Goal: Task Accomplishment & Management: Use online tool/utility

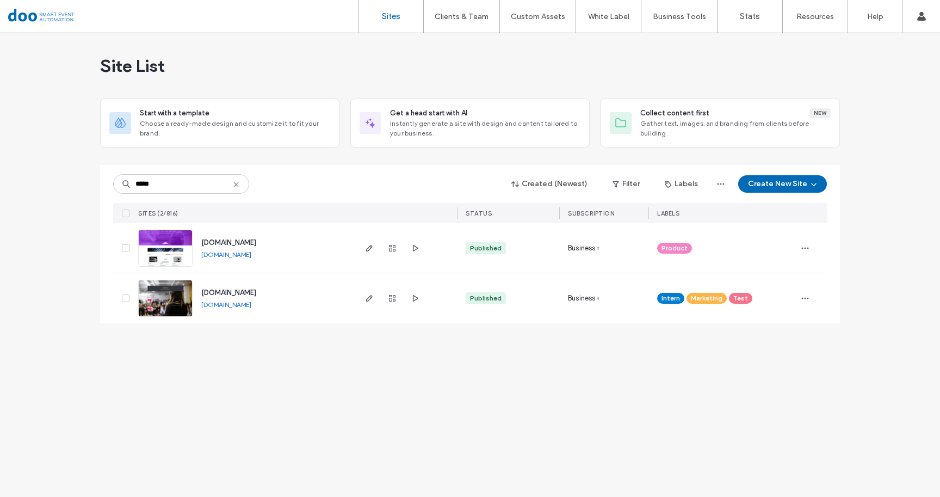
type input "*****"
click at [256, 296] on span "[DOMAIN_NAME]" at bounding box center [228, 292] width 55 height 8
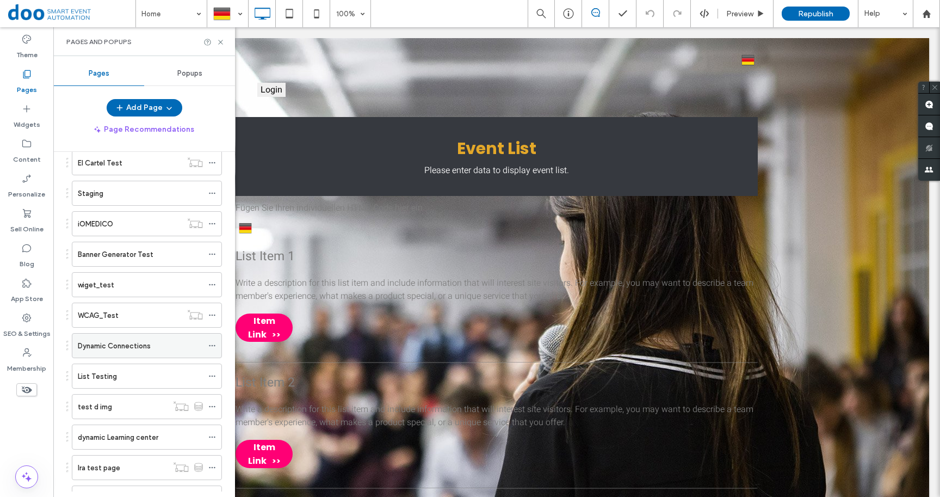
scroll to position [785, 0]
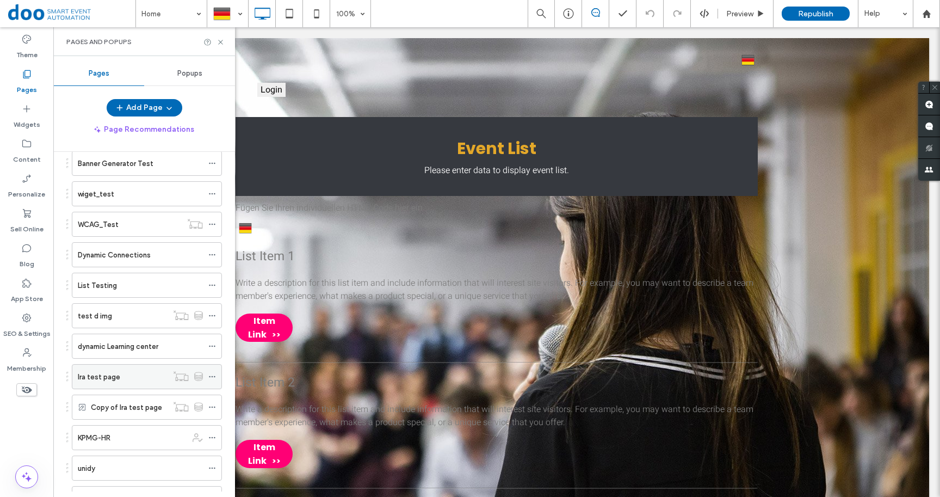
click at [120, 373] on div "Ira test page" at bounding box center [123, 376] width 90 height 11
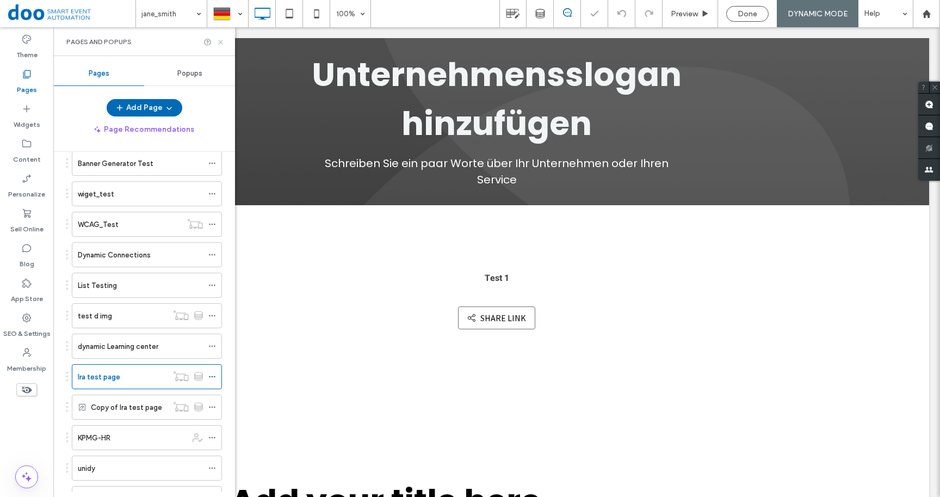
drag, startPoint x: 223, startPoint y: 43, endPoint x: 225, endPoint y: 164, distance: 121.3
click at [223, 43] on icon at bounding box center [220, 42] width 8 height 8
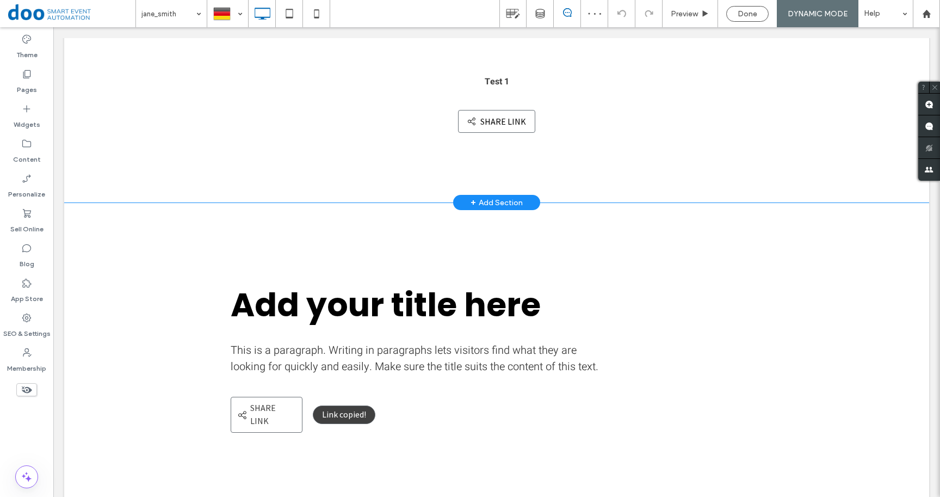
scroll to position [249, 0]
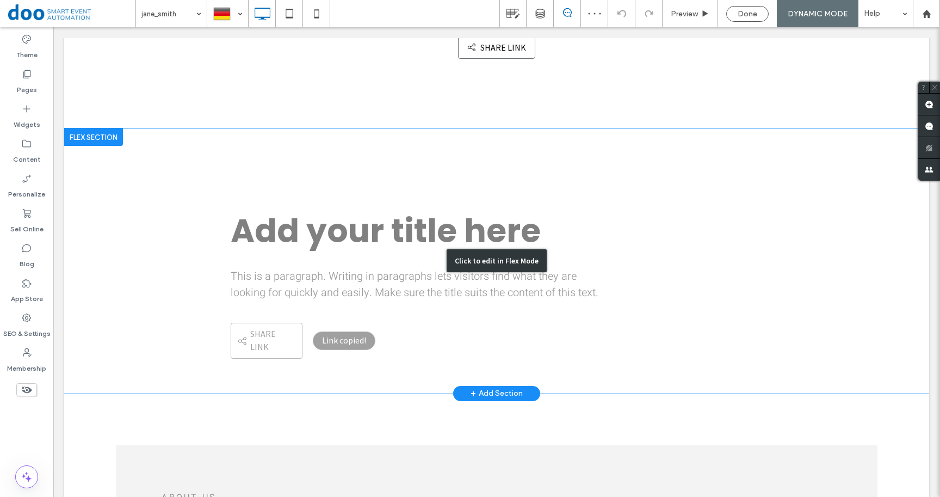
click at [268, 332] on div "Click to edit in Flex Mode" at bounding box center [496, 260] width 865 height 265
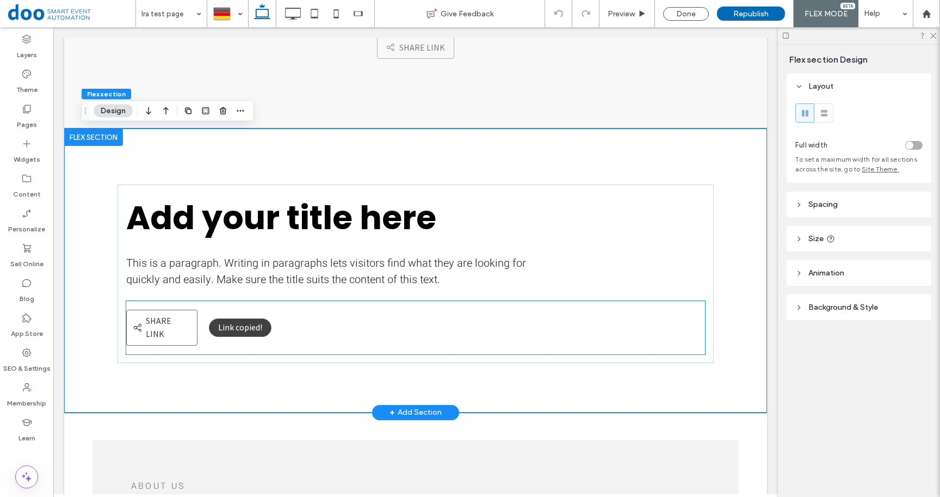
click at [171, 319] on span "Share link" at bounding box center [159, 327] width 26 height 24
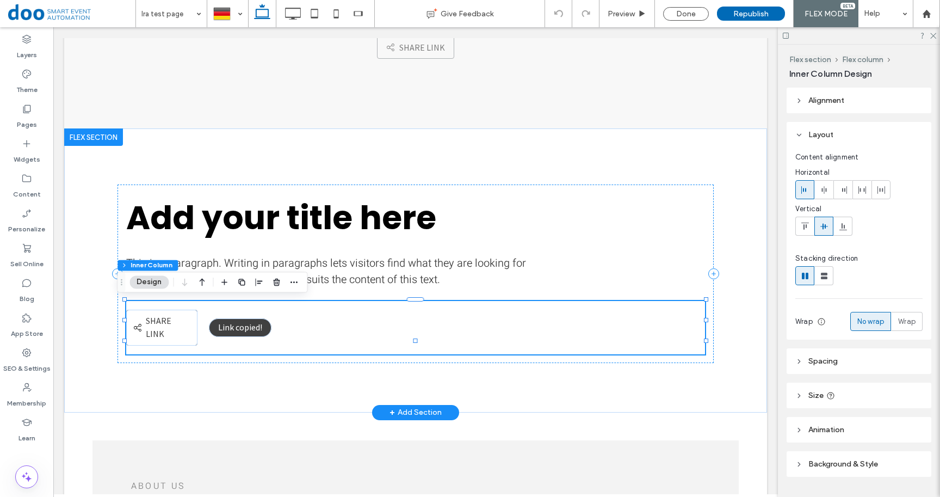
click at [155, 323] on span "Share link" at bounding box center [159, 327] width 26 height 24
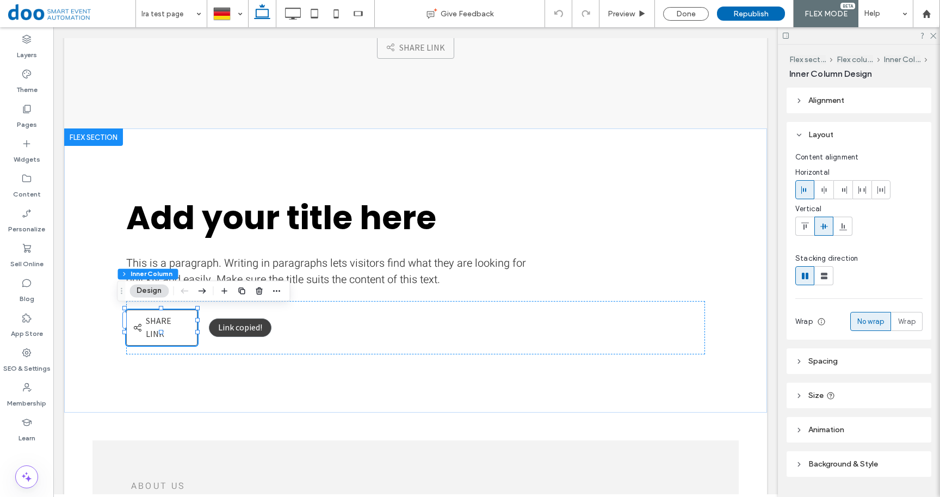
scroll to position [30, 0]
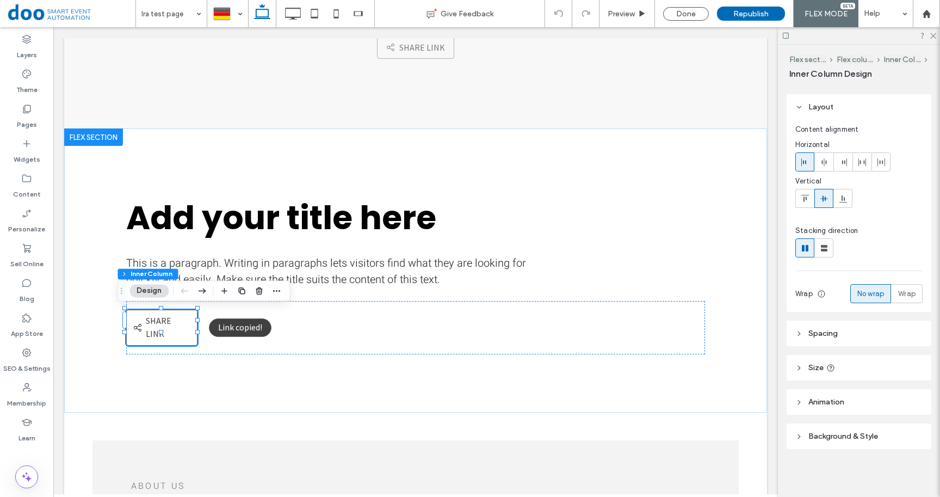
click at [835, 429] on header "Background & Style" at bounding box center [858, 436] width 145 height 26
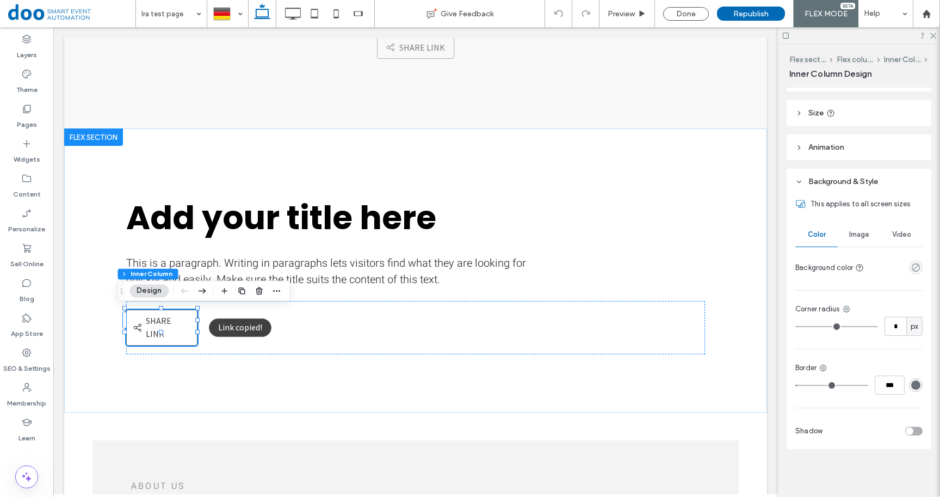
click at [913, 384] on div "rgba(105,112,119,1)" at bounding box center [915, 384] width 9 height 9
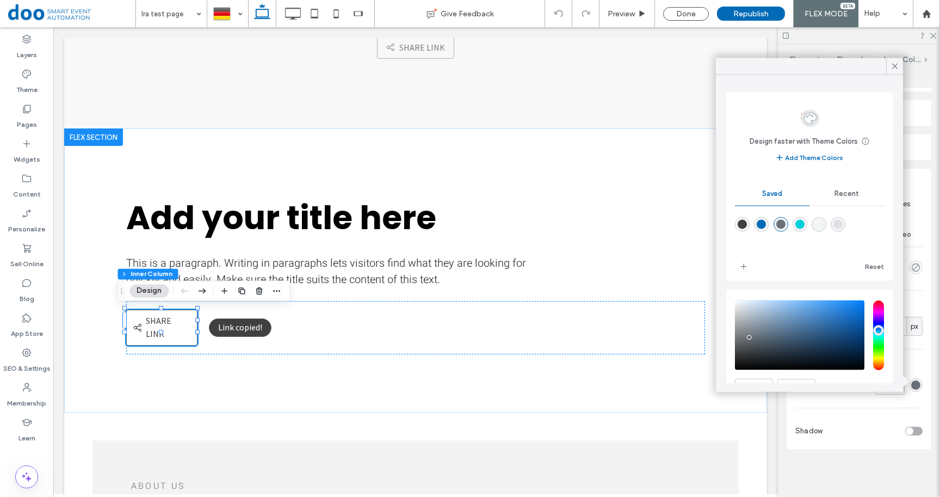
click at [849, 196] on span "Recent" at bounding box center [846, 193] width 24 height 9
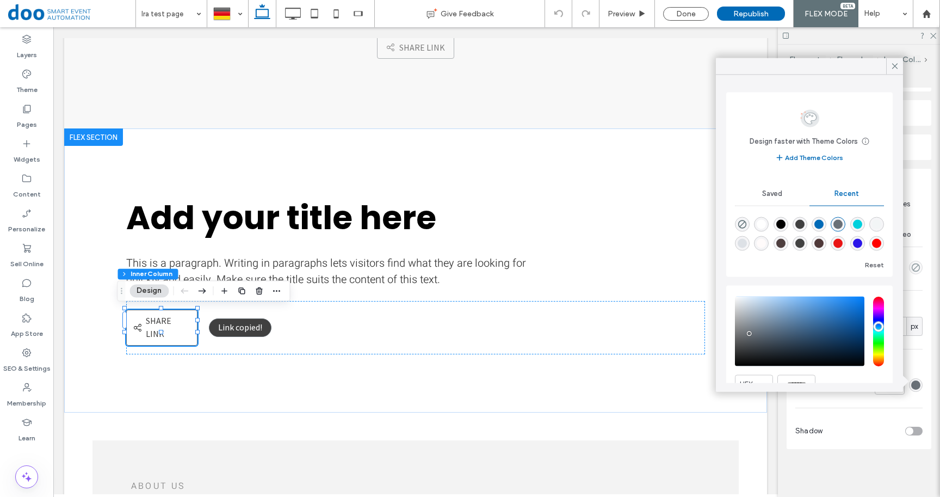
scroll to position [52, 0]
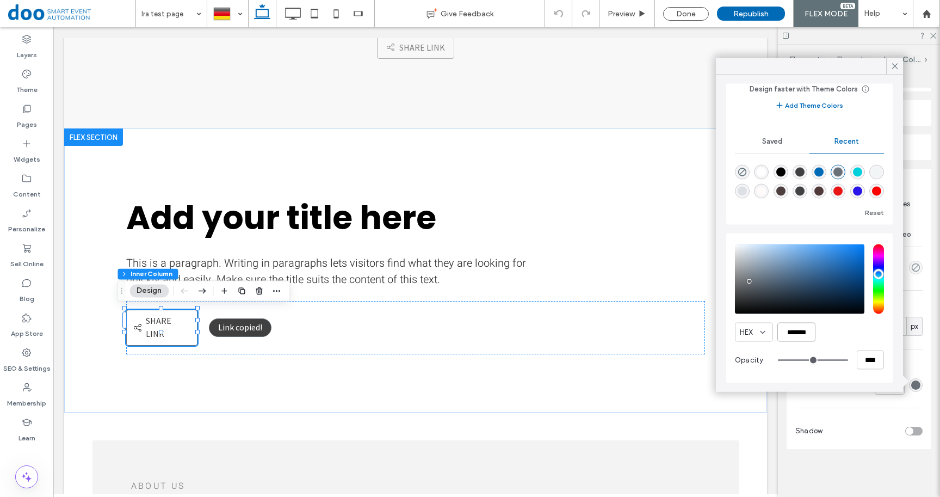
drag, startPoint x: 786, startPoint y: 332, endPoint x: 814, endPoint y: 332, distance: 27.7
click at [814, 332] on input "*******" at bounding box center [796, 331] width 38 height 19
paste input "color picker textbox"
type input "*******"
click at [838, 332] on div "HEX *******" at bounding box center [809, 331] width 149 height 19
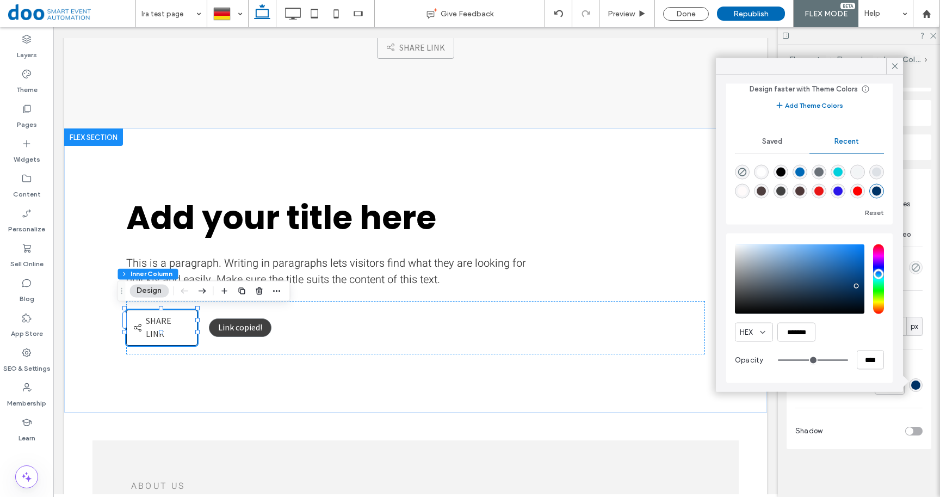
click at [868, 328] on div "HEX *******" at bounding box center [809, 331] width 149 height 19
click at [899, 65] on icon at bounding box center [895, 66] width 10 height 10
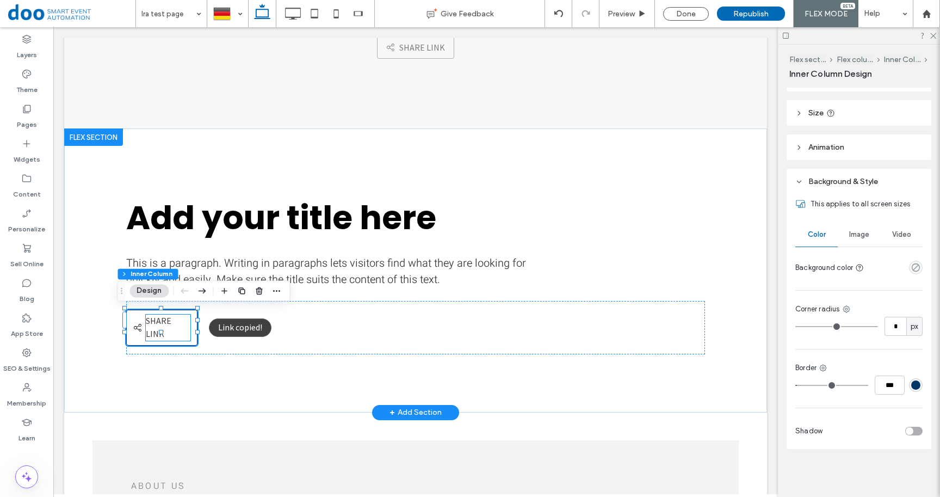
click at [158, 322] on span "Share link" at bounding box center [159, 327] width 26 height 24
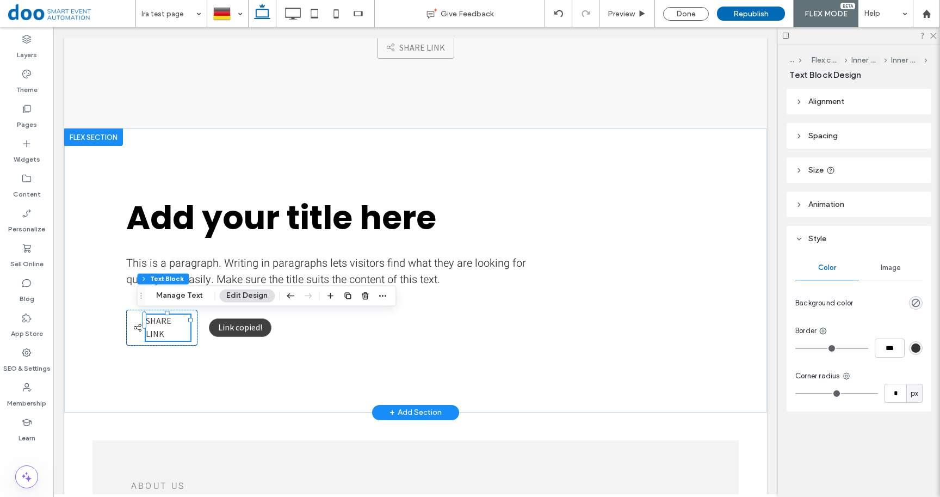
click at [171, 324] on span "Share link" at bounding box center [159, 327] width 26 height 24
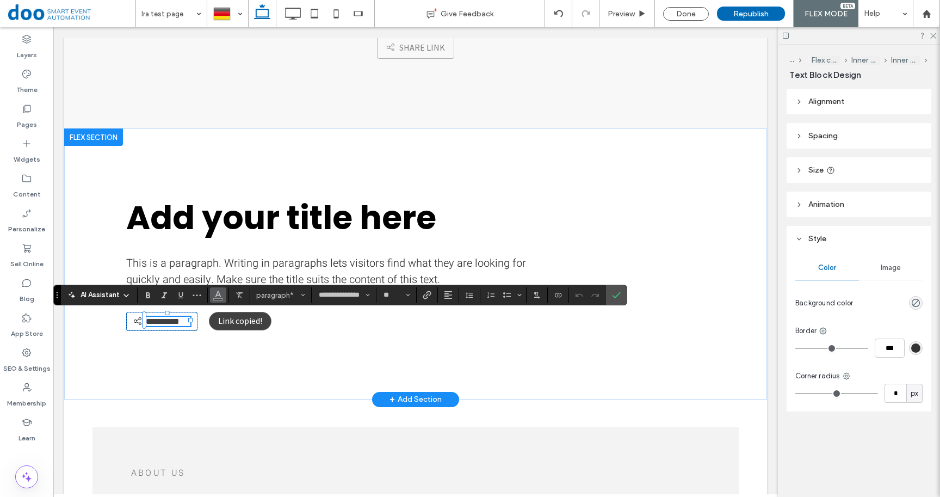
click at [216, 296] on use "Color" at bounding box center [218, 294] width 6 height 6
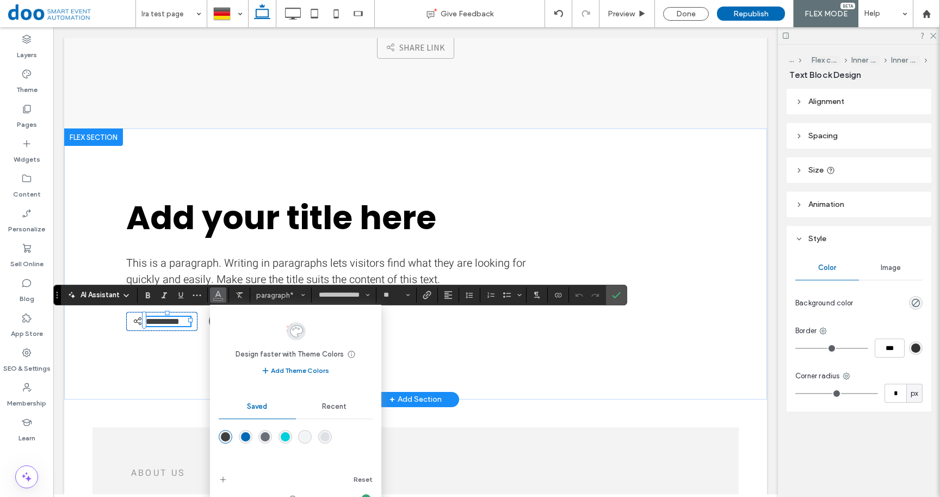
click at [343, 402] on span "Recent" at bounding box center [334, 406] width 24 height 9
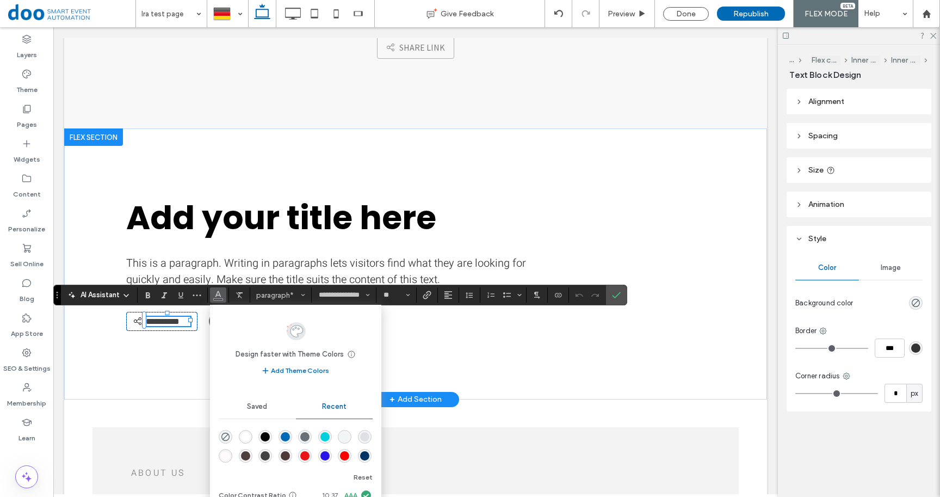
click at [368, 455] on div "rgba(0, 51, 102, 1)" at bounding box center [364, 455] width 9 height 9
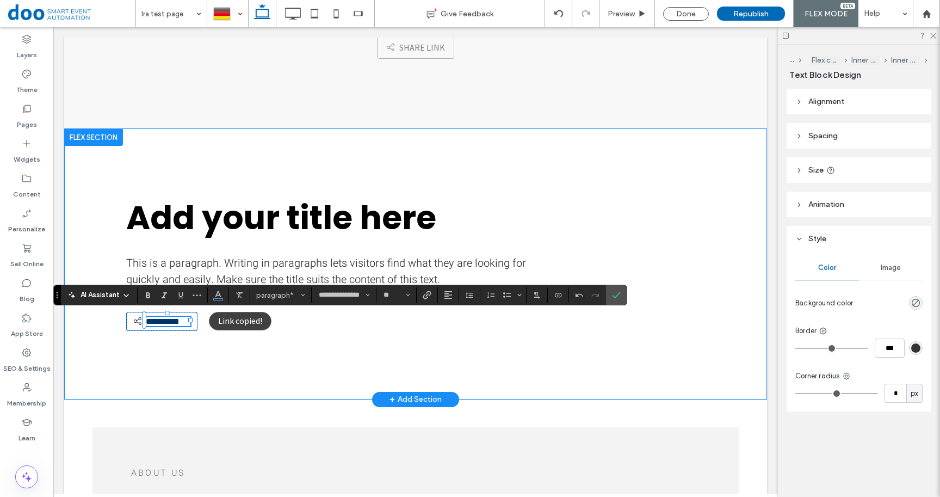
click at [322, 362] on div "**********" at bounding box center [415, 263] width 653 height 271
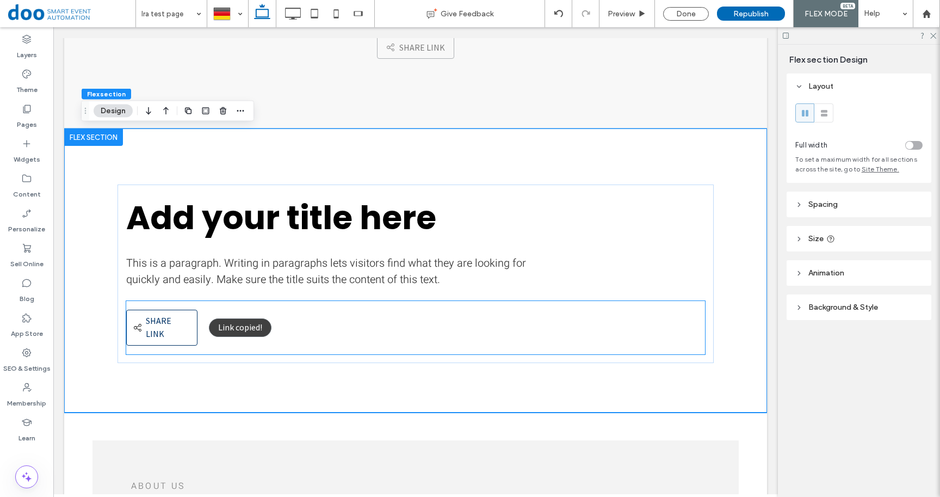
click at [183, 325] on div "Share link Share link" at bounding box center [162, 327] width 72 height 36
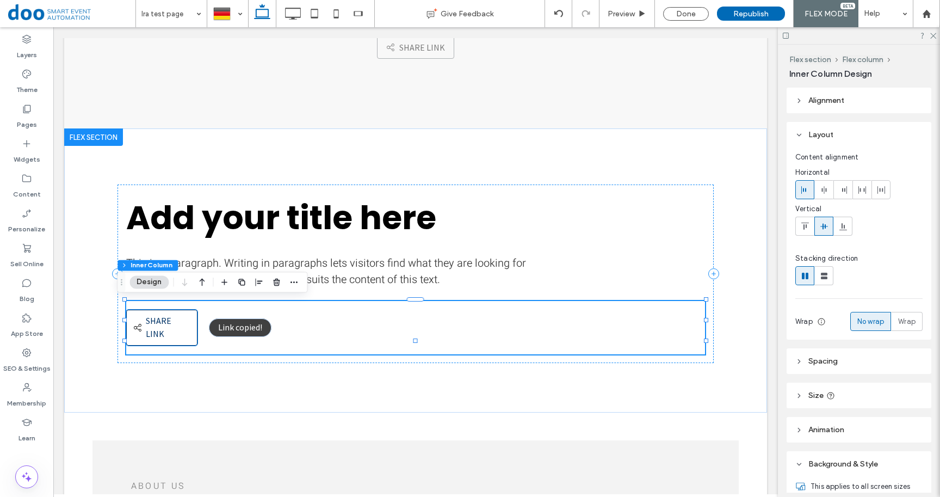
click at [173, 328] on div "Share link Share link" at bounding box center [162, 327] width 72 height 36
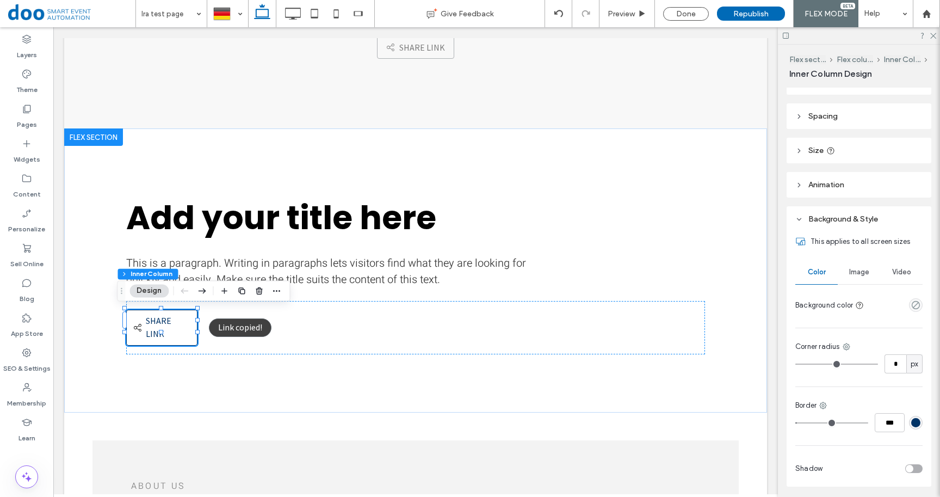
scroll to position [284, 0]
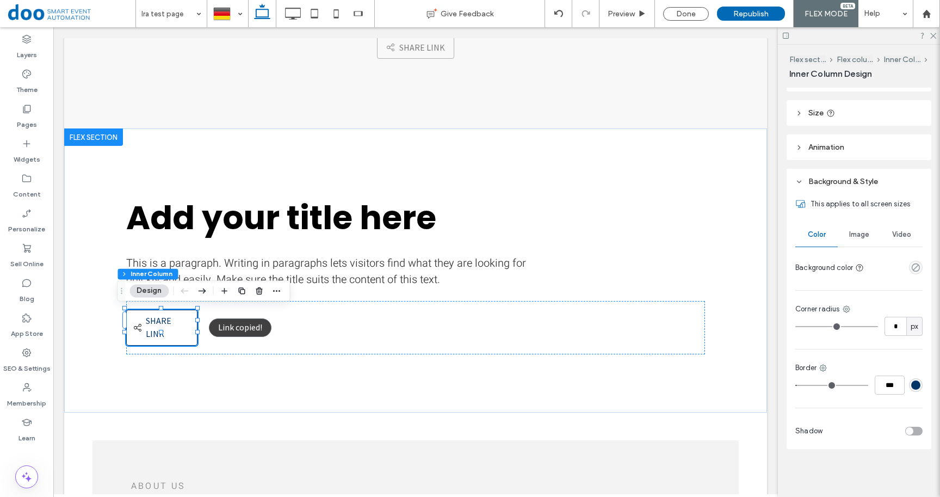
click at [911, 387] on div "rgba(0, 51, 102, 1)" at bounding box center [915, 384] width 9 height 9
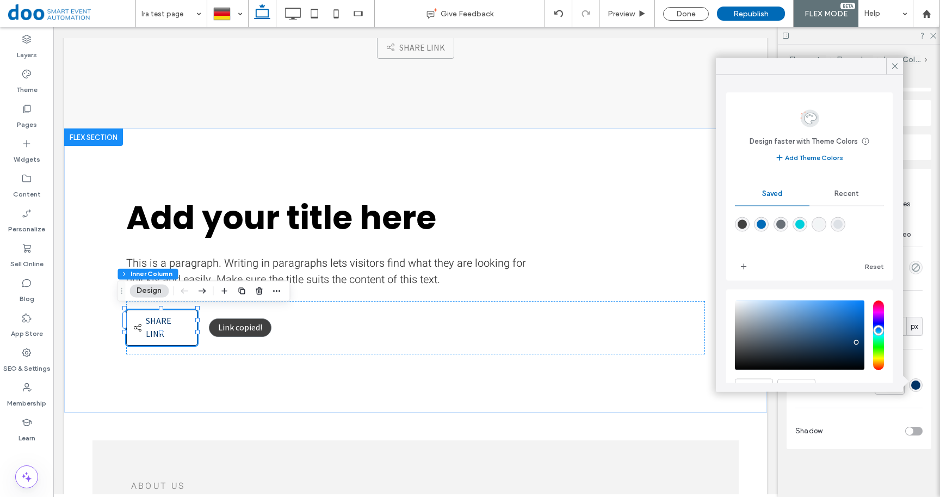
scroll to position [56, 0]
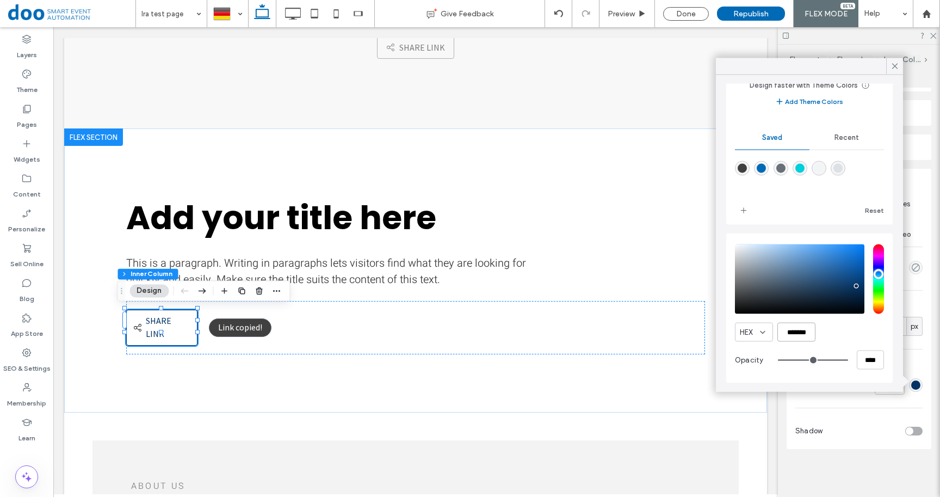
drag, startPoint x: 788, startPoint y: 331, endPoint x: 775, endPoint y: 333, distance: 13.2
click at [777, 333] on input "*******" at bounding box center [796, 331] width 38 height 19
type input "*******"
click at [895, 327] on div "Design faster with Theme Colors Save time with Theme Colors Create a color pale…" at bounding box center [809, 233] width 187 height 317
click at [878, 327] on div "HEX ******* Opacity ****" at bounding box center [809, 308] width 166 height 150
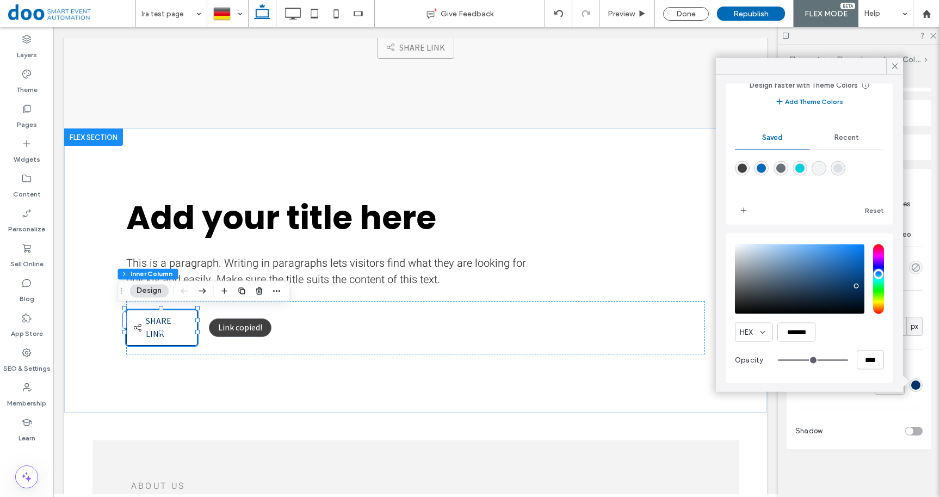
click at [889, 430] on div at bounding box center [875, 430] width 96 height 19
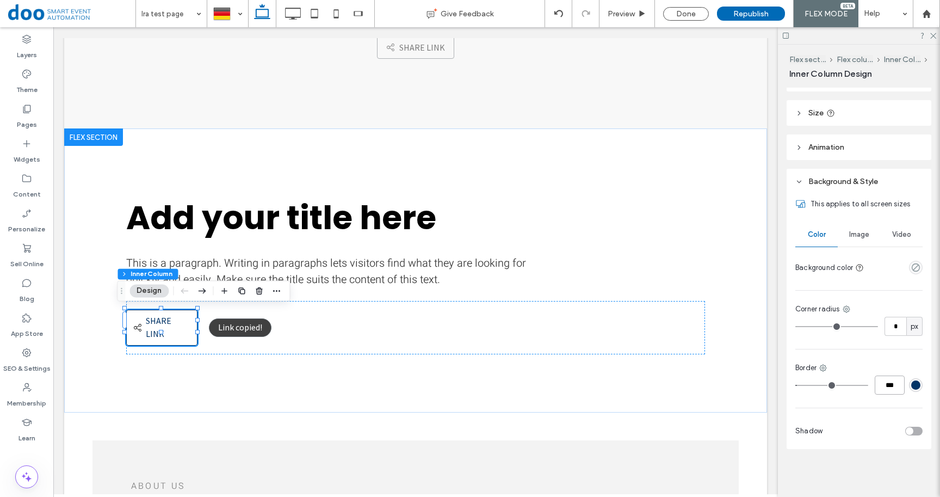
click at [881, 382] on input "***" at bounding box center [889, 384] width 30 height 19
click at [826, 365] on use at bounding box center [823, 367] width 7 height 7
click at [846, 388] on span "Full border" at bounding box center [859, 391] width 35 height 11
click at [239, 349] on div "Add your title here This is a paragraph. Writing in paragraphs lets visitors fi…" at bounding box center [415, 270] width 653 height 284
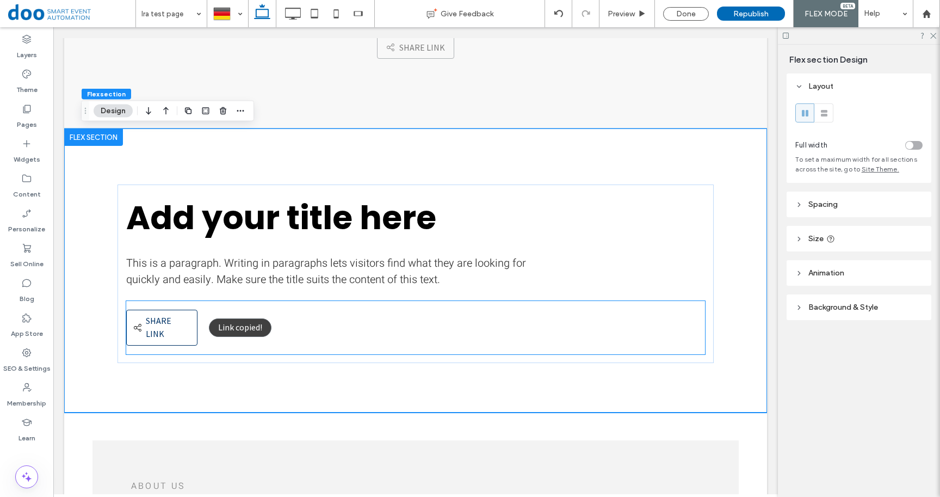
click at [150, 319] on span "Share link" at bounding box center [159, 327] width 26 height 24
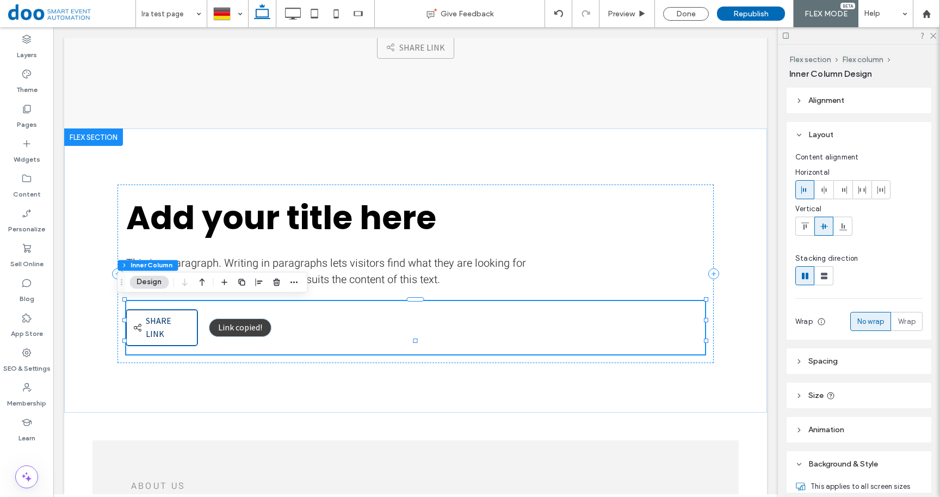
click at [133, 323] on icon "Share link" at bounding box center [137, 327] width 9 height 9
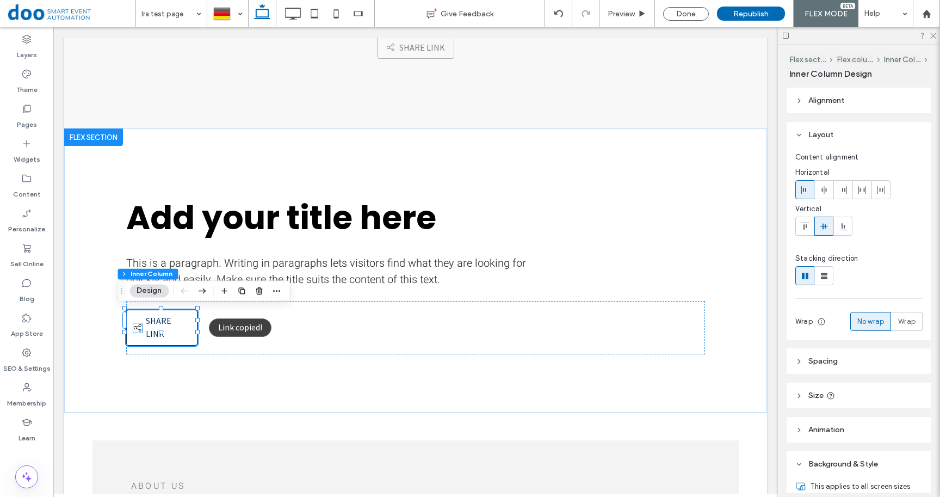
click at [134, 324] on icon at bounding box center [138, 328] width 8 height 8
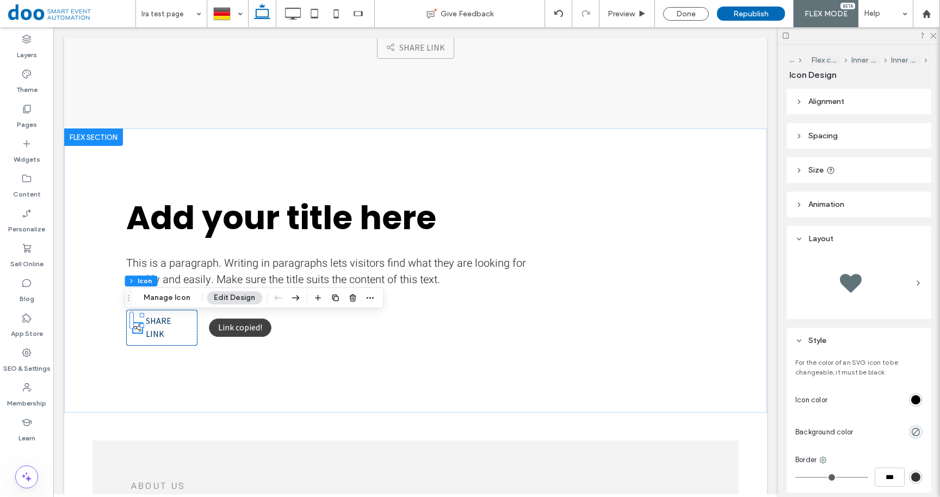
scroll to position [212, 0]
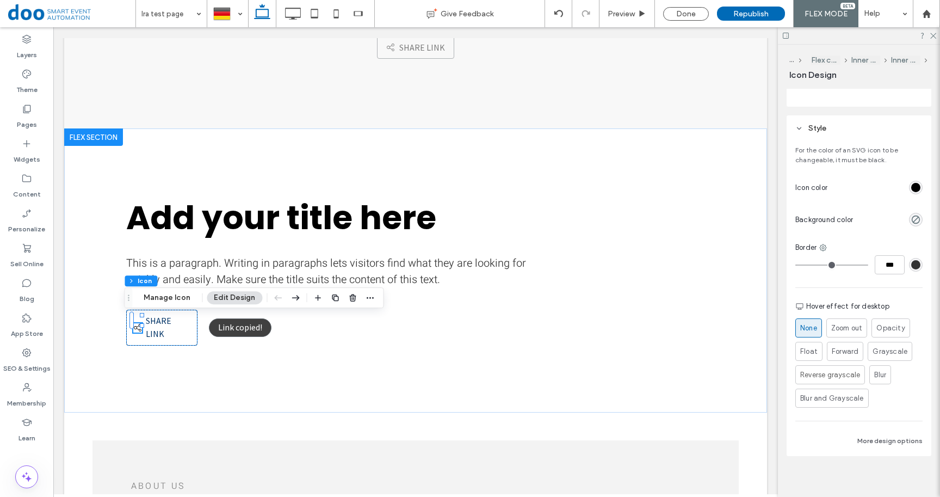
click at [911, 187] on div "rgb(0, 0, 0)" at bounding box center [915, 187] width 9 height 9
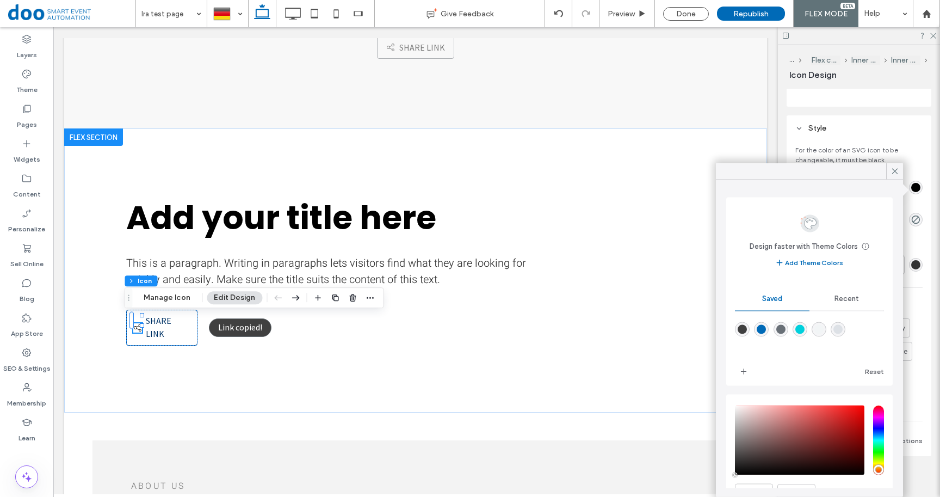
click at [845, 303] on div "Recent" at bounding box center [846, 299] width 75 height 24
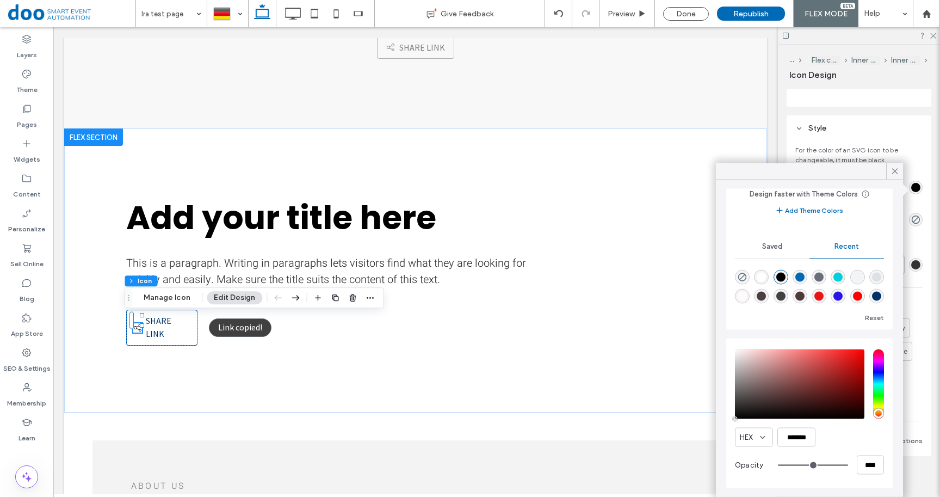
scroll to position [17, 0]
click at [872, 298] on div "rgba(0, 51, 102, 1)" at bounding box center [876, 295] width 9 height 9
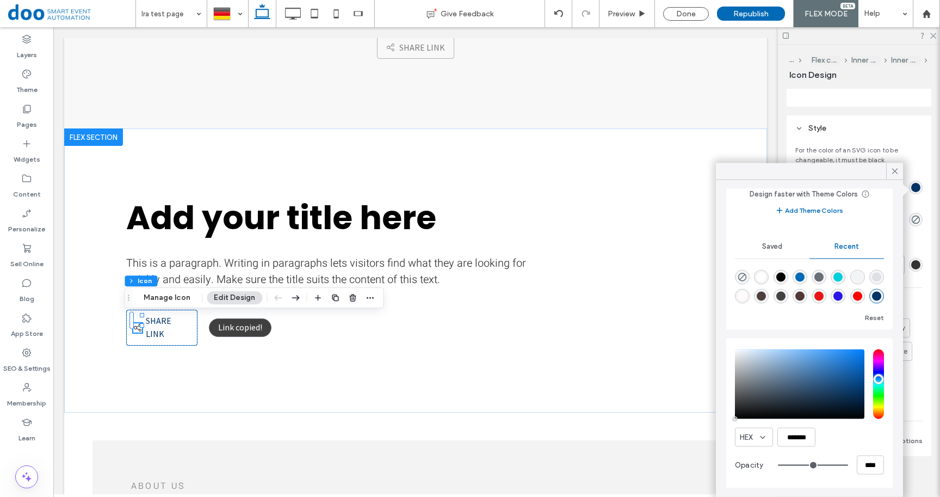
type input "*******"
click at [892, 173] on use at bounding box center [894, 170] width 5 height 5
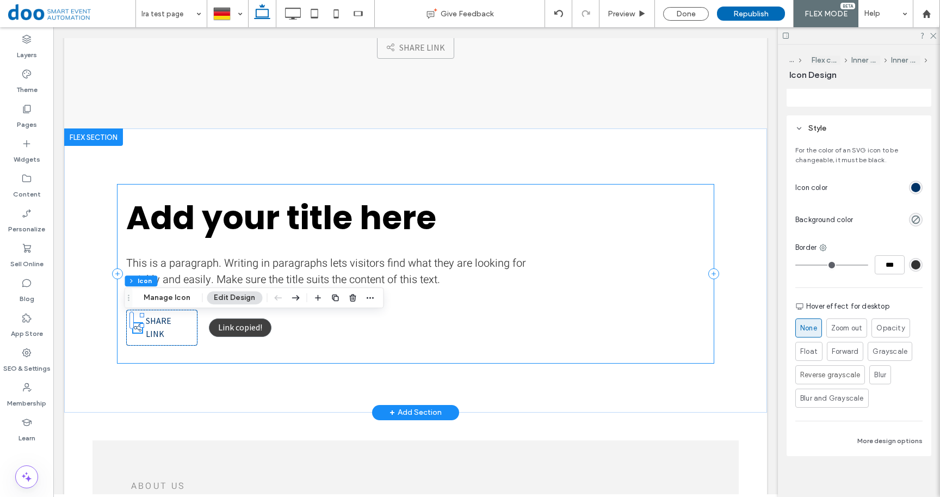
click at [415, 348] on div "Add your title here This is a paragraph. Writing in paragraphs lets visitors fi…" at bounding box center [415, 273] width 597 height 178
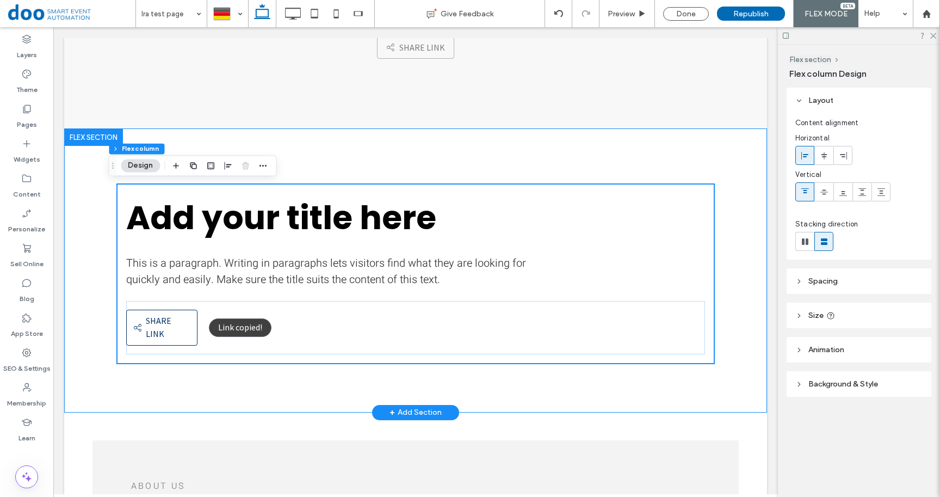
click at [212, 375] on div "Add your title here This is a paragraph. Writing in paragraphs lets visitors fi…" at bounding box center [415, 270] width 653 height 284
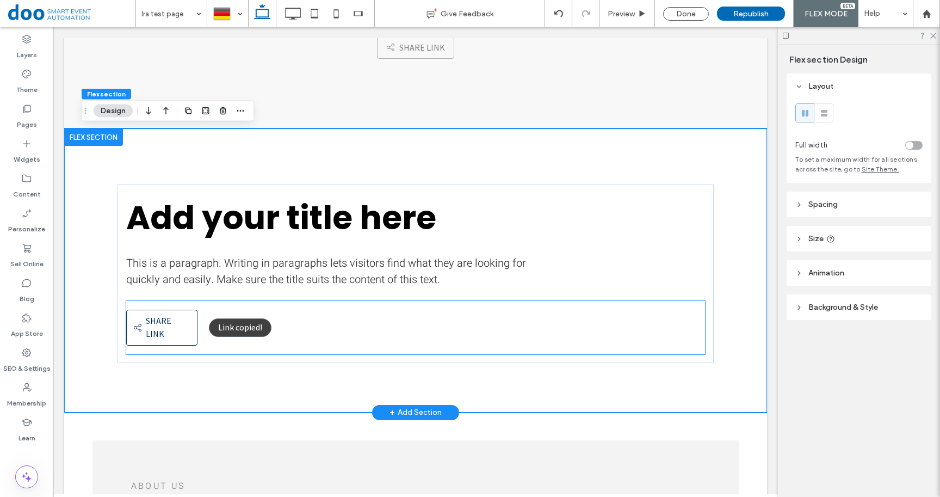
click at [244, 324] on span "Link copied!" at bounding box center [240, 326] width 44 height 11
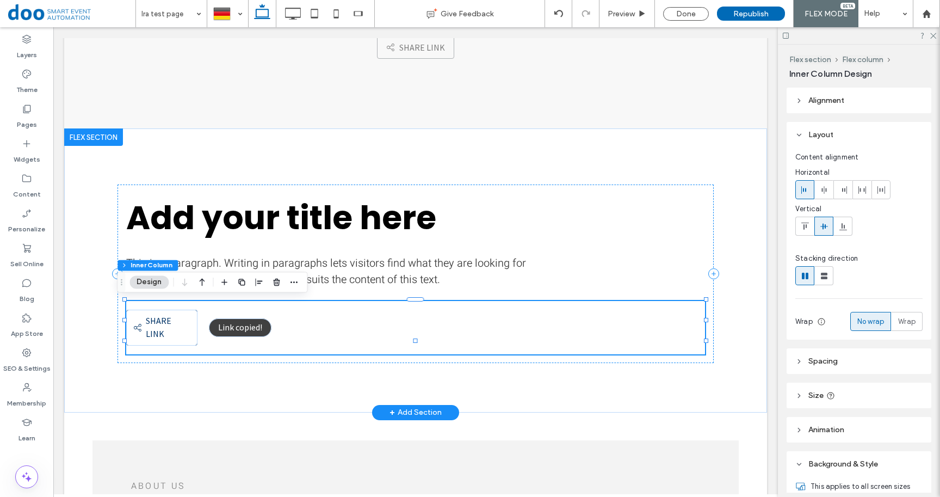
click at [245, 324] on span "Link copied!" at bounding box center [240, 326] width 44 height 11
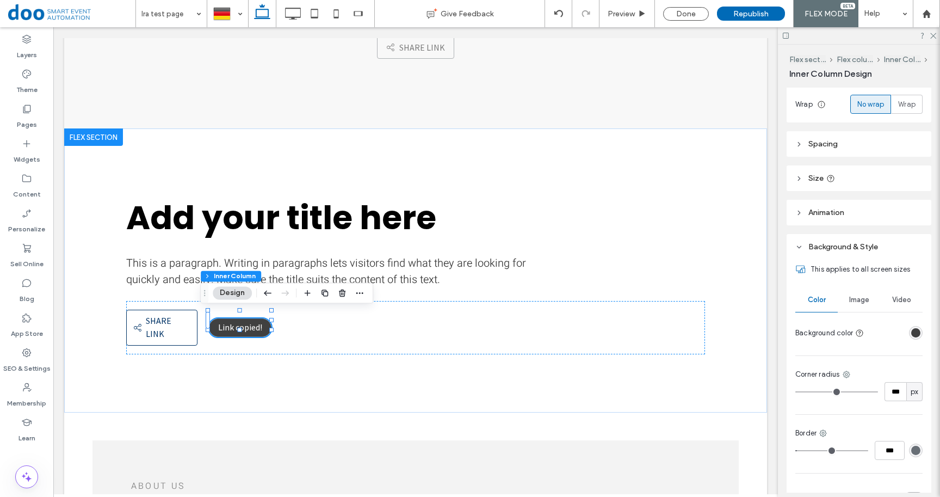
scroll to position [284, 0]
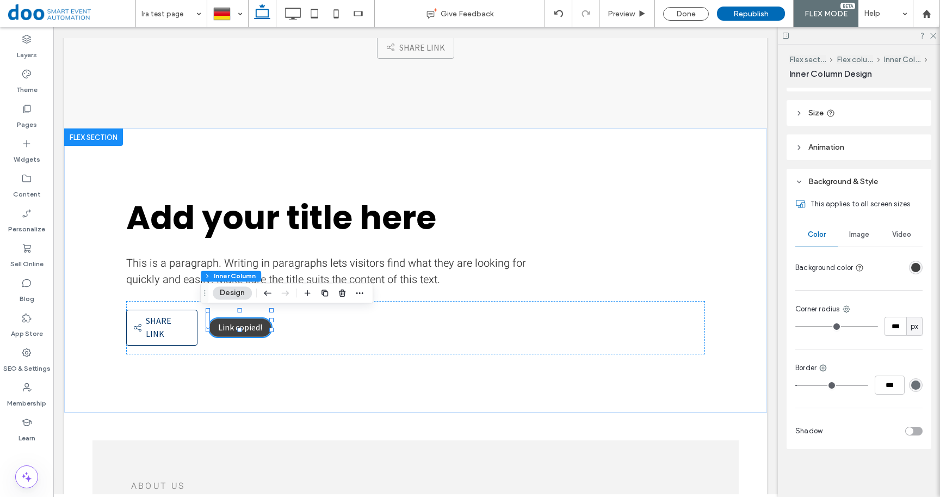
click at [911, 266] on div "rgba(64,64,64,1)" at bounding box center [915, 267] width 9 height 9
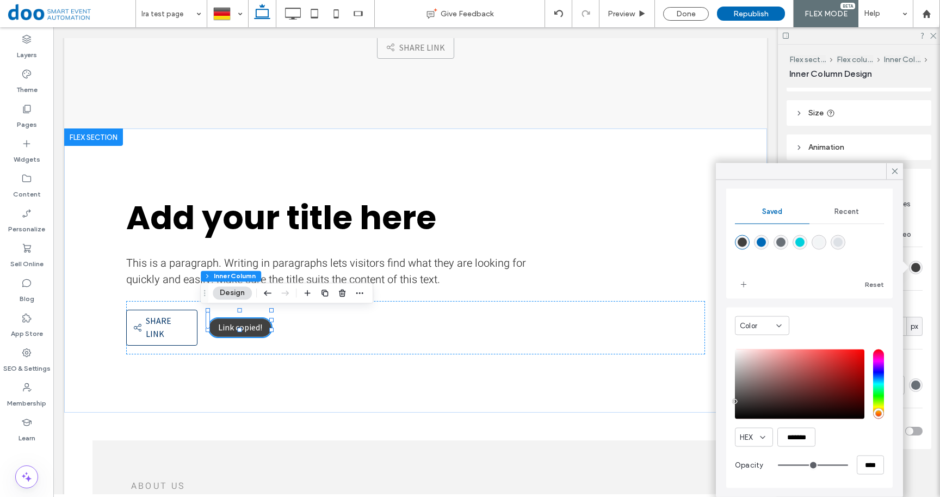
click at [852, 207] on div "Recent" at bounding box center [846, 212] width 75 height 24
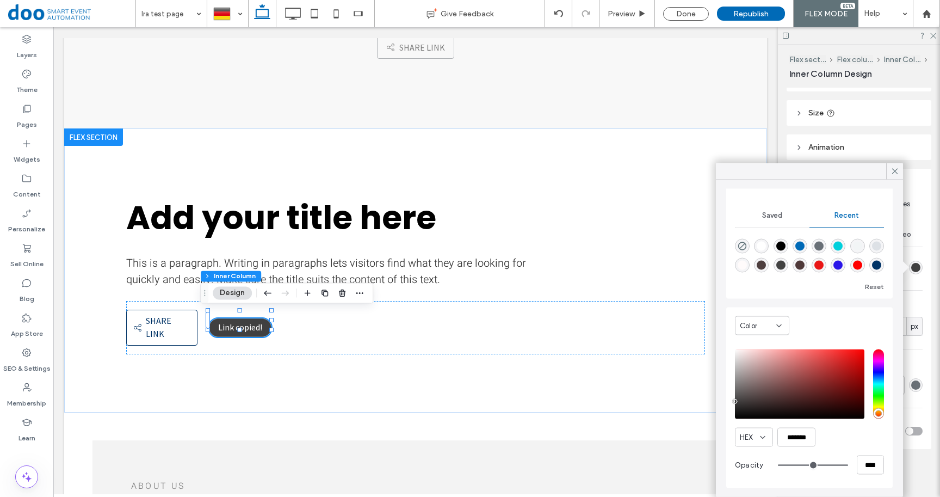
scroll to position [17, 0]
click at [872, 268] on div "rgba(0, 51, 102, 1)" at bounding box center [876, 264] width 9 height 9
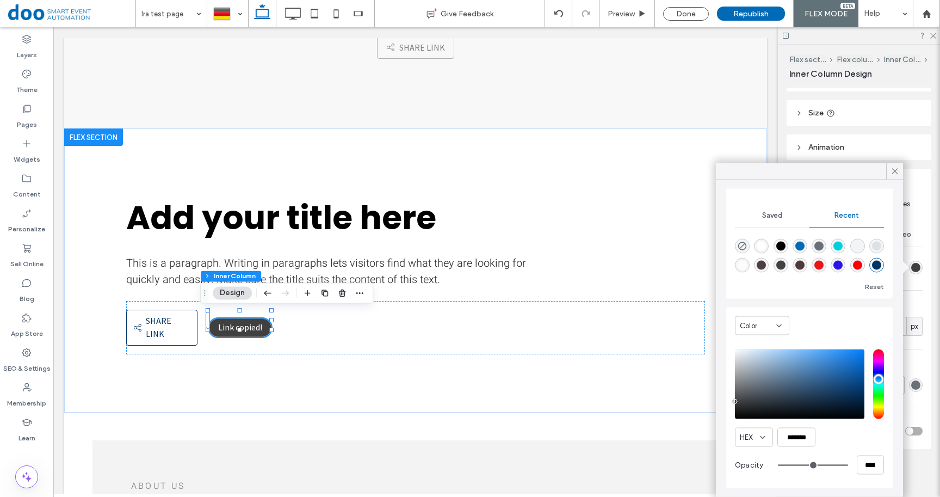
type input "*******"
click at [892, 172] on icon at bounding box center [895, 171] width 10 height 10
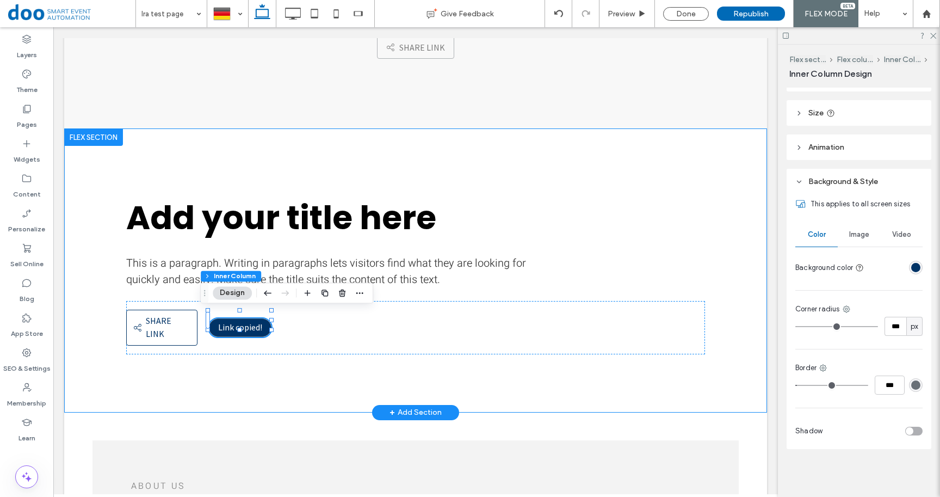
click at [150, 376] on div "Add your title here This is a paragraph. Writing in paragraphs lets visitors fi…" at bounding box center [415, 270] width 653 height 284
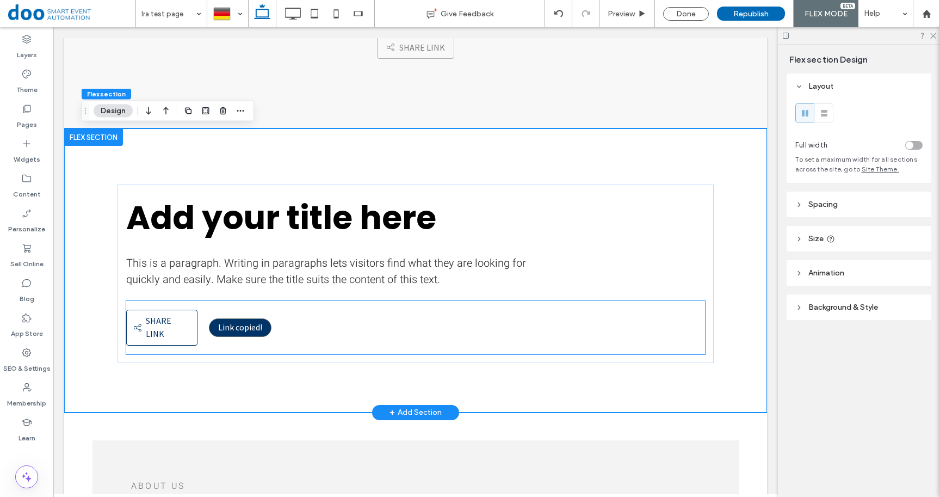
click at [259, 321] on div "Link copied!" at bounding box center [240, 327] width 63 height 18
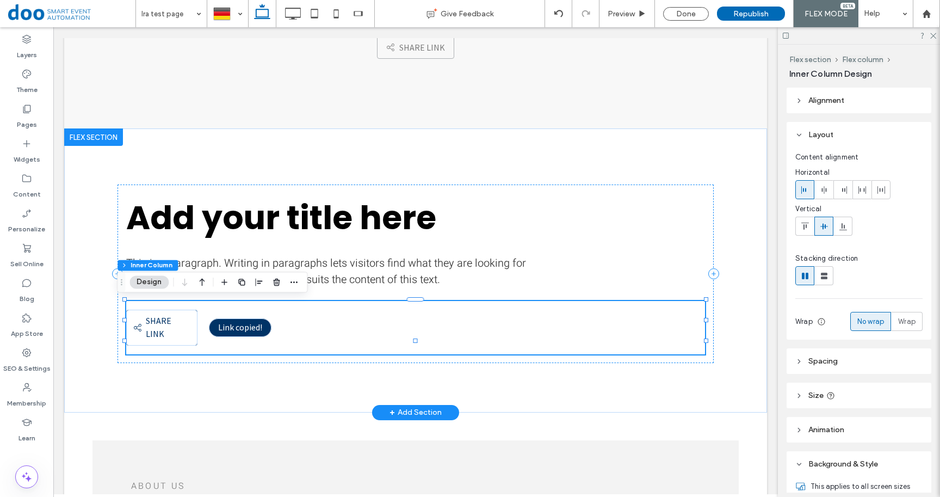
click at [260, 320] on div "Link copied!" at bounding box center [240, 327] width 63 height 18
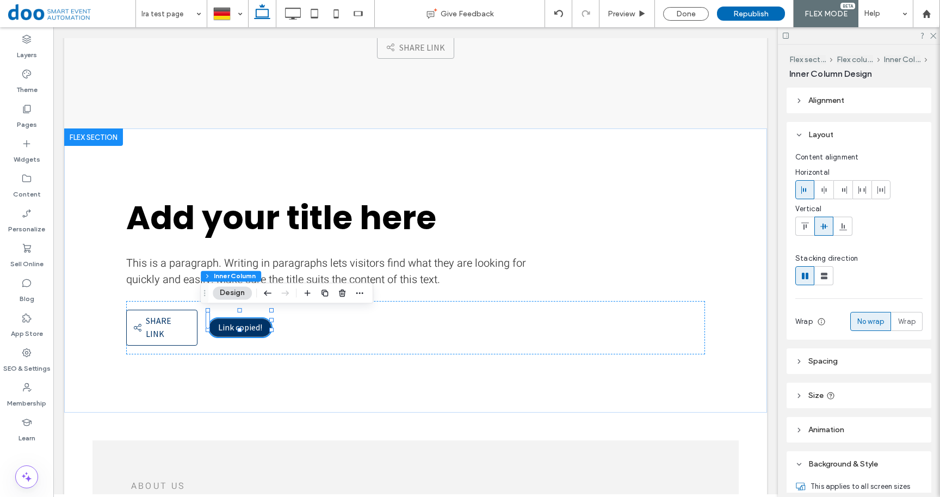
scroll to position [284, 0]
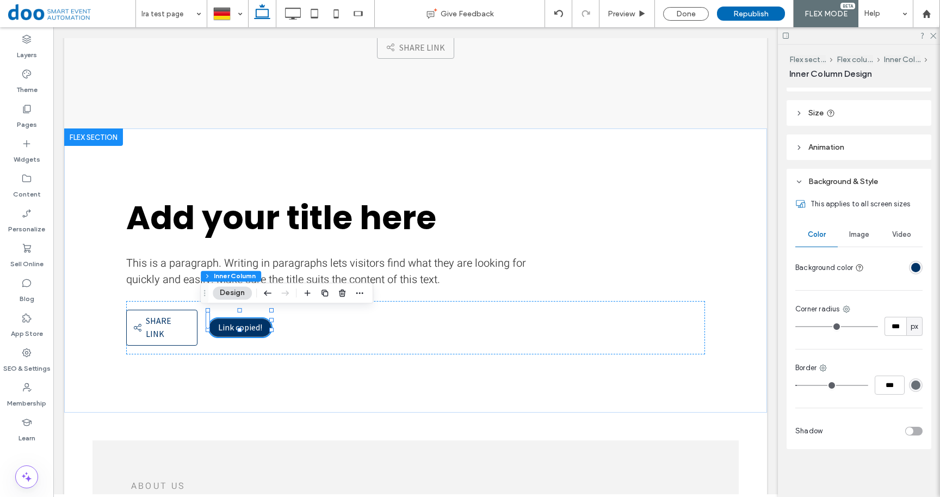
type input "*"
type input "***"
type input "*"
type input "***"
drag, startPoint x: 803, startPoint y: 385, endPoint x: 772, endPoint y: 383, distance: 30.5
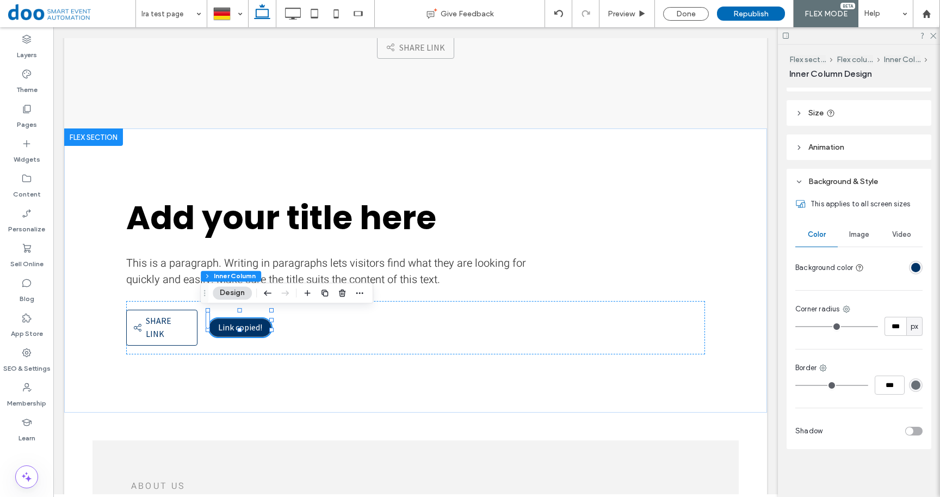
type input "*"
click at [795, 384] on input "range" at bounding box center [831, 384] width 73 height 1
click at [269, 362] on div "Add your title here This is a paragraph. Writing in paragraphs lets visitors fi…" at bounding box center [415, 270] width 653 height 284
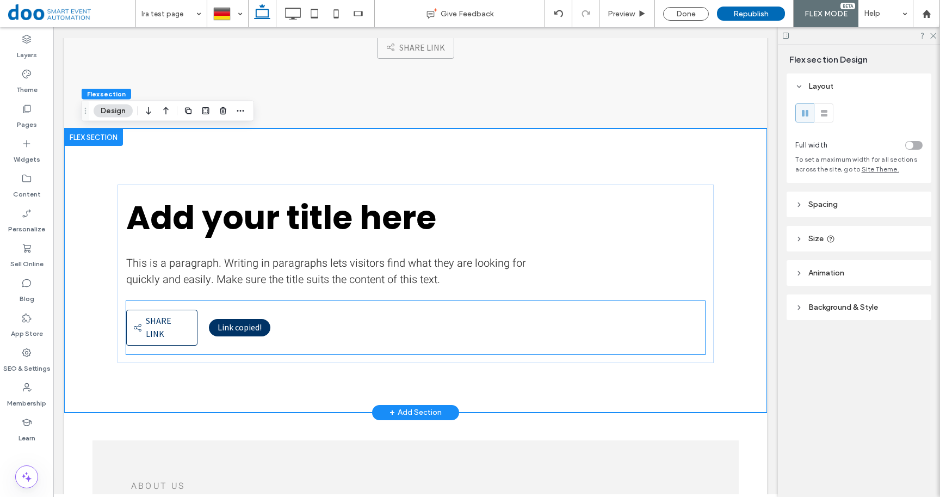
click at [237, 325] on span "Link copied!" at bounding box center [240, 326] width 44 height 11
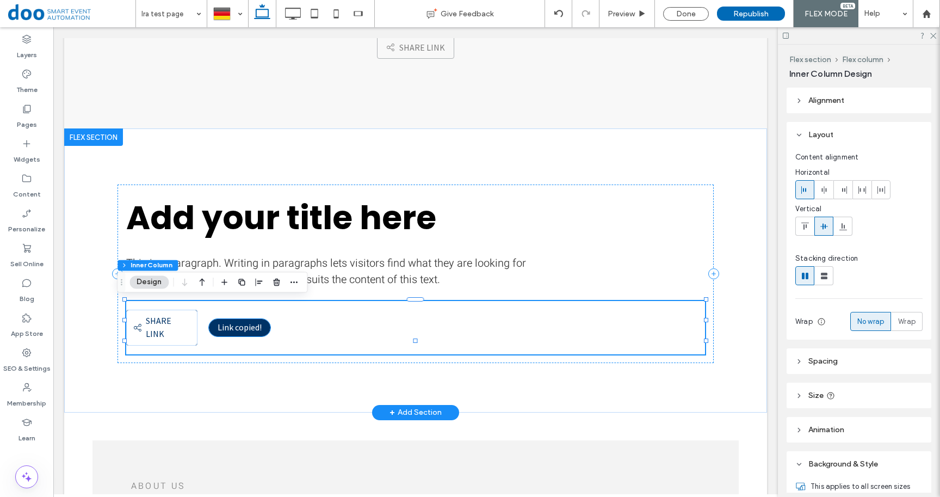
click at [225, 321] on span "Link copied!" at bounding box center [240, 326] width 44 height 11
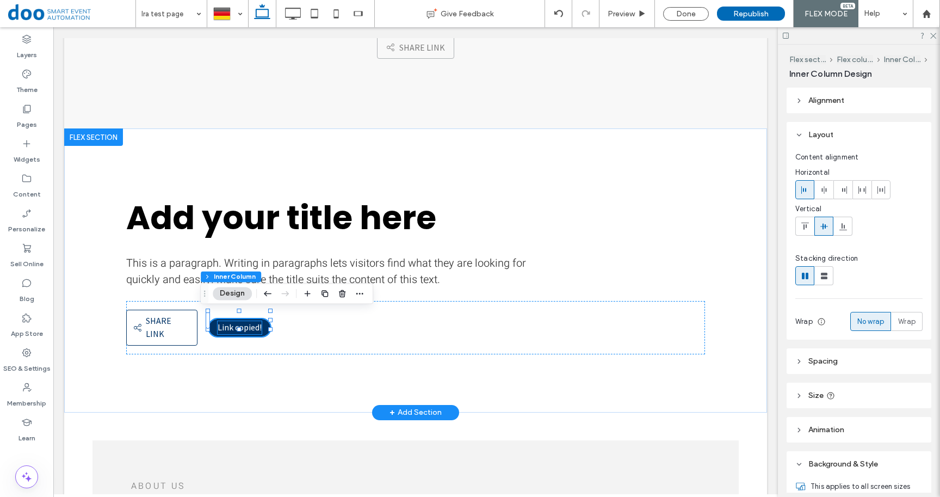
click at [226, 323] on span "Link copied!" at bounding box center [240, 326] width 44 height 11
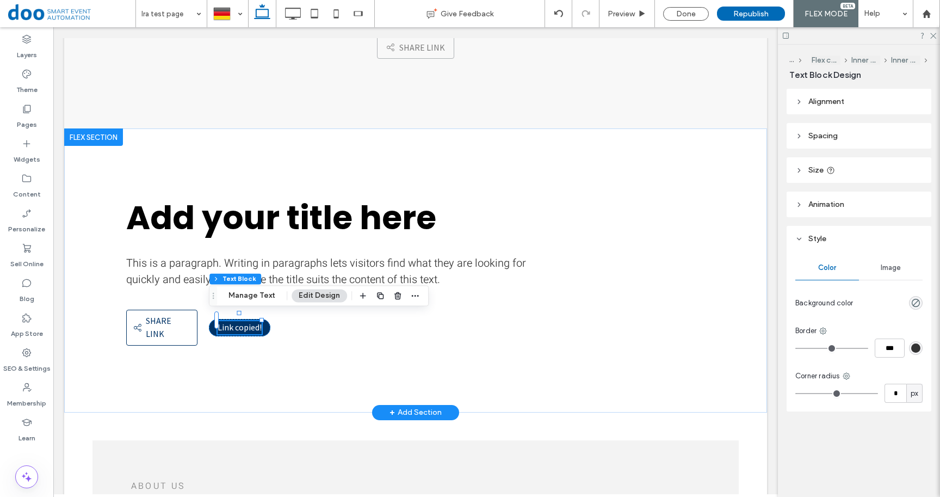
click at [226, 323] on span "Link copied!" at bounding box center [240, 326] width 44 height 11
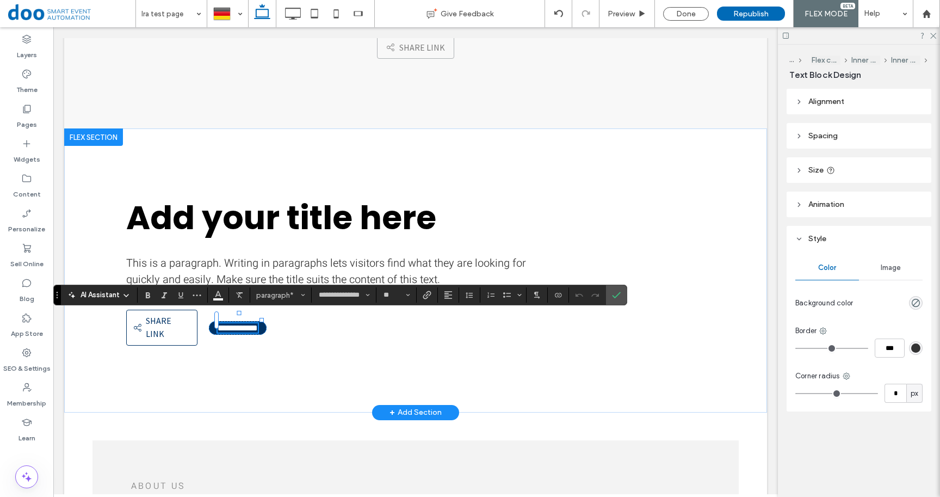
type input "*****"
type input "**********"
click at [613, 297] on icon "Confirm" at bounding box center [616, 294] width 9 height 9
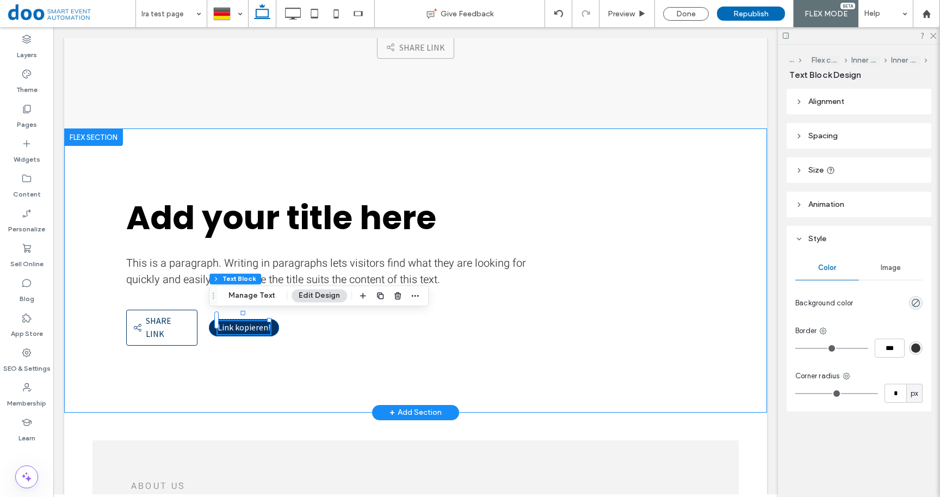
click at [286, 370] on div "Add your title here This is a paragraph. Writing in paragraphs lets visitors fi…" at bounding box center [415, 270] width 653 height 284
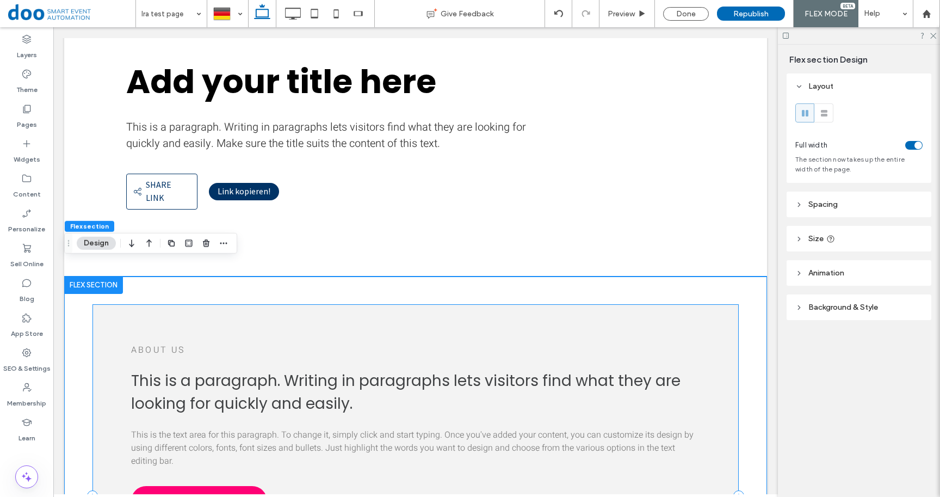
scroll to position [388, 0]
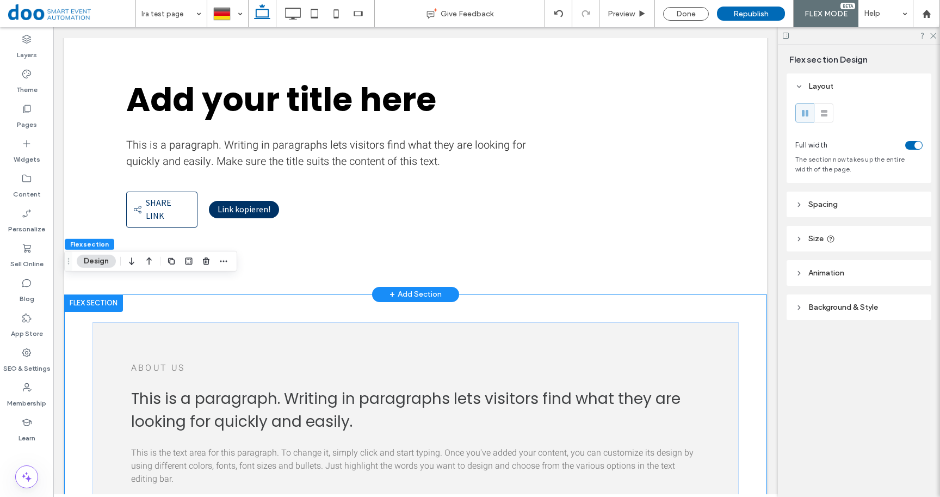
click at [270, 240] on div "Add your title here This is a paragraph. Writing in paragraphs lets visitors fi…" at bounding box center [415, 152] width 653 height 284
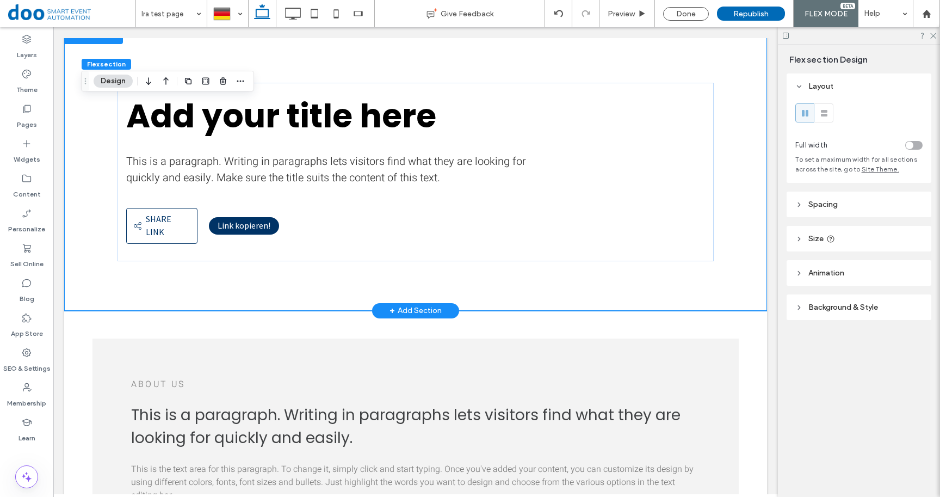
scroll to position [371, 0]
click at [692, 14] on div "Done" at bounding box center [686, 14] width 46 height 14
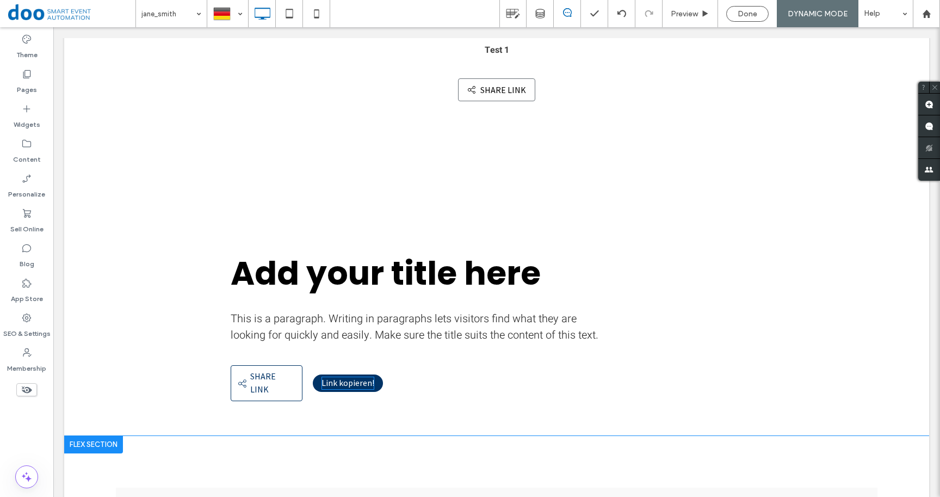
scroll to position [332, 0]
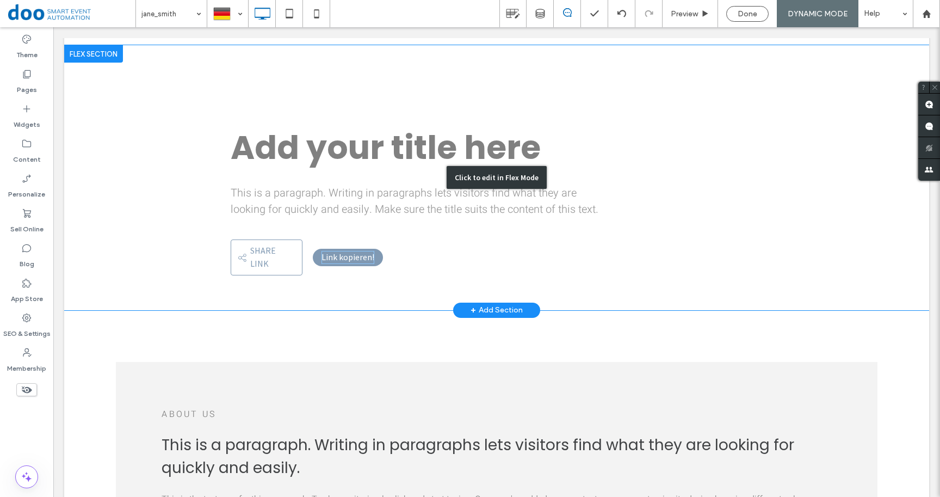
click at [350, 249] on div "Click to edit in Flex Mode" at bounding box center [496, 177] width 865 height 265
click at [350, 249] on div "Share link Share link Link kopieren!" at bounding box center [496, 257] width 531 height 53
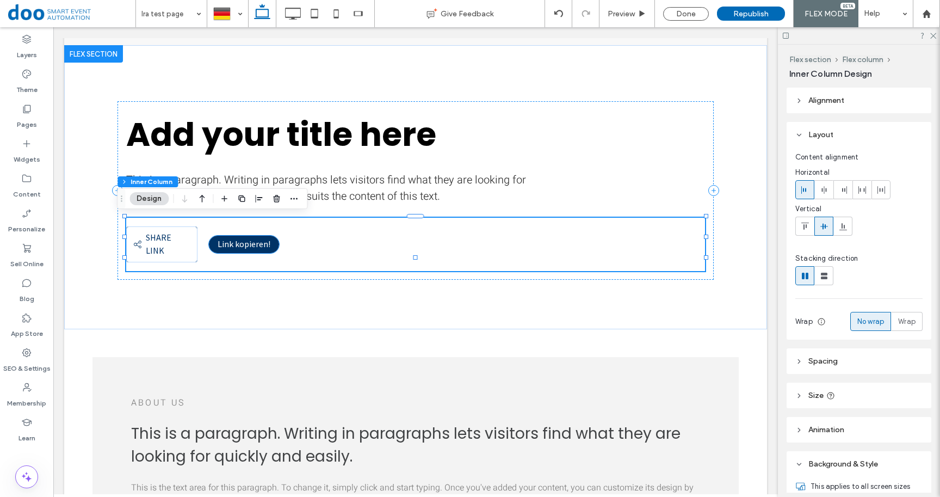
click at [247, 239] on span "Link kopieren!" at bounding box center [244, 243] width 53 height 11
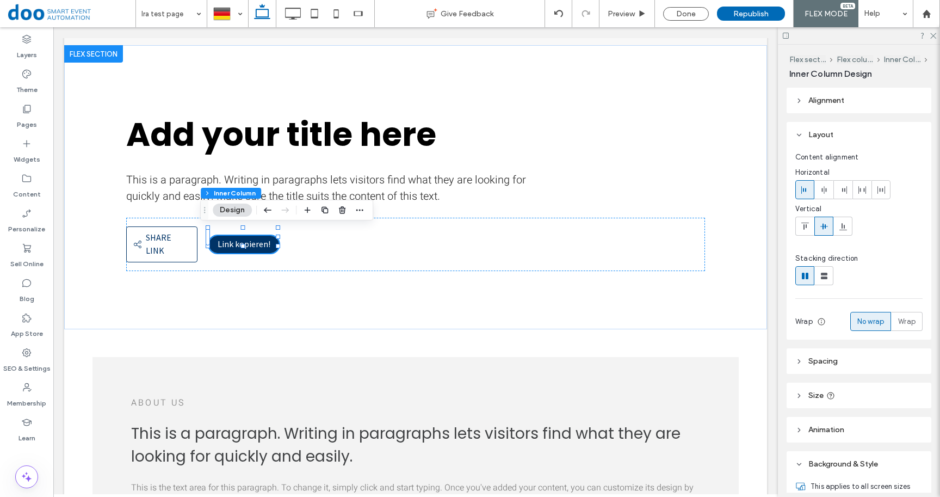
click at [247, 238] on span "Link kopieren!" at bounding box center [244, 243] width 53 height 11
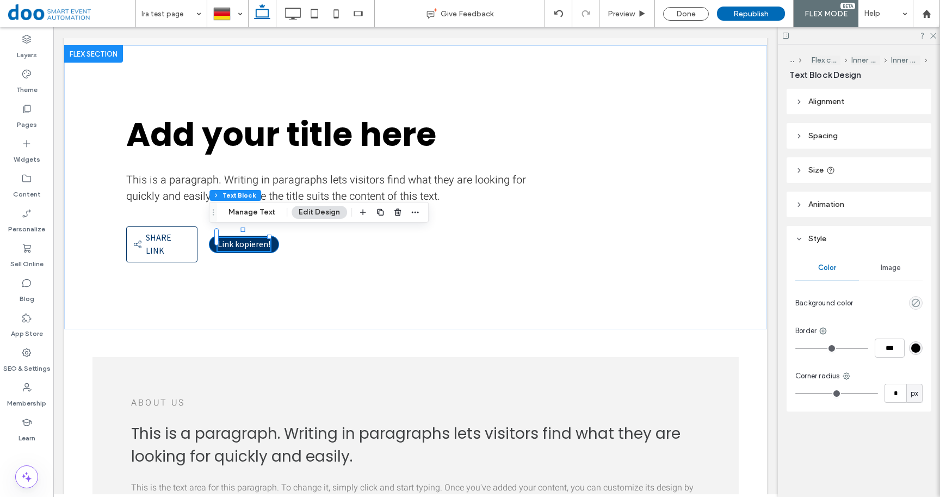
click at [247, 238] on span "Link kopieren!" at bounding box center [244, 243] width 53 height 11
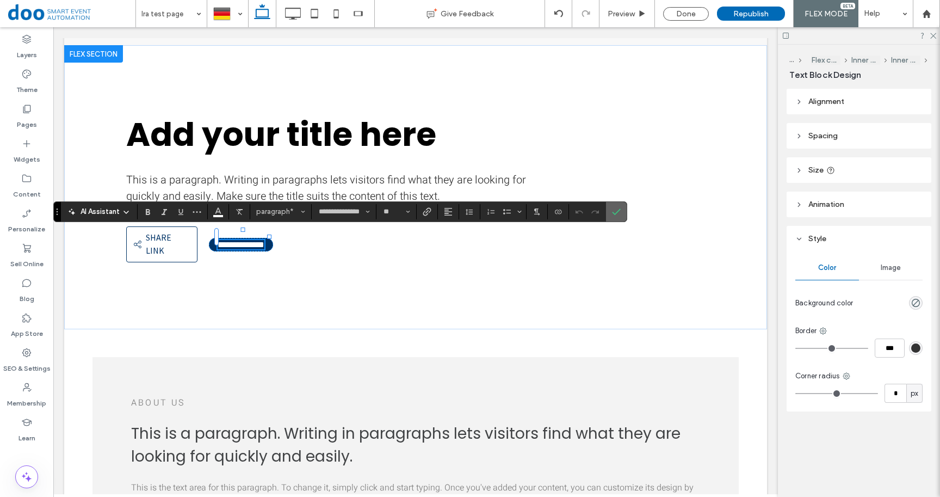
click at [623, 215] on label "Confirm" at bounding box center [616, 212] width 16 height 20
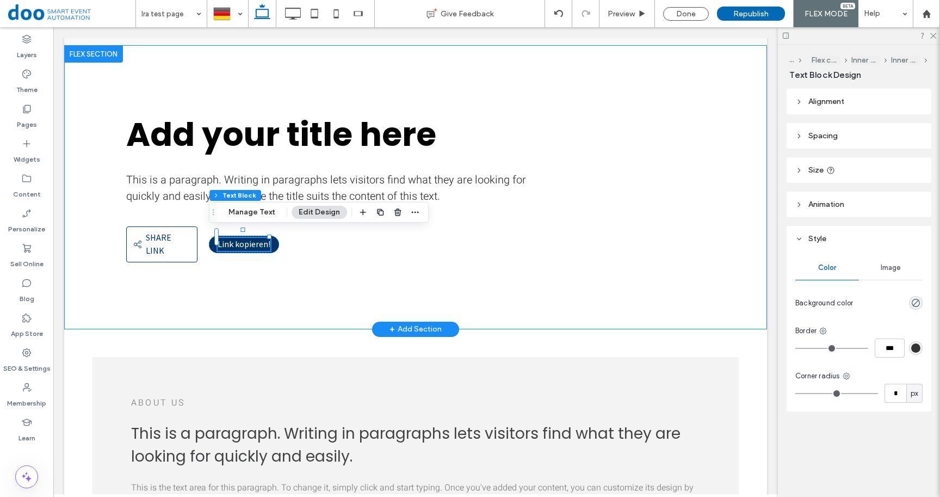
click at [599, 271] on div "Add your title here This is a paragraph. Writing in paragraphs lets visitors fi…" at bounding box center [415, 187] width 653 height 284
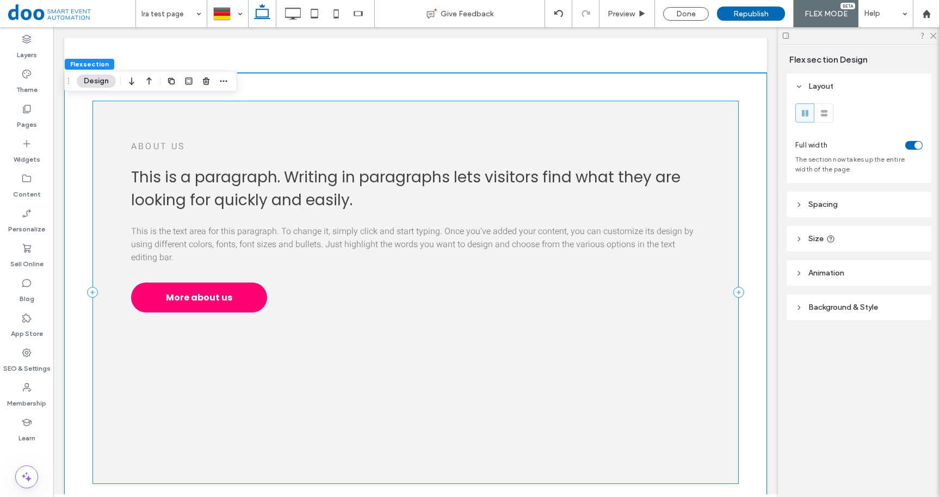
scroll to position [0, 0]
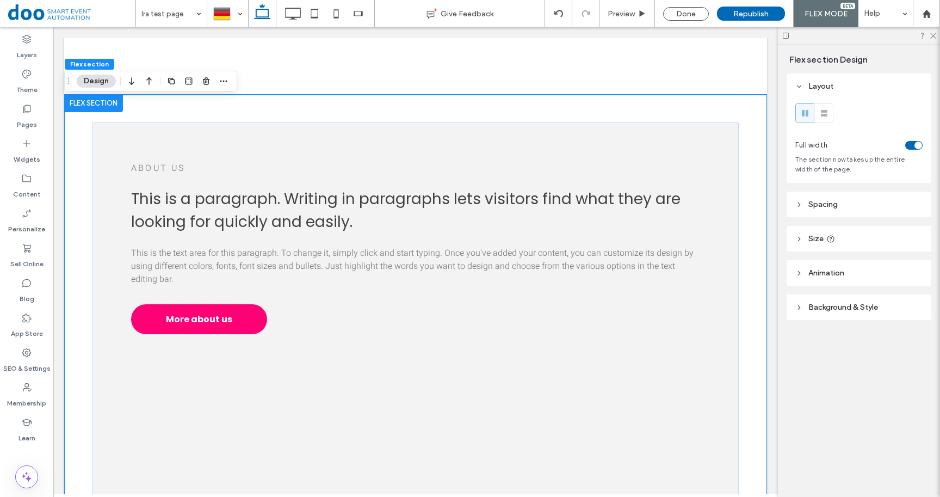
click at [80, 241] on div "About us This is a paragraph. Writing in paragraphs lets visitors find what the…" at bounding box center [415, 314] width 703 height 439
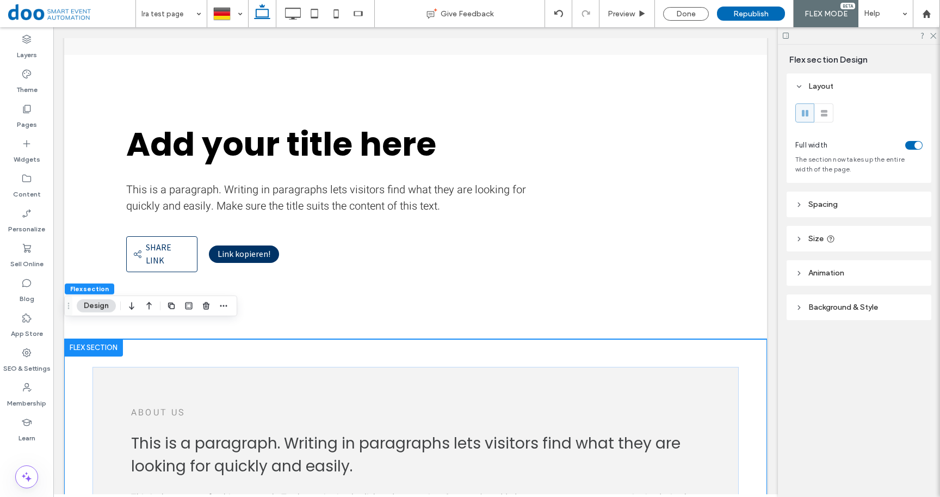
scroll to position [288, 0]
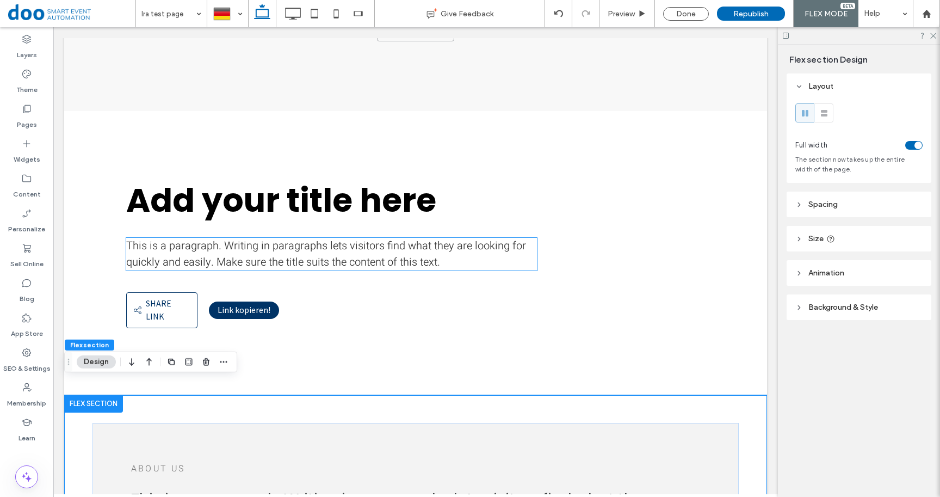
click at [209, 245] on span "This is a paragraph. Writing in paragraphs lets visitors find what they are loo…" at bounding box center [326, 254] width 400 height 32
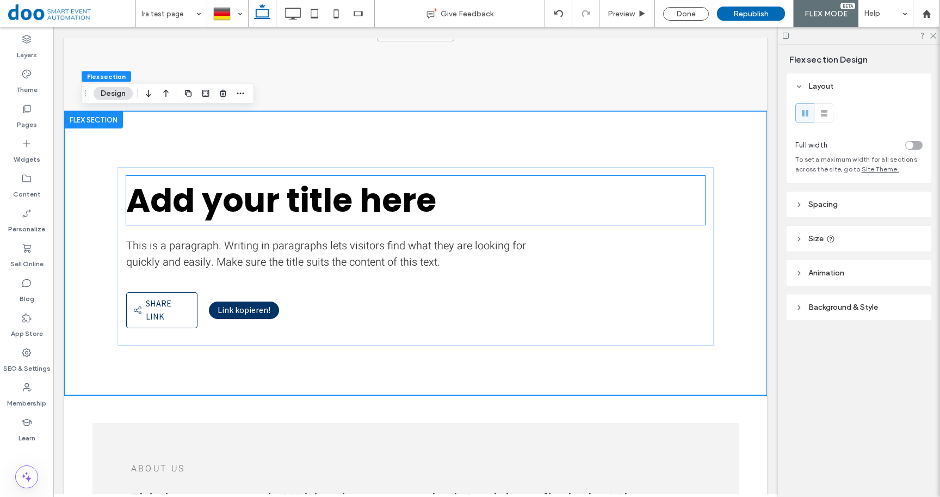
click at [345, 215] on span "Add your title here" at bounding box center [281, 200] width 310 height 46
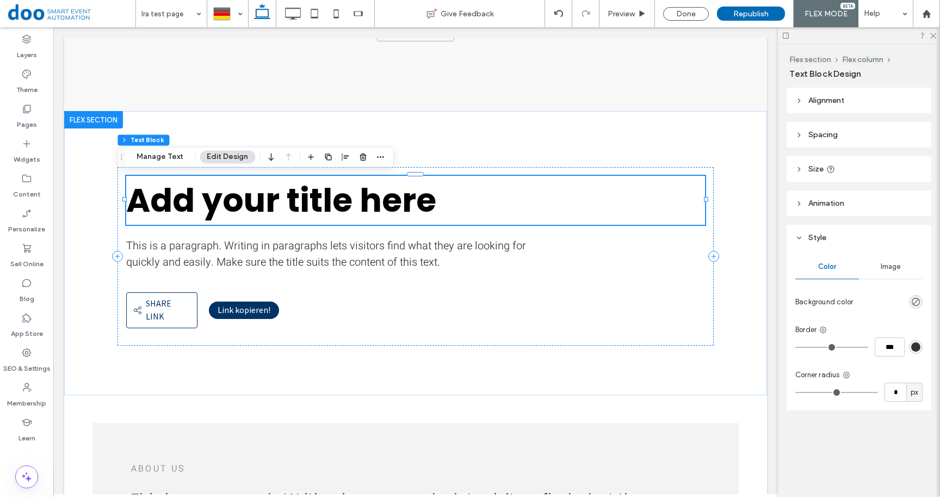
click at [345, 210] on span "Add your title here" at bounding box center [281, 200] width 310 height 46
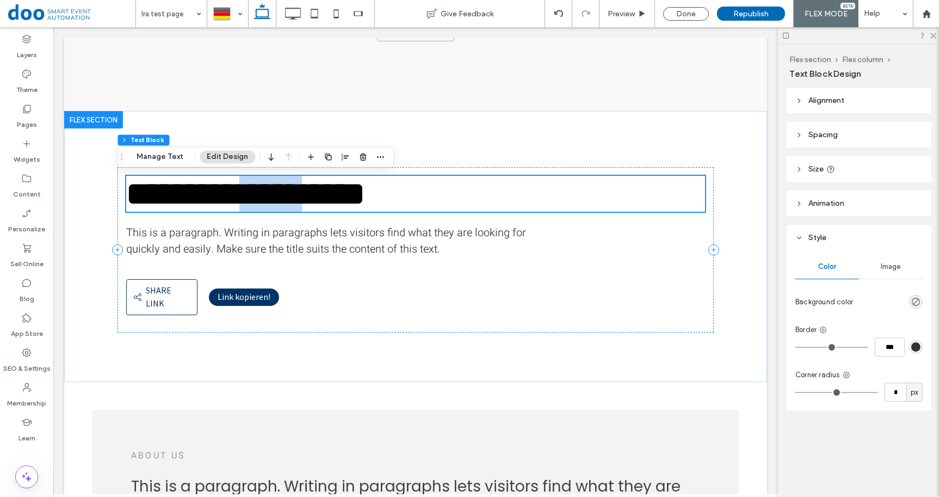
click at [345, 210] on span "**********" at bounding box center [245, 193] width 239 height 33
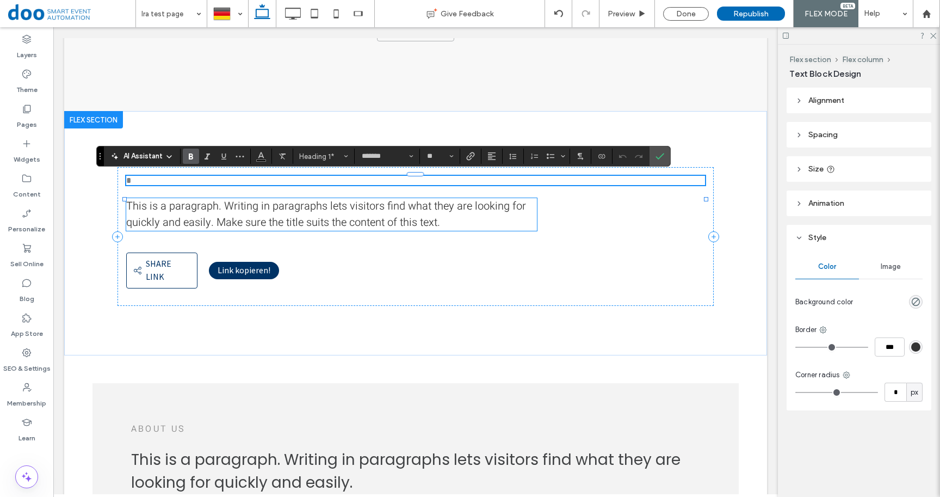
type input "*****"
type input "**"
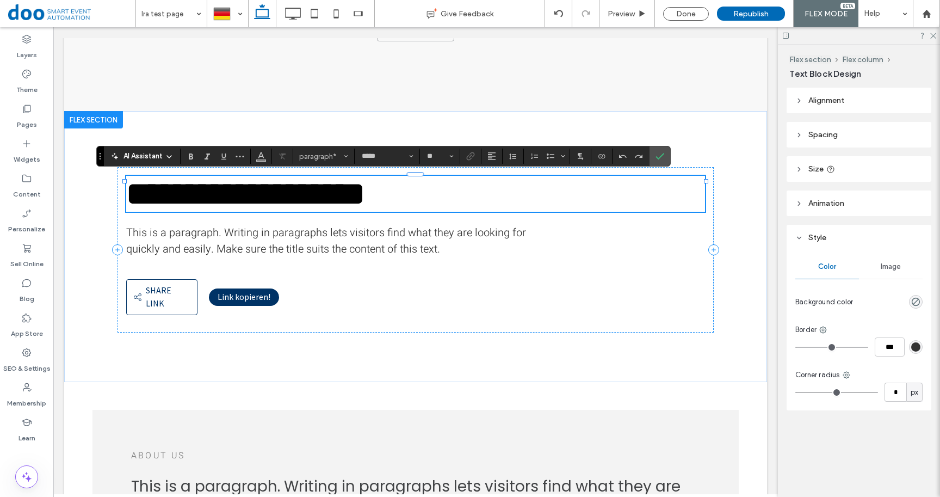
type input "*******"
type input "**"
click at [365, 196] on span "**********" at bounding box center [245, 193] width 239 height 33
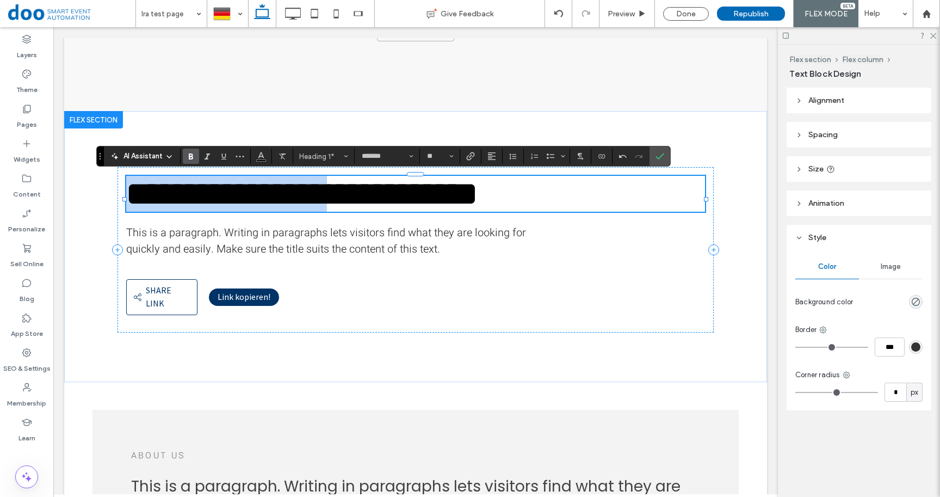
drag, startPoint x: 364, startPoint y: 198, endPoint x: 127, endPoint y: 198, distance: 237.6
click at [127, 198] on span "**********" at bounding box center [301, 193] width 351 height 33
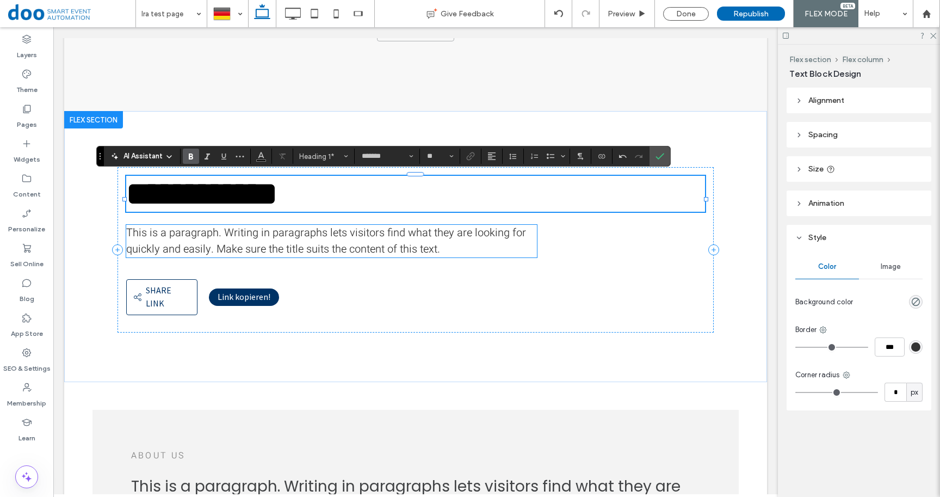
click at [154, 241] on span "This is a paragraph. Writing in paragraphs lets visitors find what they are loo…" at bounding box center [326, 241] width 400 height 32
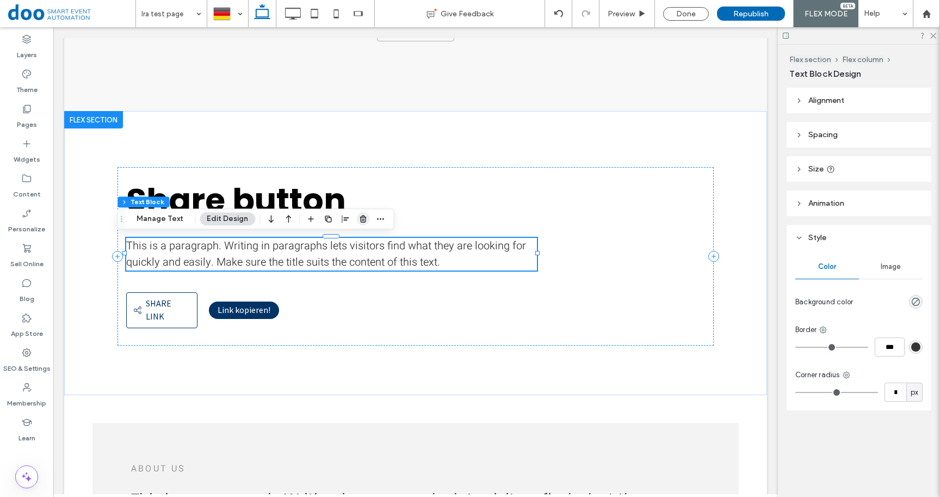
click at [358, 221] on icon "button" at bounding box center [362, 218] width 9 height 9
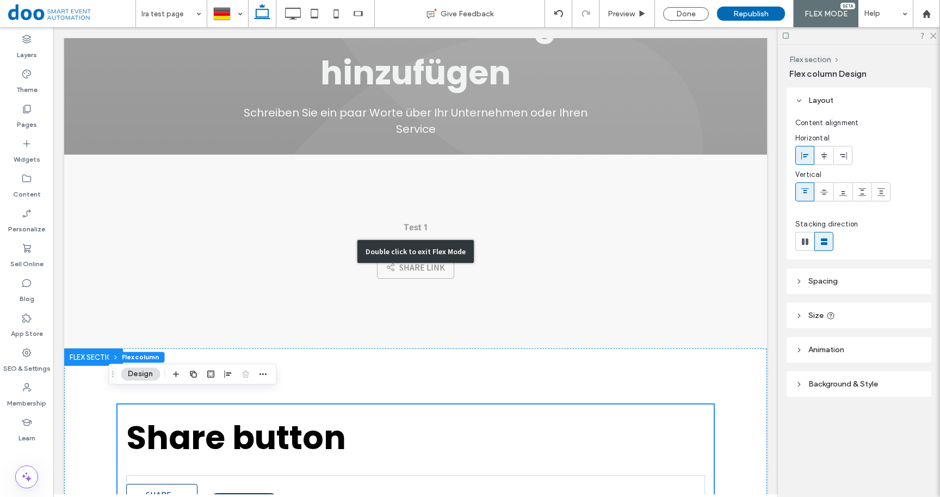
scroll to position [49, 0]
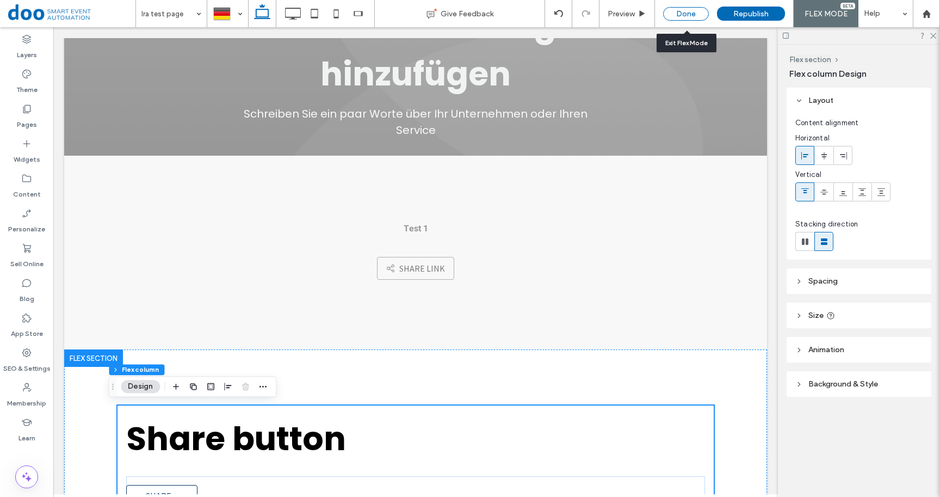
click at [687, 11] on div "Done" at bounding box center [686, 14] width 46 height 14
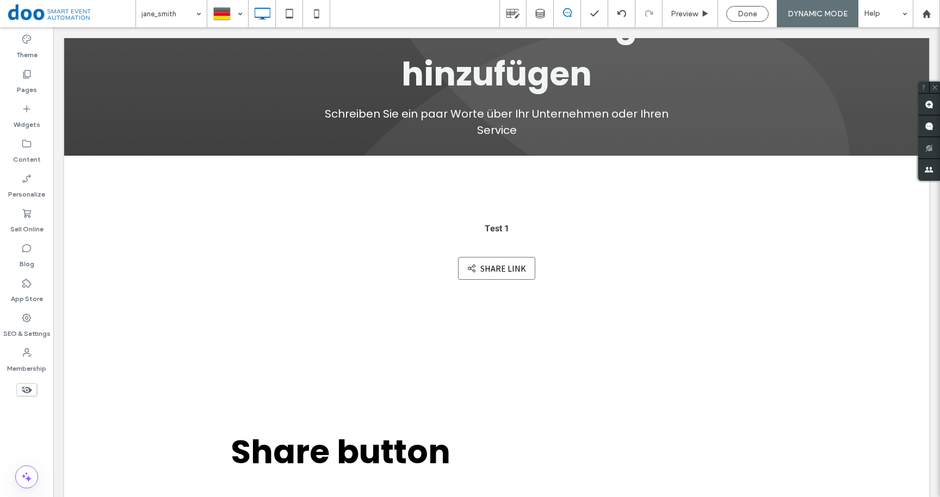
click at [745, 13] on span "Done" at bounding box center [747, 13] width 20 height 9
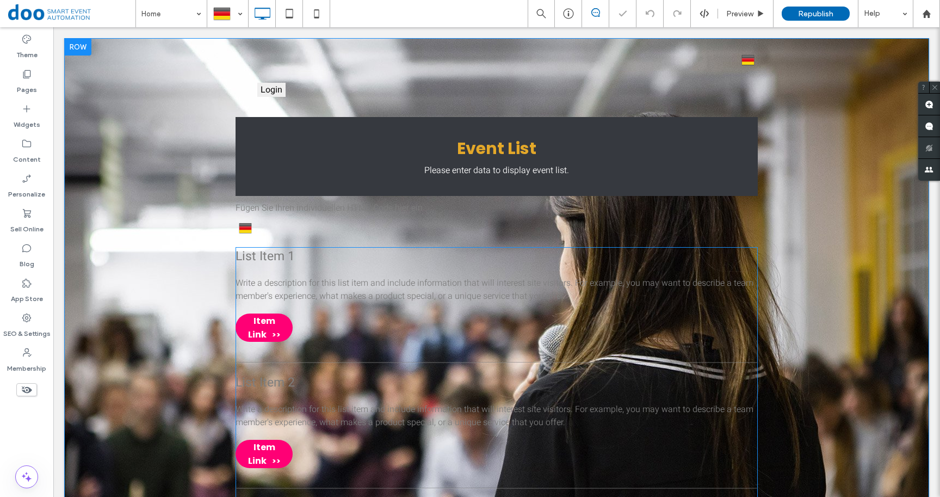
scroll to position [7, 0]
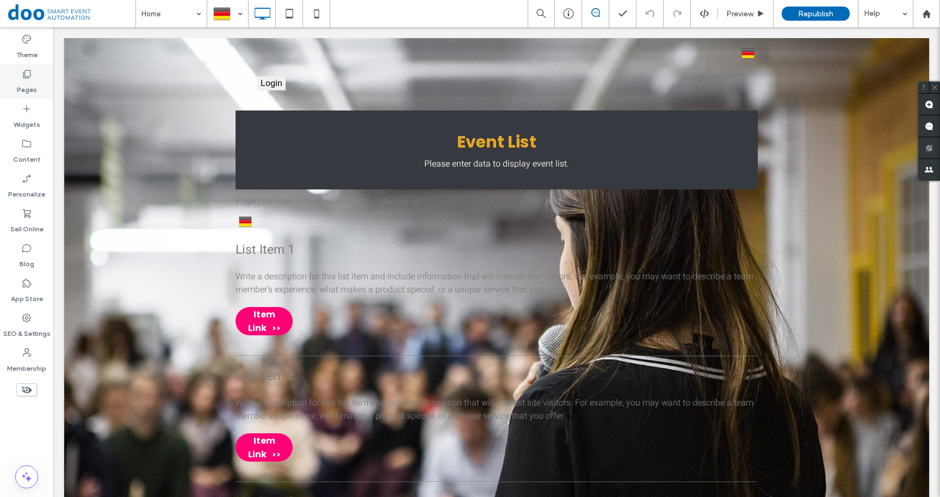
click at [32, 82] on label "Pages" at bounding box center [27, 86] width 20 height 15
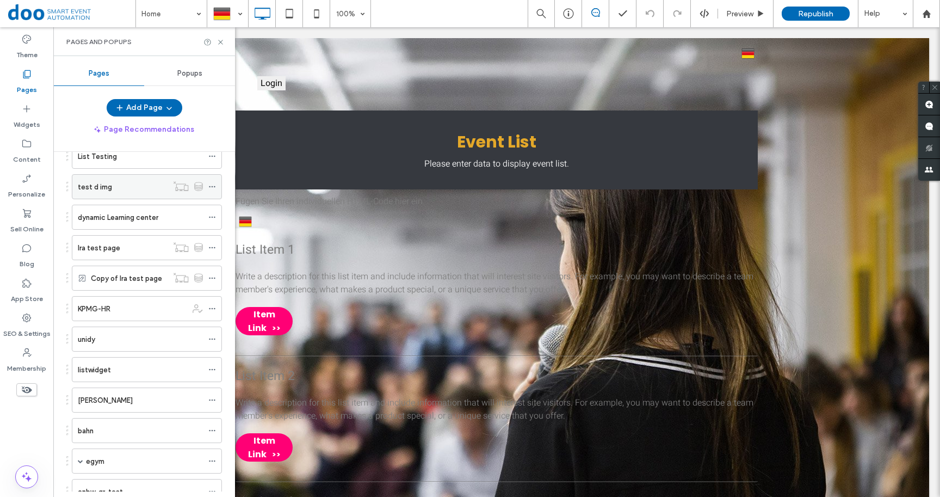
scroll to position [848, 0]
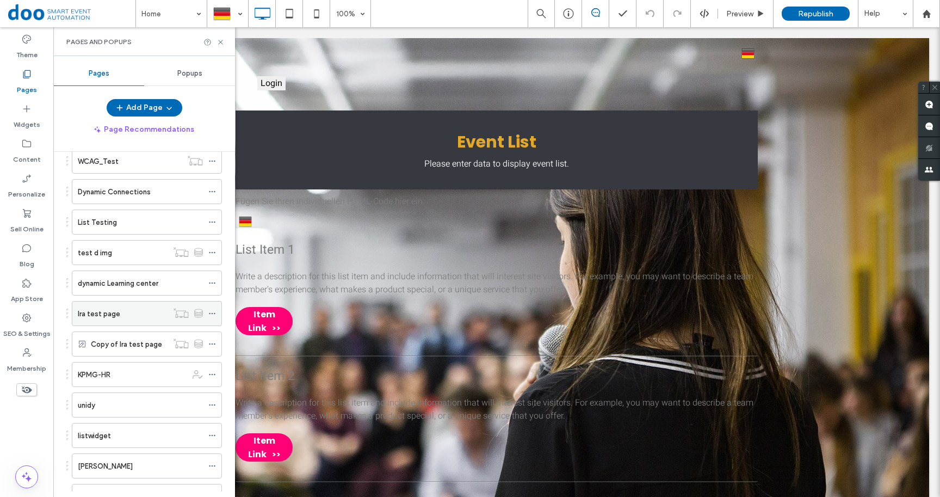
click at [101, 303] on div "Ira test page" at bounding box center [123, 313] width 90 height 24
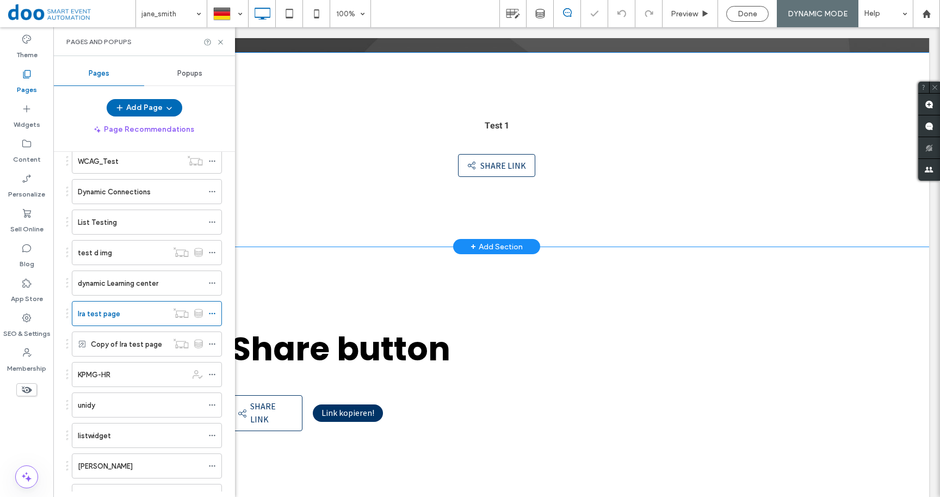
scroll to position [262, 0]
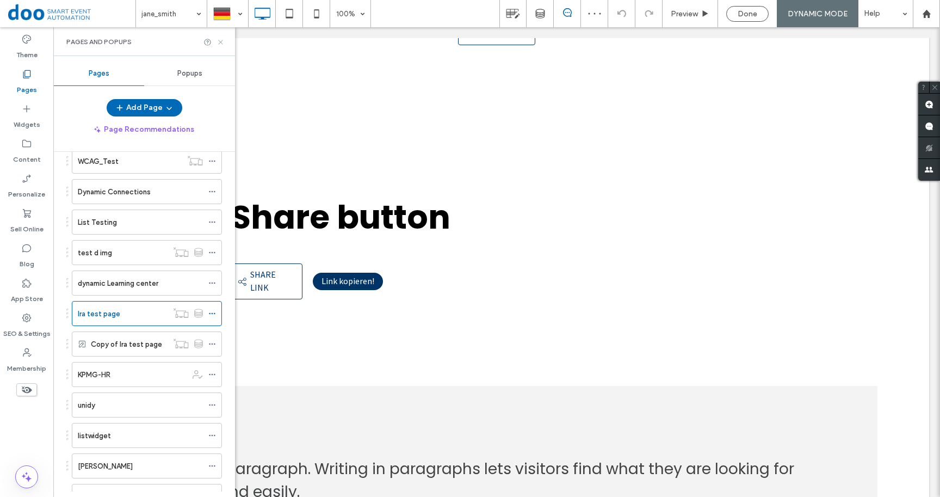
click at [222, 42] on icon at bounding box center [220, 42] width 8 height 8
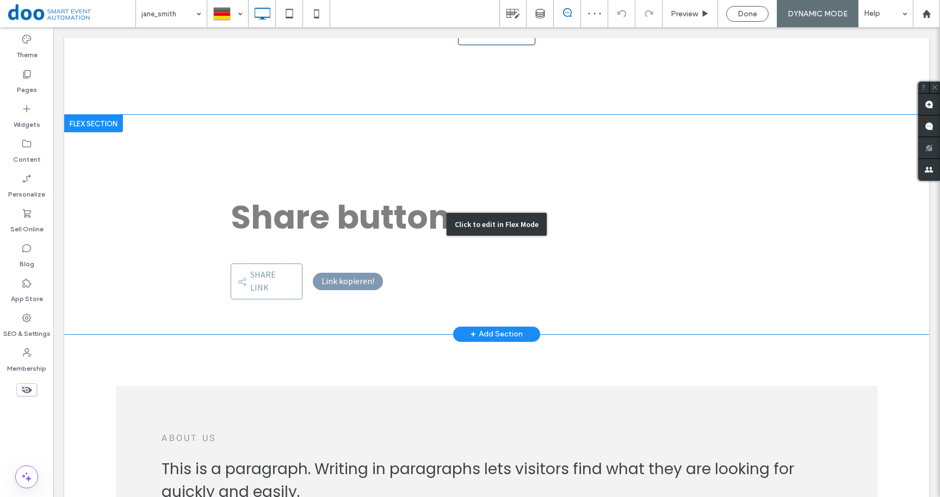
click at [261, 272] on div "Click to edit in Flex Mode" at bounding box center [496, 224] width 865 height 219
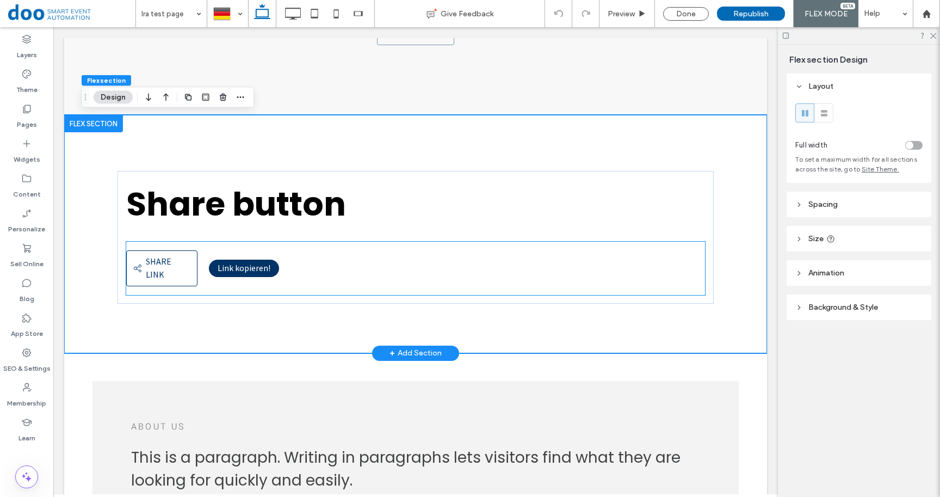
click at [352, 266] on div "Share link Share link Link kopieren!" at bounding box center [415, 267] width 579 height 53
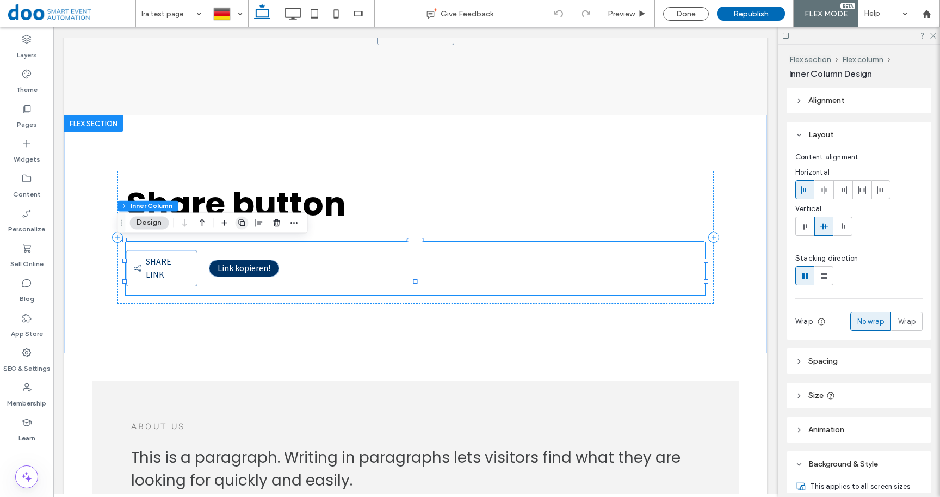
click at [239, 221] on use "button" at bounding box center [241, 222] width 7 height 7
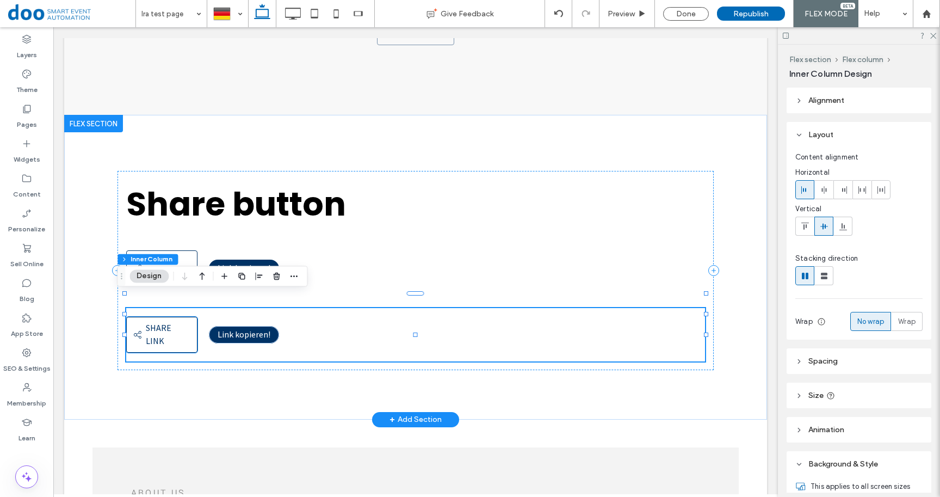
click at [158, 322] on span "Share link" at bounding box center [159, 334] width 26 height 24
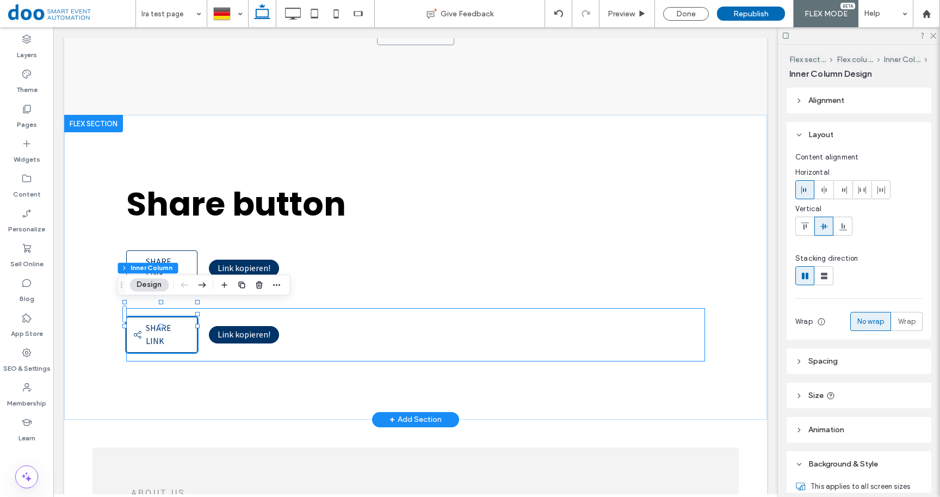
click at [359, 319] on div "Share link Share link Link kopieren!" at bounding box center [415, 334] width 579 height 53
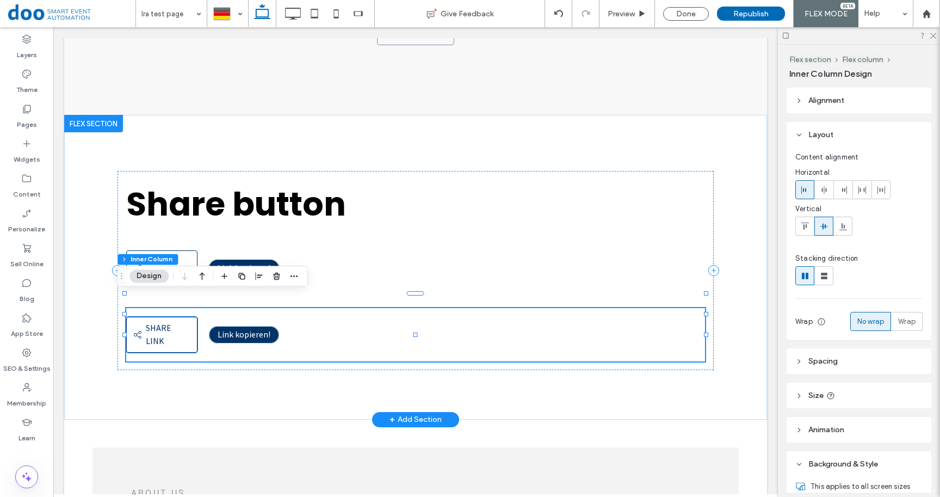
click at [133, 330] on icon "Share link" at bounding box center [137, 334] width 9 height 9
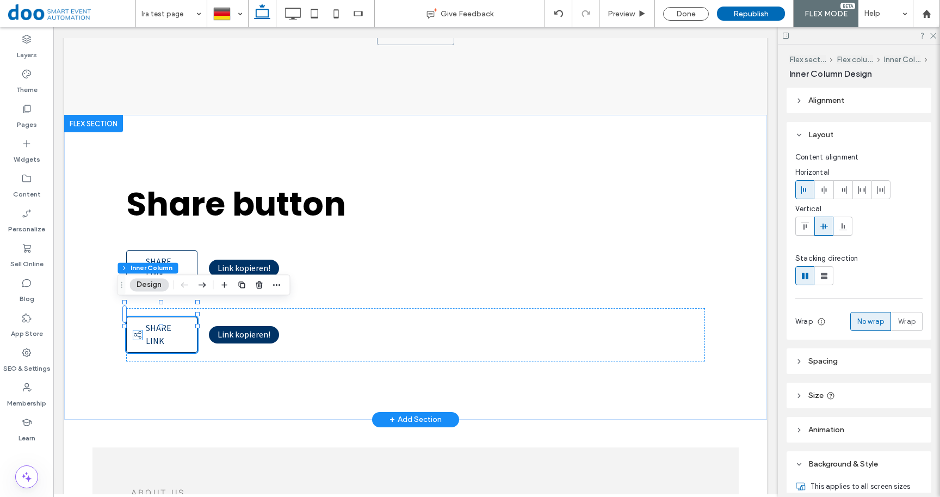
click at [133, 330] on icon "Share link" at bounding box center [137, 334] width 9 height 9
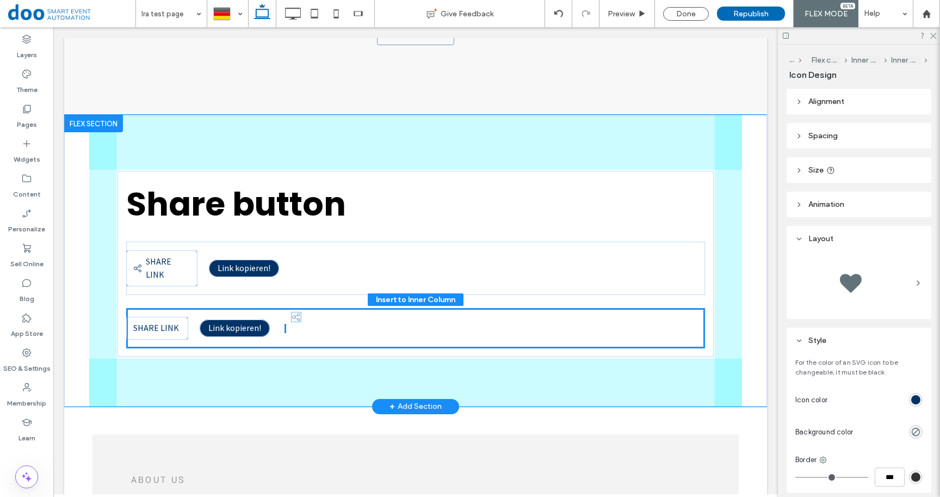
drag, startPoint x: 131, startPoint y: 318, endPoint x: 298, endPoint y: 321, distance: 167.5
click at [298, 321] on div "Share link Share link Link kopieren!" at bounding box center [415, 328] width 579 height 40
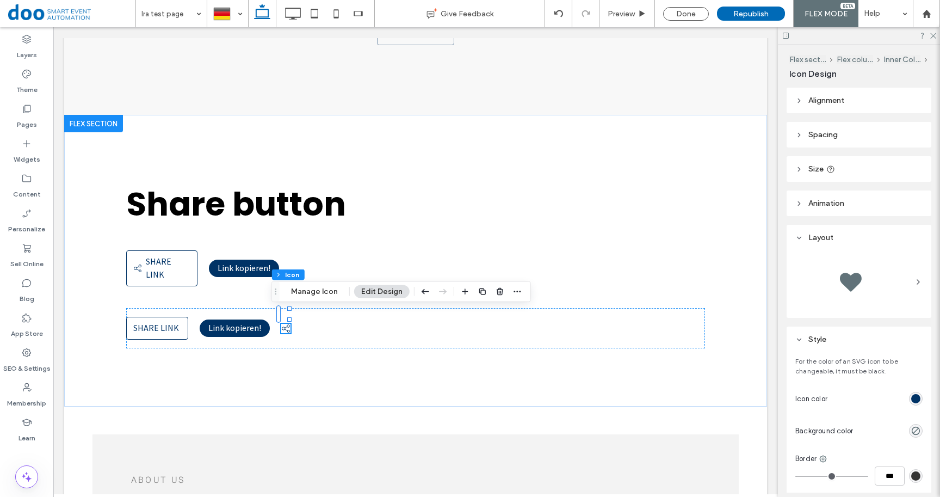
click at [840, 162] on header "Size" at bounding box center [858, 169] width 145 height 26
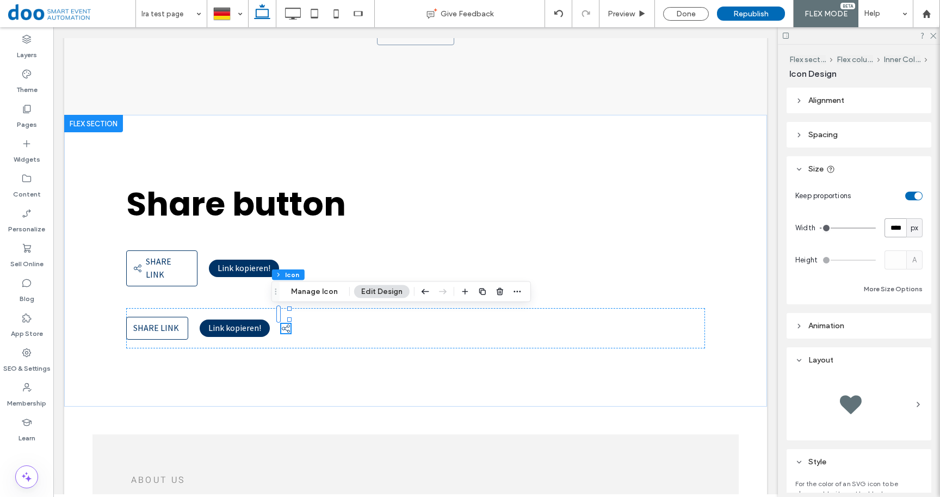
drag, startPoint x: 898, startPoint y: 233, endPoint x: 885, endPoint y: 228, distance: 13.9
click at [885, 228] on input "****" at bounding box center [895, 227] width 22 height 19
type input "**"
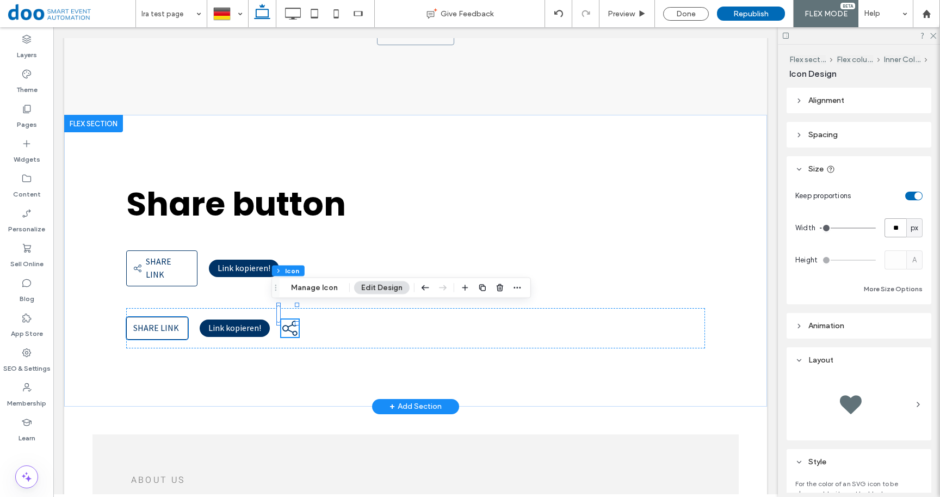
click at [168, 321] on p "Share link" at bounding box center [157, 327] width 48 height 13
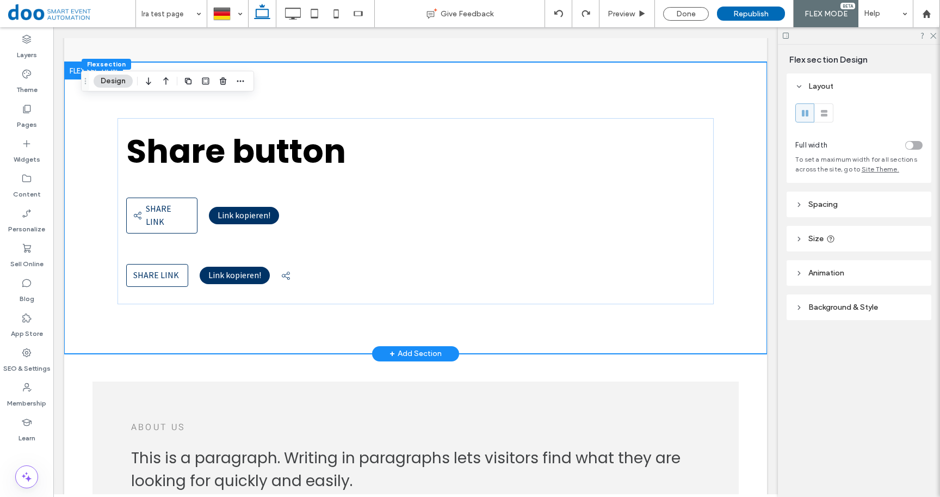
scroll to position [337, 0]
click at [319, 272] on div "Share link Link kopieren! Share link" at bounding box center [415, 275] width 579 height 40
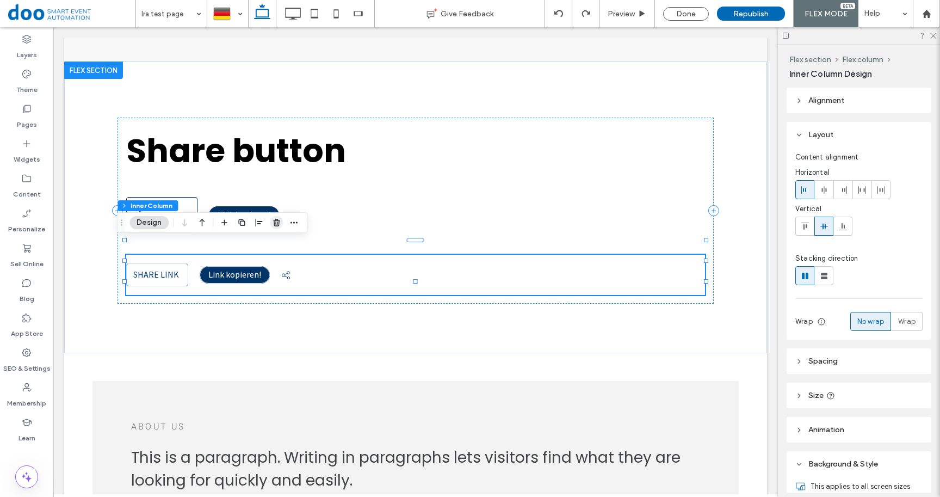
click at [276, 224] on use "button" at bounding box center [276, 222] width 7 height 7
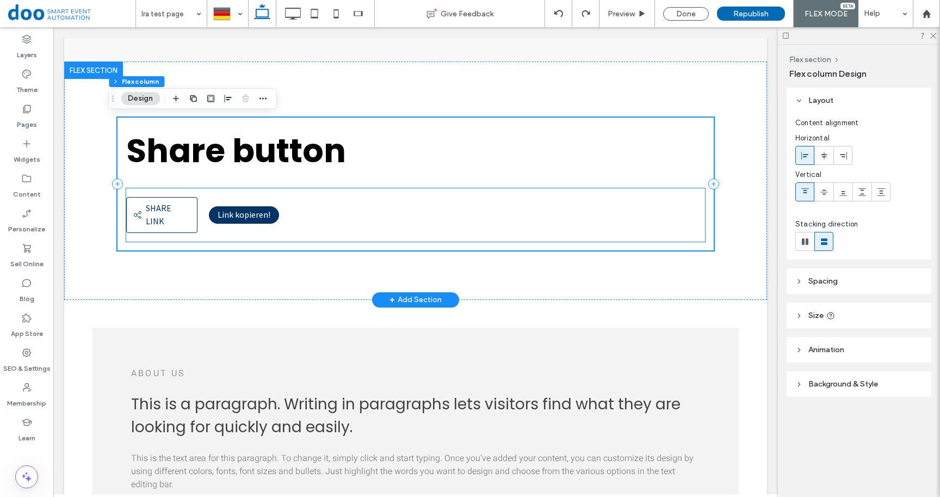
click at [455, 216] on div "Share link Share link Link kopieren!" at bounding box center [415, 214] width 579 height 53
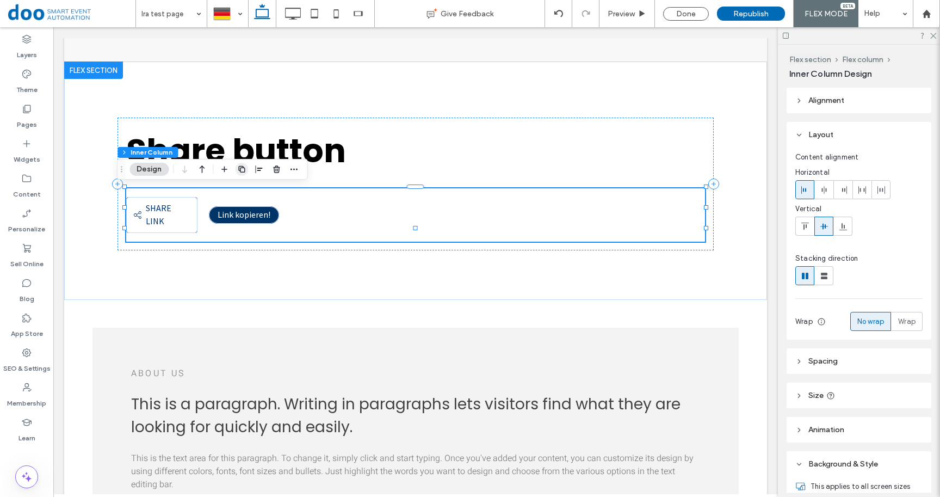
click at [241, 164] on span "button" at bounding box center [241, 169] width 13 height 13
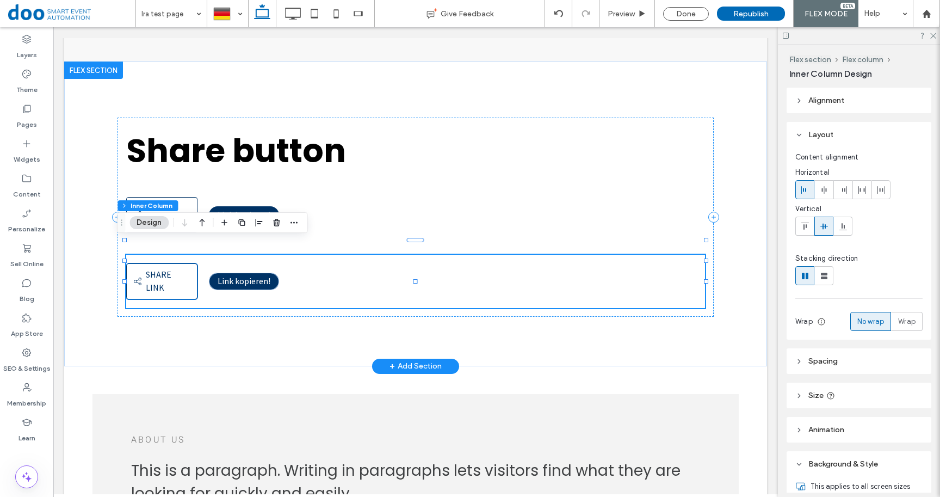
click at [154, 269] on span "Share link" at bounding box center [159, 281] width 26 height 24
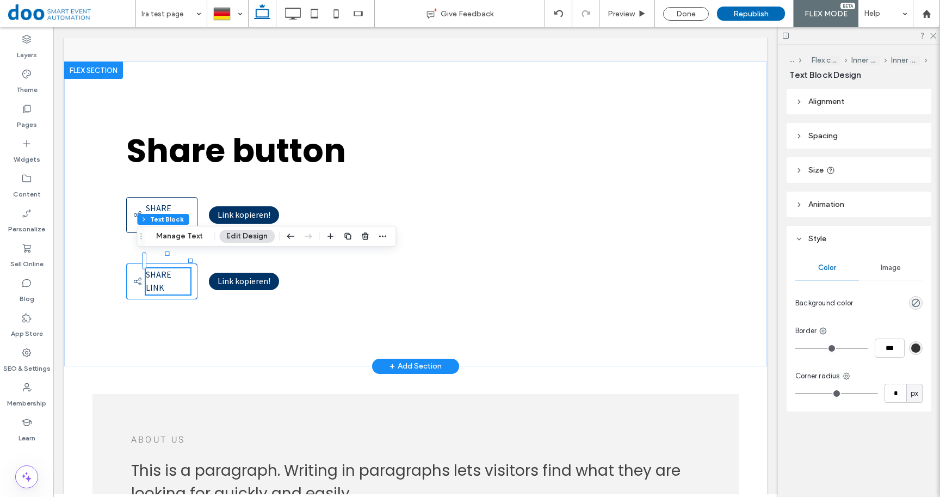
click at [154, 269] on span "Share link" at bounding box center [159, 281] width 26 height 24
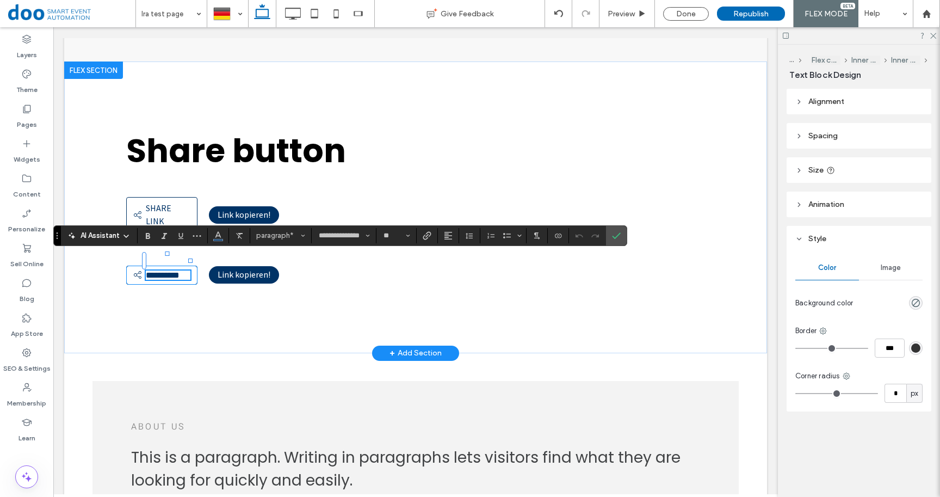
click at [154, 271] on span "**********" at bounding box center [163, 275] width 34 height 8
type input "*****"
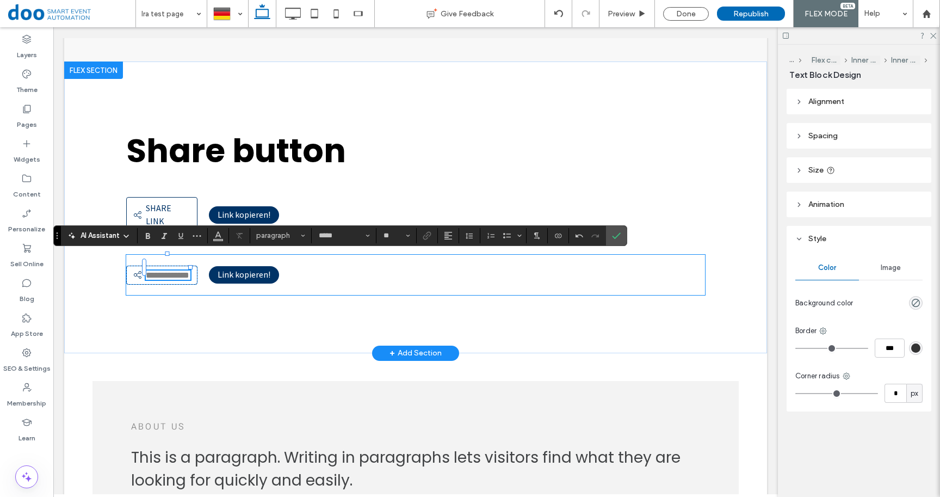
click at [205, 291] on div "**********" at bounding box center [415, 275] width 579 height 40
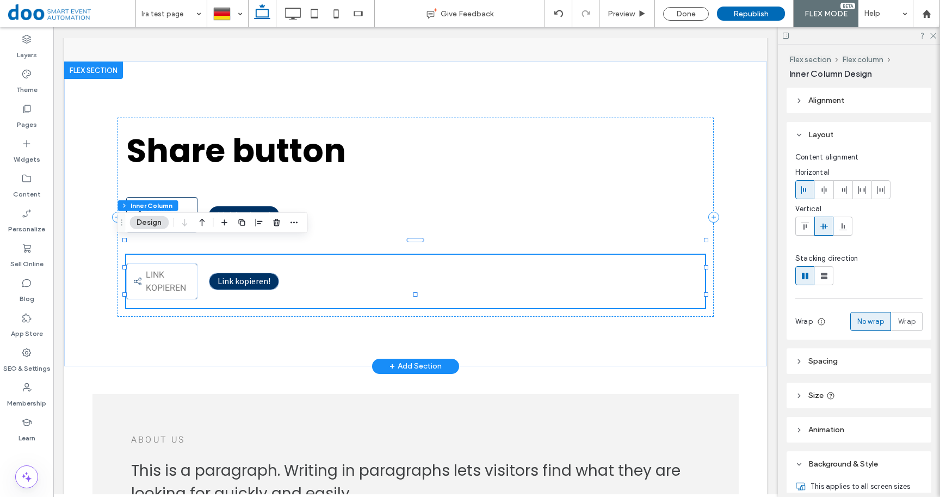
click at [183, 277] on div "Share link Link kopieren" at bounding box center [162, 281] width 72 height 36
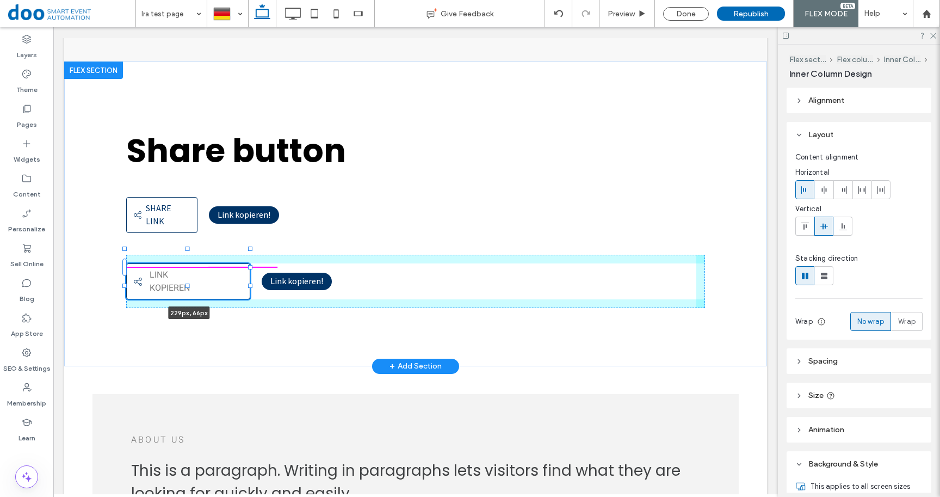
drag, startPoint x: 189, startPoint y: 266, endPoint x: 241, endPoint y: 261, distance: 53.0
click at [126, 250] on div at bounding box center [125, 249] width 1 height 1
type input "***"
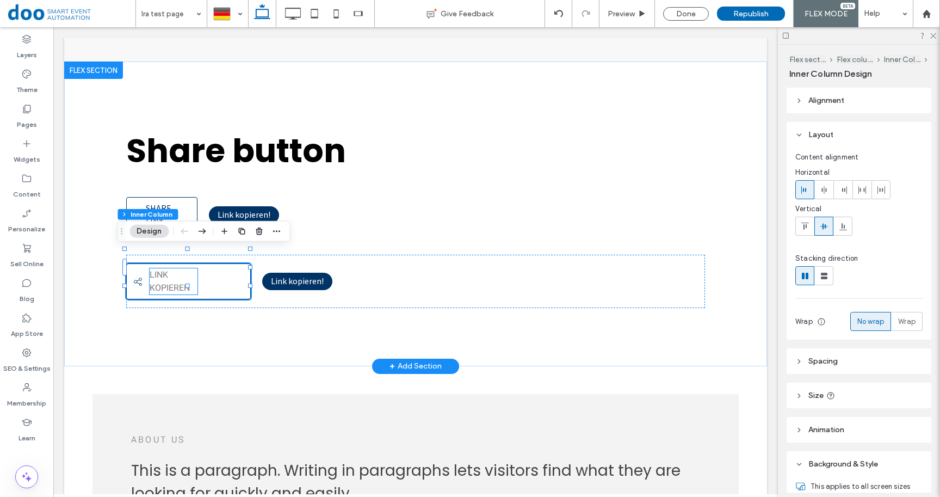
click at [178, 268] on p "Link kopieren" at bounding box center [174, 281] width 48 height 26
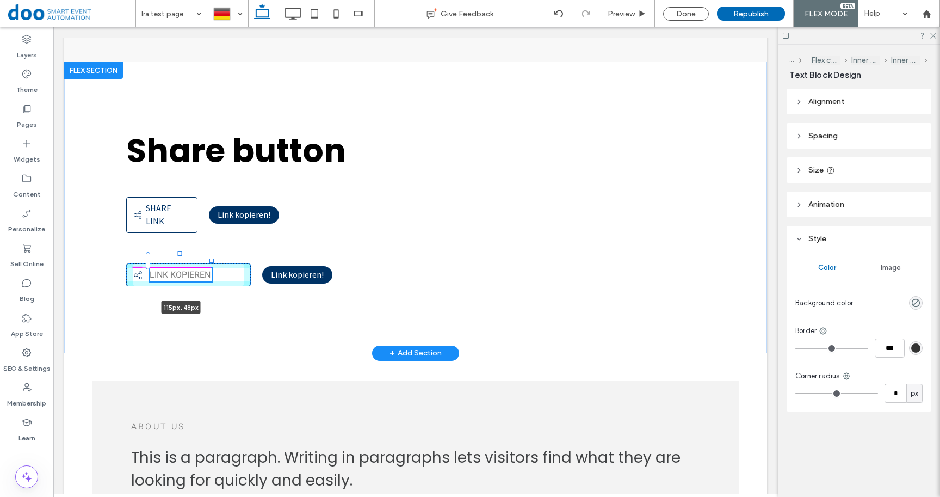
drag, startPoint x: 188, startPoint y: 266, endPoint x: 203, endPoint y: 264, distance: 14.8
click at [203, 264] on div "Share button Share link Share link Link kopieren! Share link Link kopieren 115p…" at bounding box center [415, 206] width 653 height 291
type input "***"
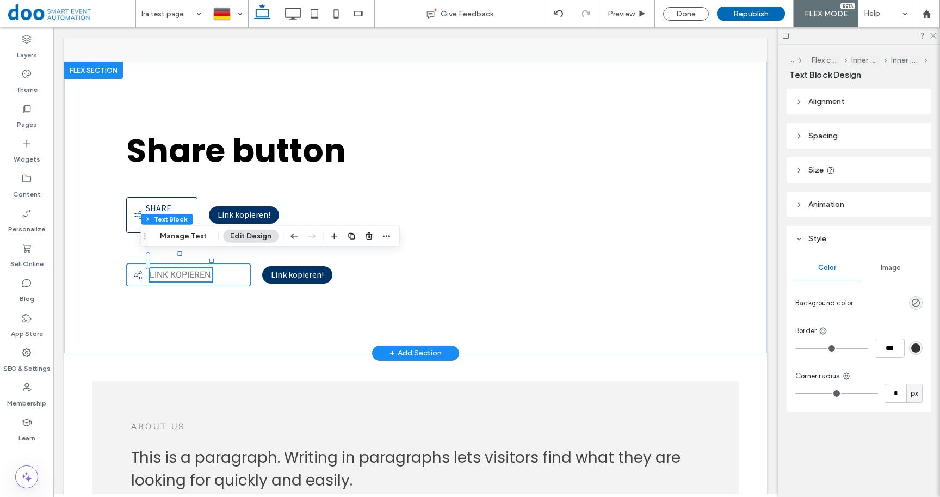
click at [243, 265] on div "Share link Link kopieren 115px , 48px Link kopieren!" at bounding box center [415, 275] width 579 height 40
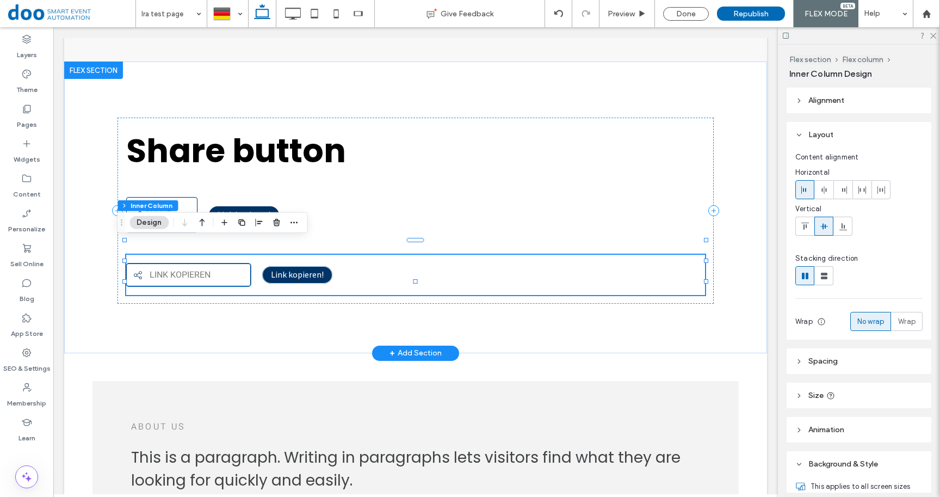
click at [233, 265] on div "Share link Link kopieren" at bounding box center [188, 274] width 125 height 23
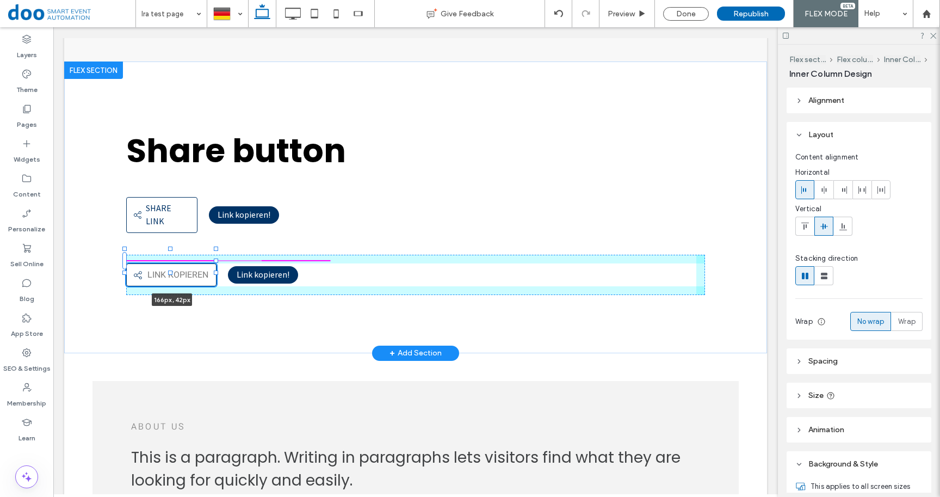
drag, startPoint x: 241, startPoint y: 262, endPoint x: 207, endPoint y: 261, distance: 34.3
click at [214, 261] on div at bounding box center [216, 260] width 4 height 4
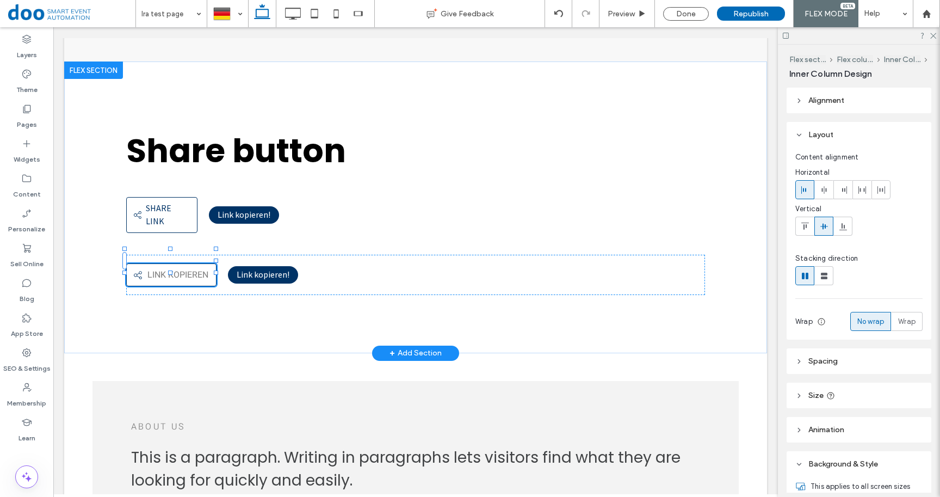
type input "***"
click at [191, 268] on span "Link kopieren" at bounding box center [177, 274] width 61 height 13
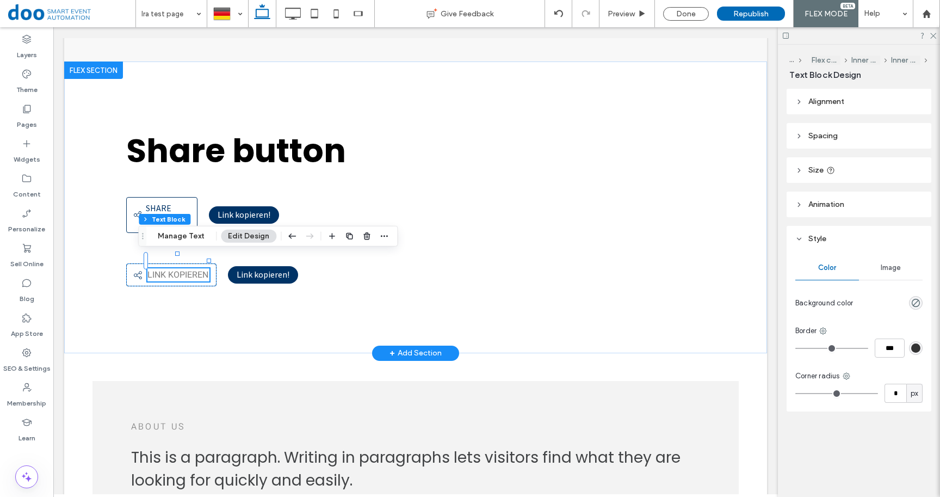
click at [188, 268] on span "Link kopieren" at bounding box center [177, 274] width 61 height 13
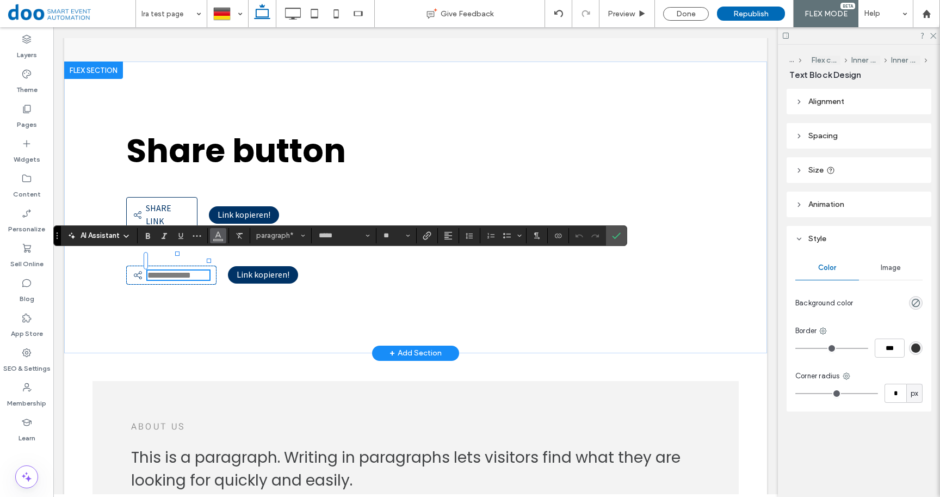
click at [223, 237] on button "Color" at bounding box center [218, 235] width 16 height 15
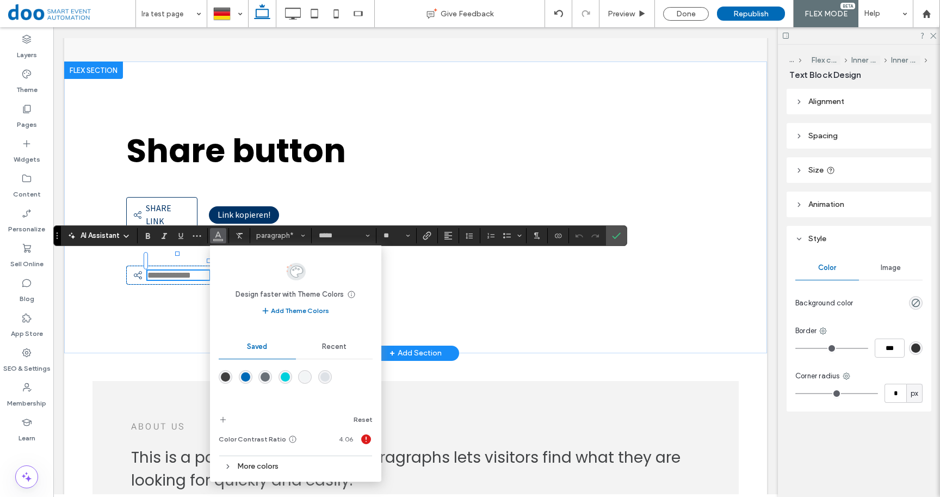
click at [348, 345] on div "Recent" at bounding box center [334, 346] width 77 height 24
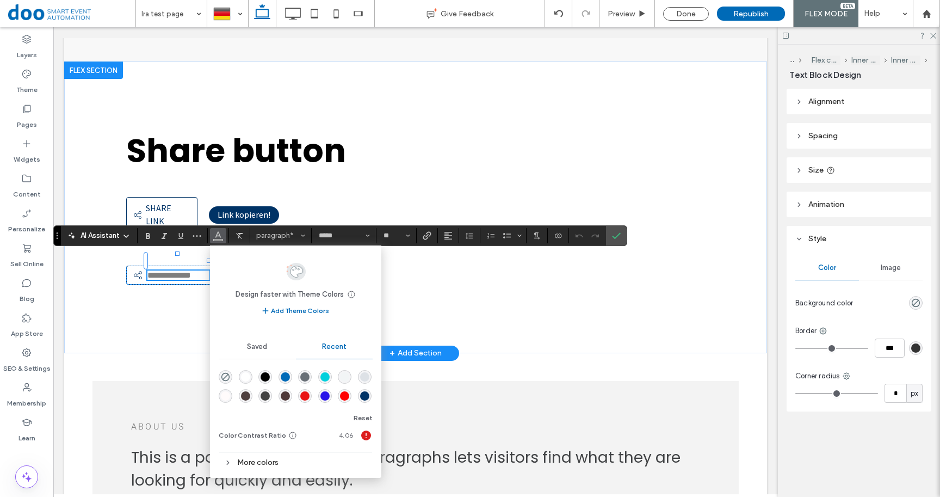
click at [364, 396] on div "rgba(0, 51, 102, 1)" at bounding box center [364, 395] width 9 height 9
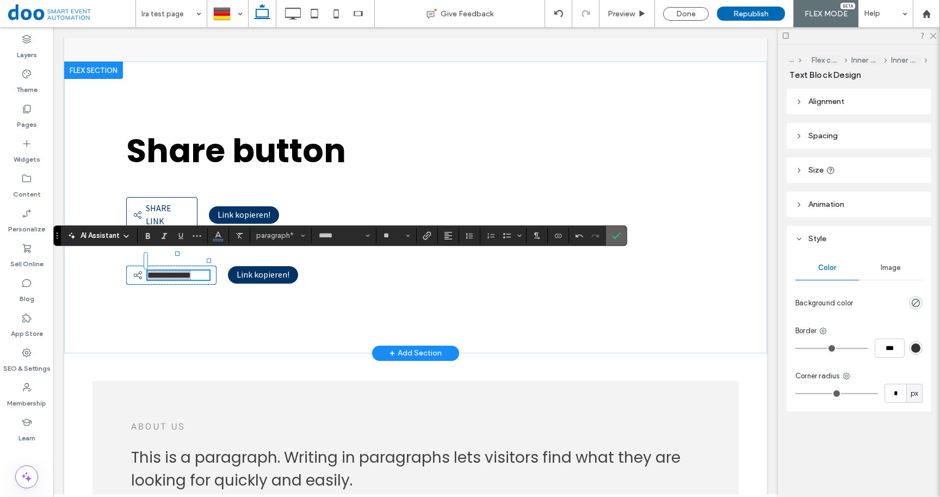
click at [616, 233] on icon "Confirm" at bounding box center [616, 235] width 9 height 9
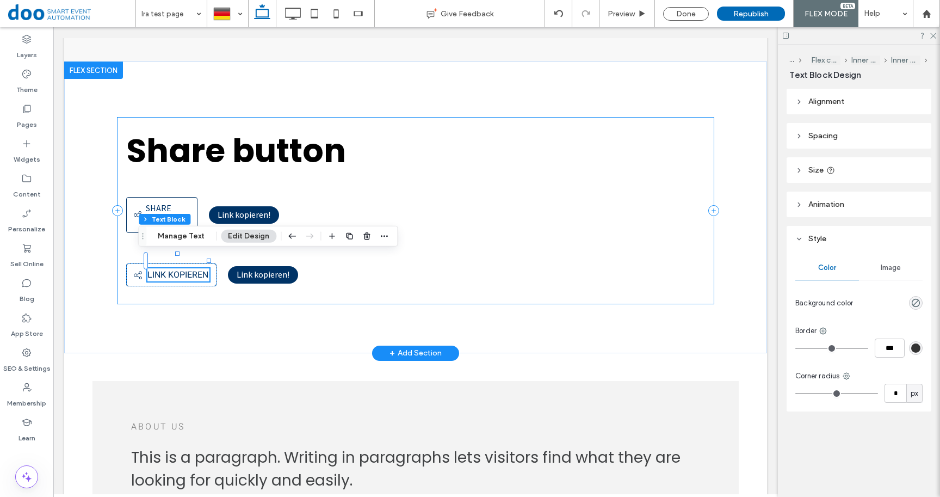
click at [190, 281] on div "Share button Share link Share link Link kopieren! Share link Link kopieren Link…" at bounding box center [415, 210] width 597 height 186
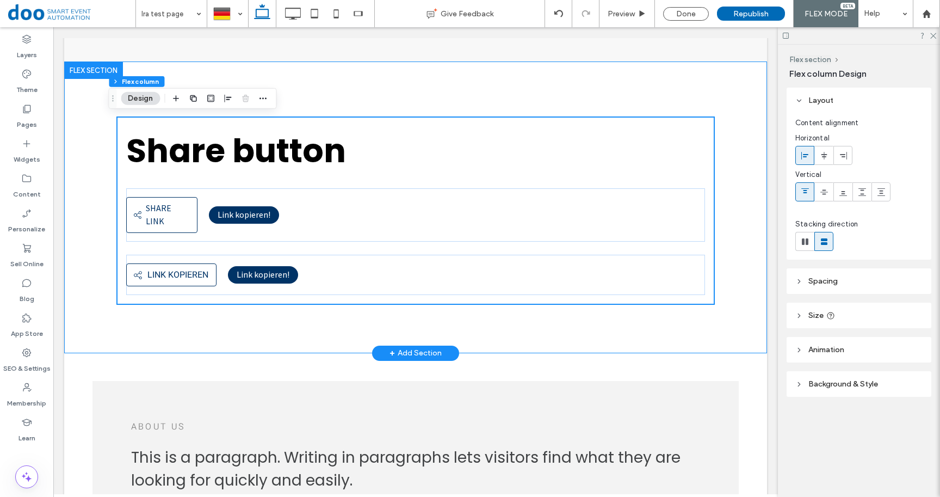
click at [139, 313] on div "Share button Share link Share link Link kopieren! Share link Link kopieren Link…" at bounding box center [415, 206] width 653 height 291
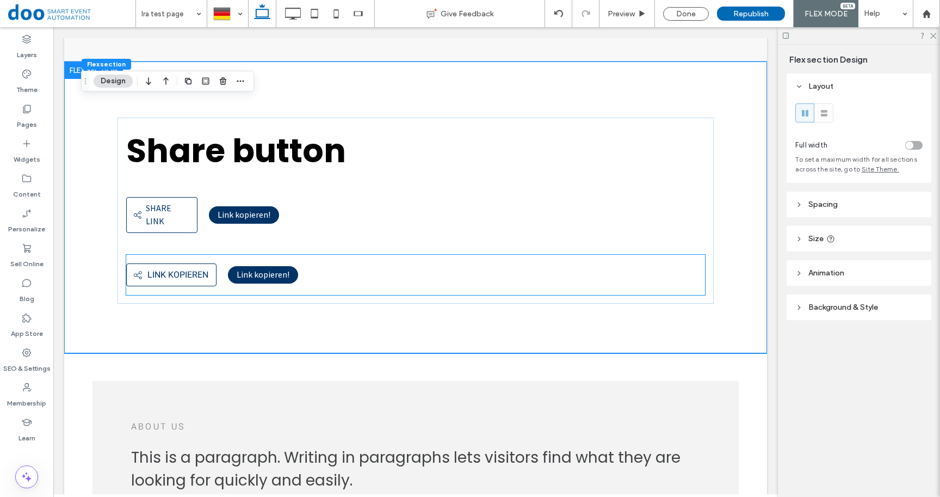
click at [256, 269] on span "Link kopieren!" at bounding box center [263, 274] width 53 height 11
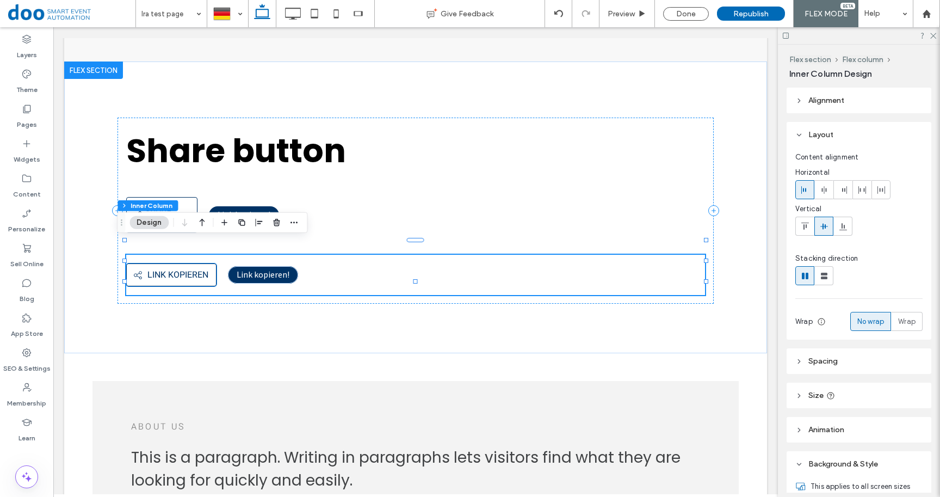
click at [176, 268] on span "Link kopieren" at bounding box center [177, 274] width 61 height 13
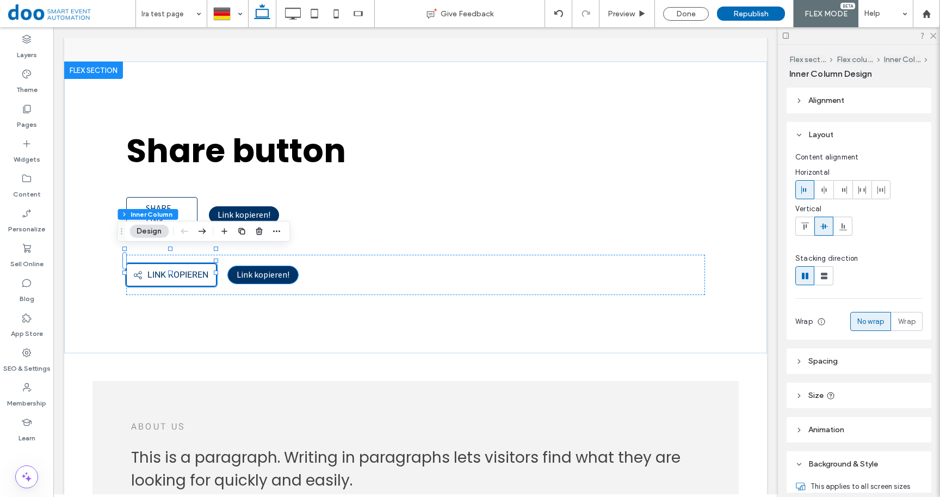
click at [260, 269] on span "Link kopieren!" at bounding box center [263, 274] width 53 height 11
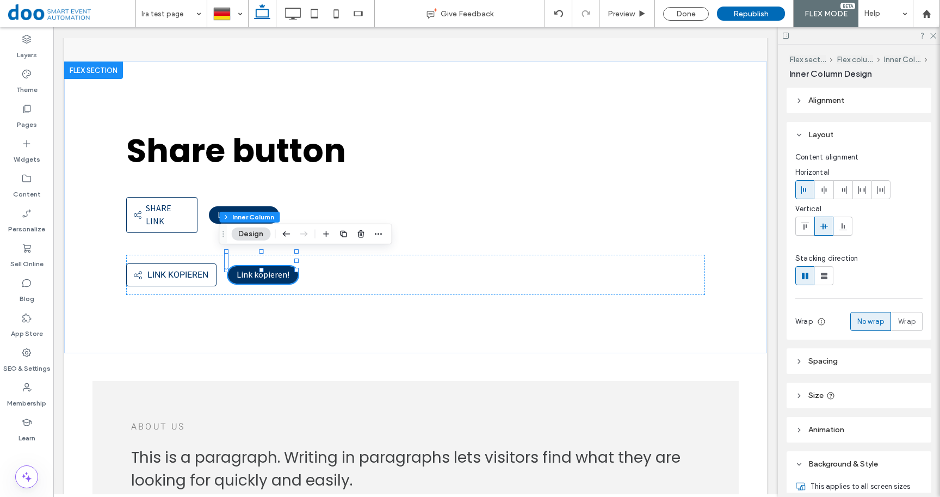
click at [258, 269] on span "Link kopieren!" at bounding box center [263, 274] width 53 height 11
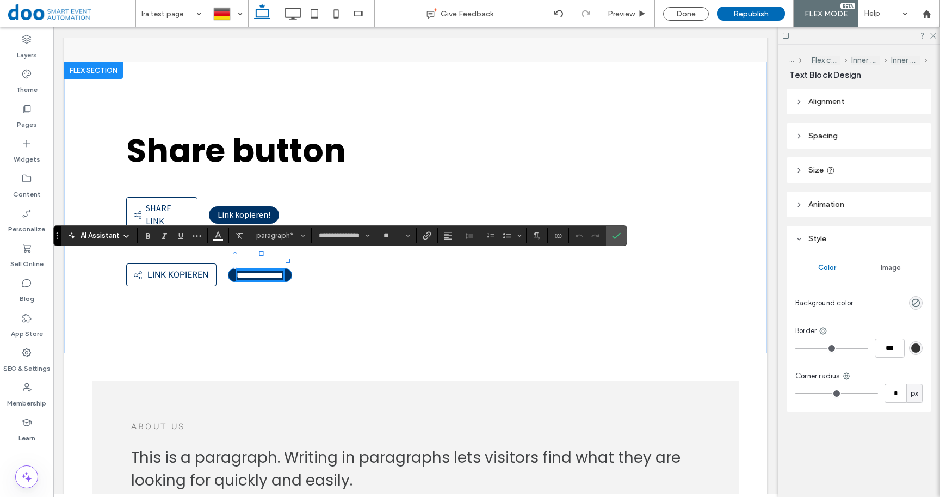
click at [269, 271] on span "**********" at bounding box center [260, 275] width 47 height 8
drag, startPoint x: 276, startPoint y: 261, endPoint x: 228, endPoint y: 258, distance: 48.5
click at [237, 271] on span "**********" at bounding box center [260, 275] width 47 height 8
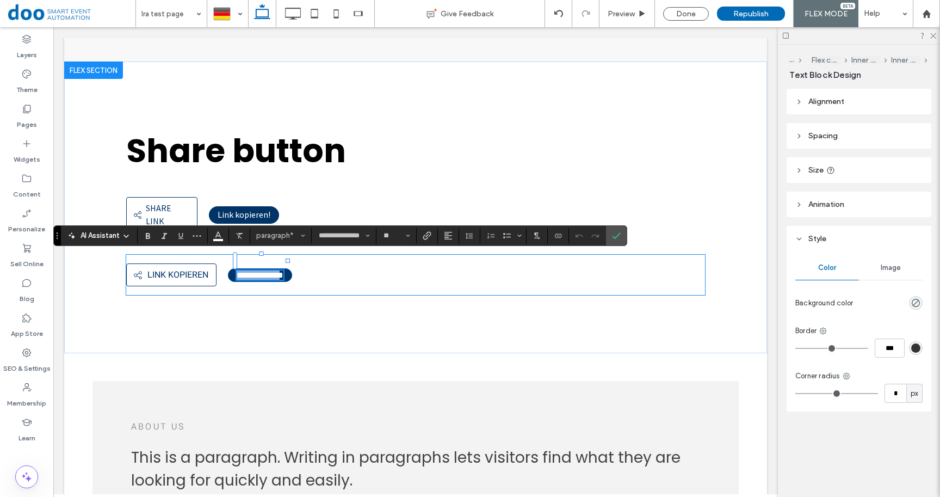
type input "*****"
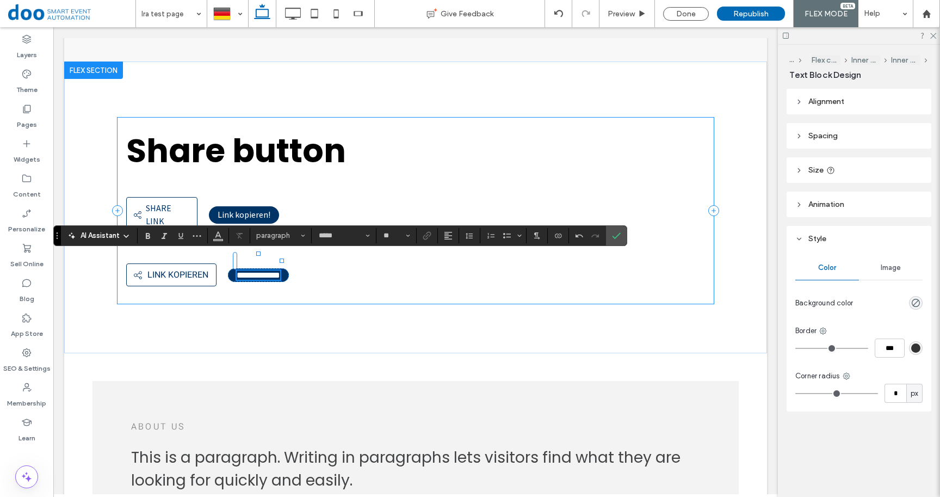
click at [337, 284] on div "**********" at bounding box center [415, 210] width 597 height 186
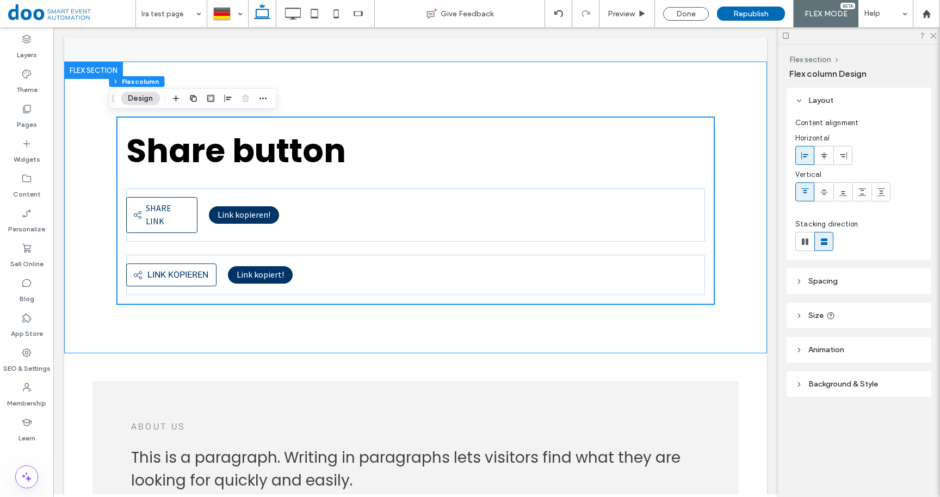
click at [273, 333] on div "Share button Share link Share link Link kopieren! Share link Link kopieren Link…" at bounding box center [415, 206] width 653 height 291
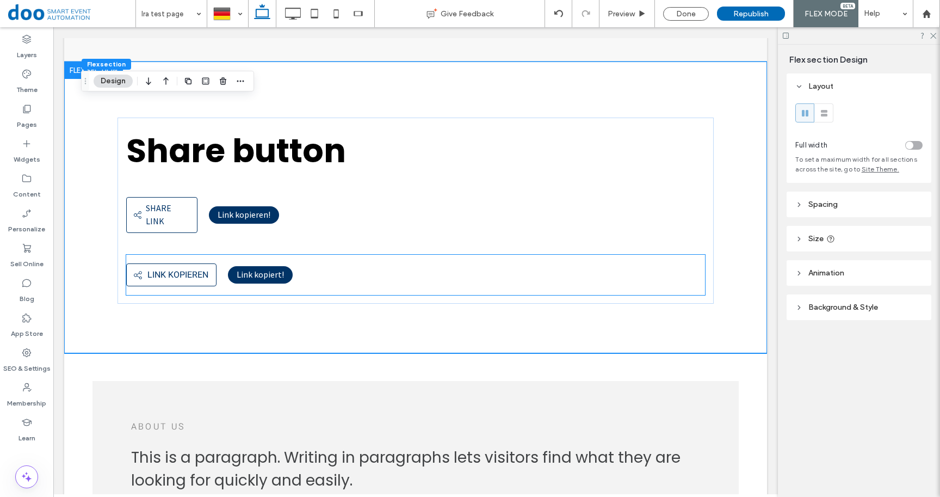
click at [234, 274] on div "Share link Link kopieren Link kopiert !" at bounding box center [415, 275] width 579 height 40
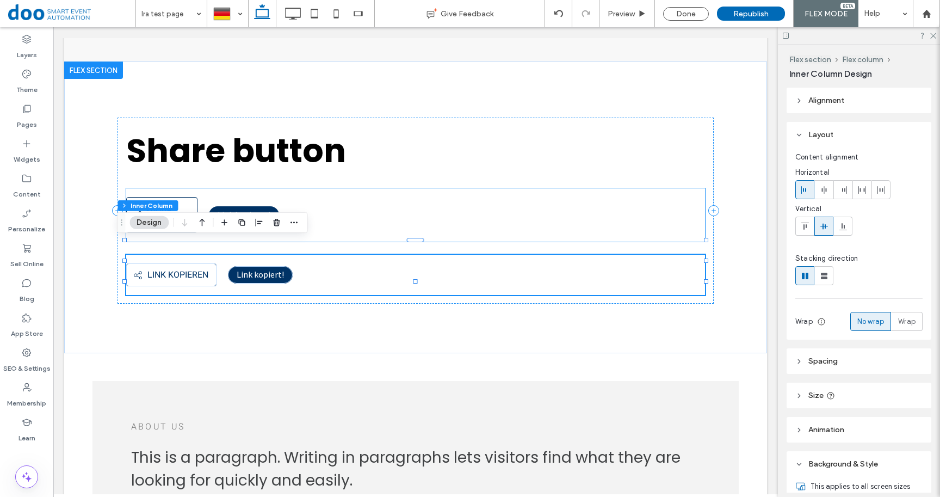
click at [471, 217] on div "Share link Share link Link kopieren!" at bounding box center [415, 214] width 579 height 53
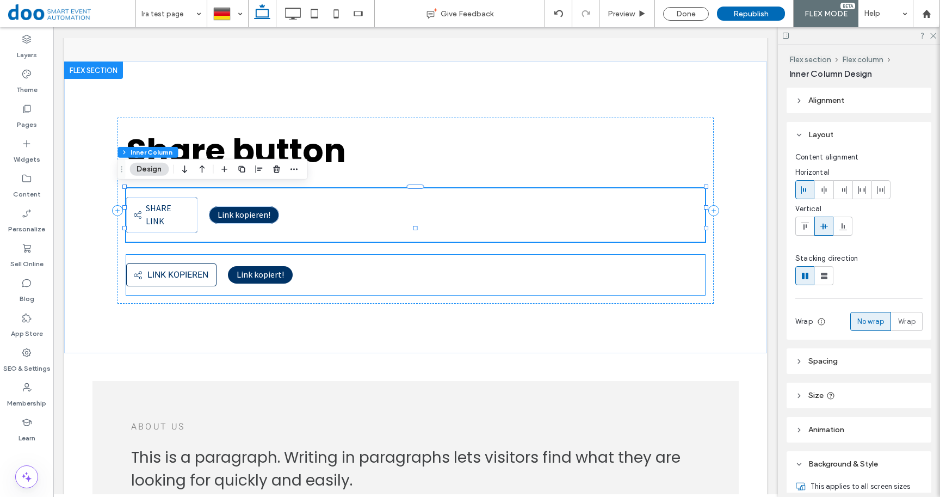
click at [191, 263] on div "Share link Link kopieren" at bounding box center [171, 274] width 90 height 23
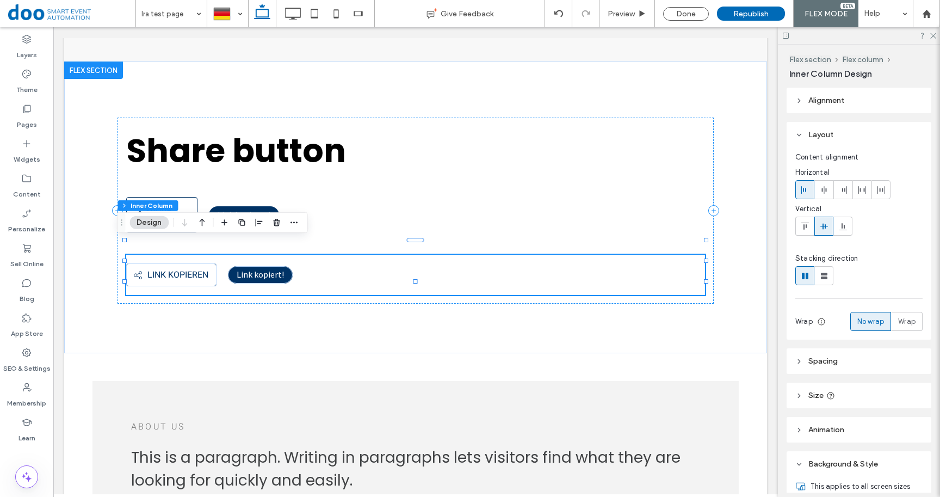
click at [194, 263] on div "Share link Link kopieren" at bounding box center [171, 274] width 90 height 23
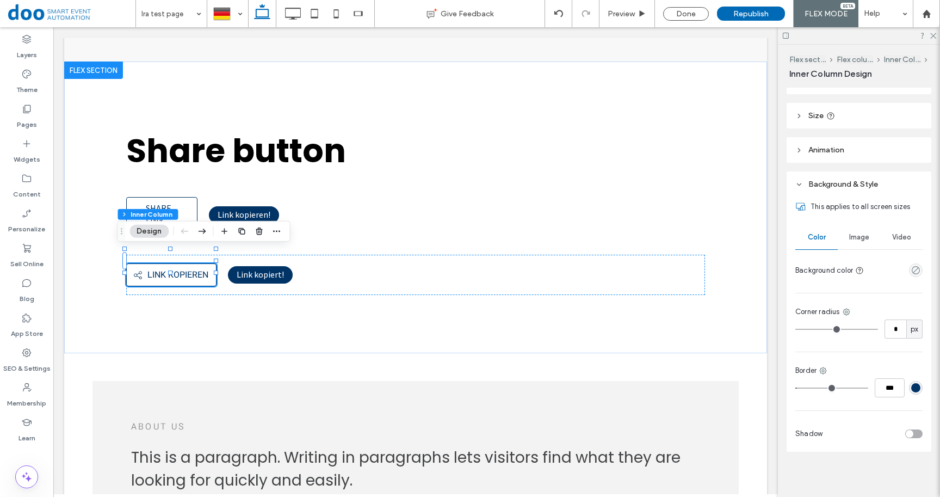
scroll to position [284, 0]
click at [911, 387] on div "rgba(0, 51, 102, 1)" at bounding box center [915, 384] width 9 height 9
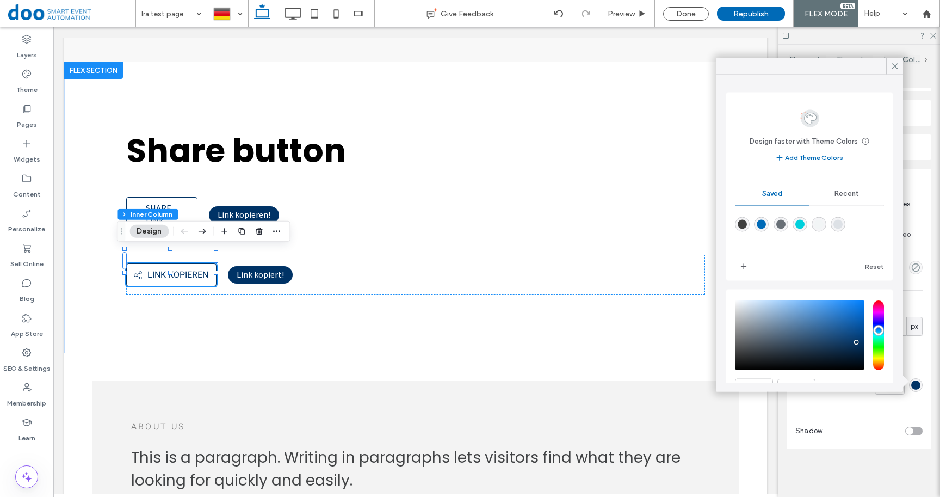
click at [840, 201] on div "Recent" at bounding box center [846, 194] width 75 height 24
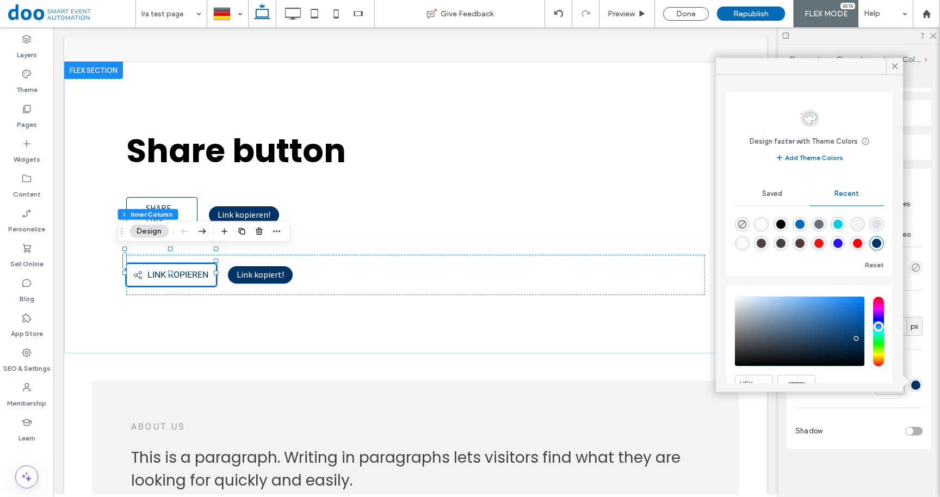
scroll to position [17, 0]
click at [872, 243] on div "rgba(0, 51, 102, 1)" at bounding box center [876, 243] width 9 height 9
click at [840, 416] on div "This applies to all screen sizes Color Image Video Background color Corner radi…" at bounding box center [858, 321] width 145 height 255
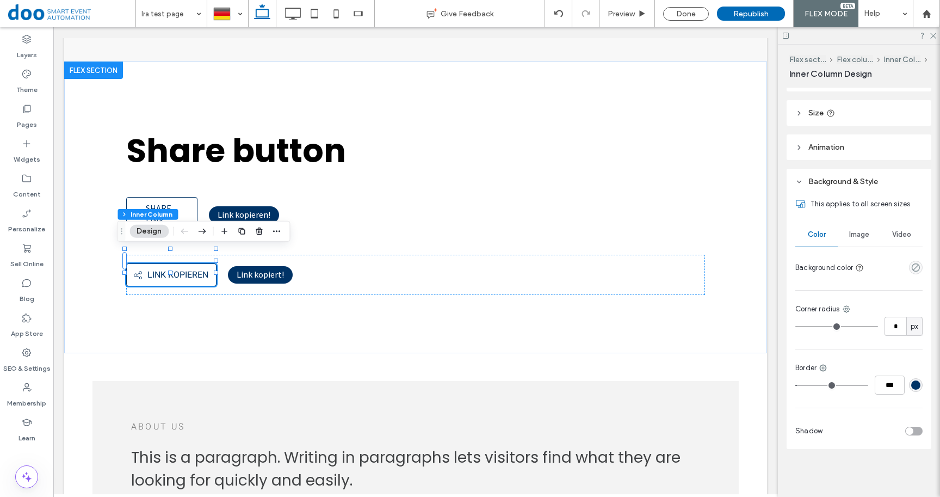
type input "*"
type input "***"
type input "*"
type input "***"
type input "*"
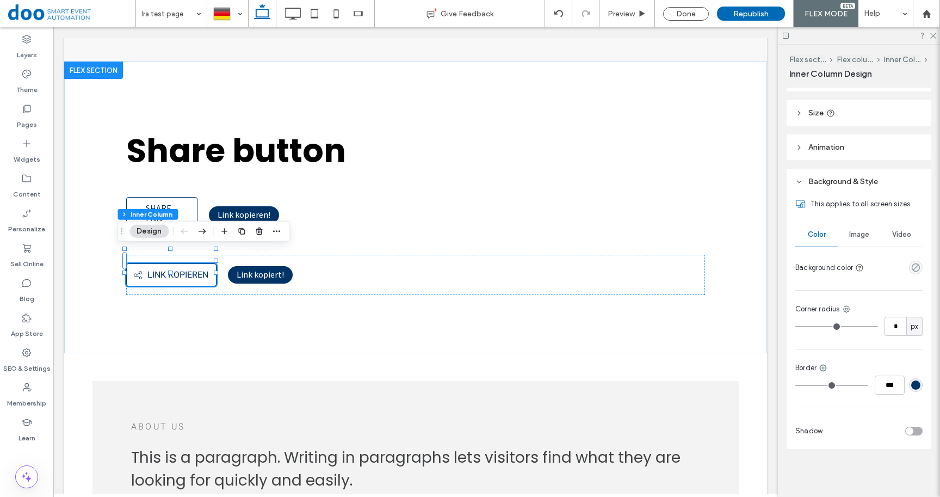
type input "***"
type input "*"
type input "***"
type input "*"
type input "***"
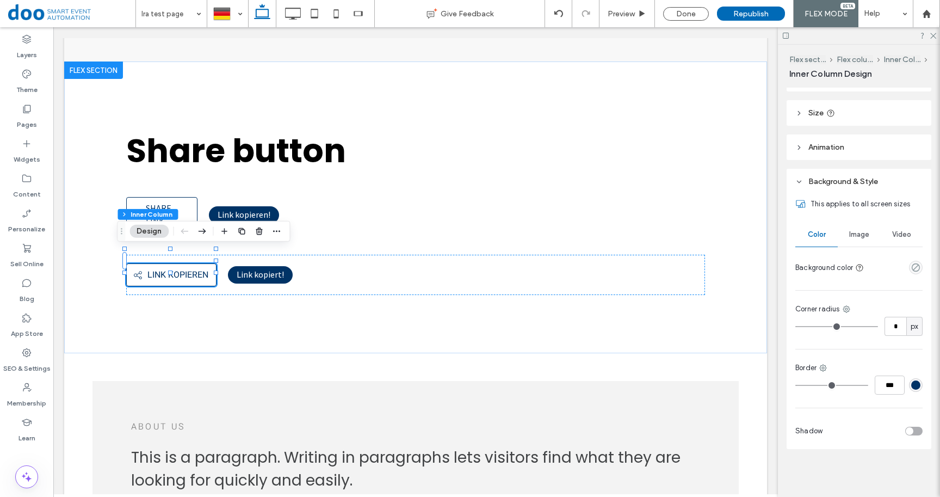
type input "*"
type input "***"
type input "*"
type input "***"
type input "*"
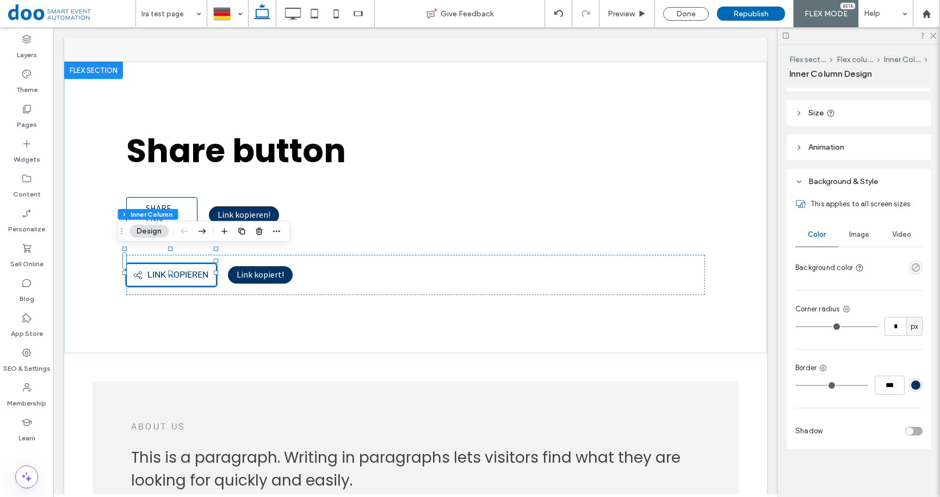
type input "***"
type input "*"
type input "***"
drag, startPoint x: 800, startPoint y: 386, endPoint x: 810, endPoint y: 387, distance: 9.9
type input "*"
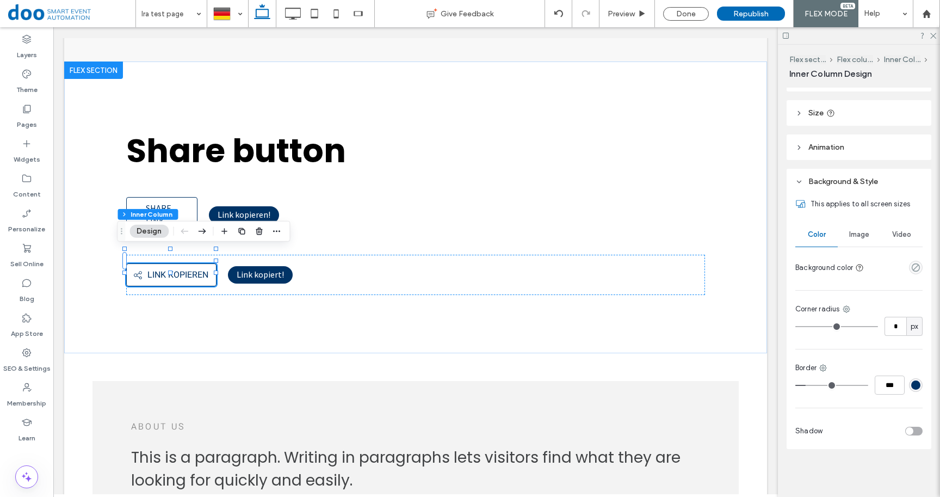
click at [810, 386] on input "range" at bounding box center [831, 384] width 73 height 1
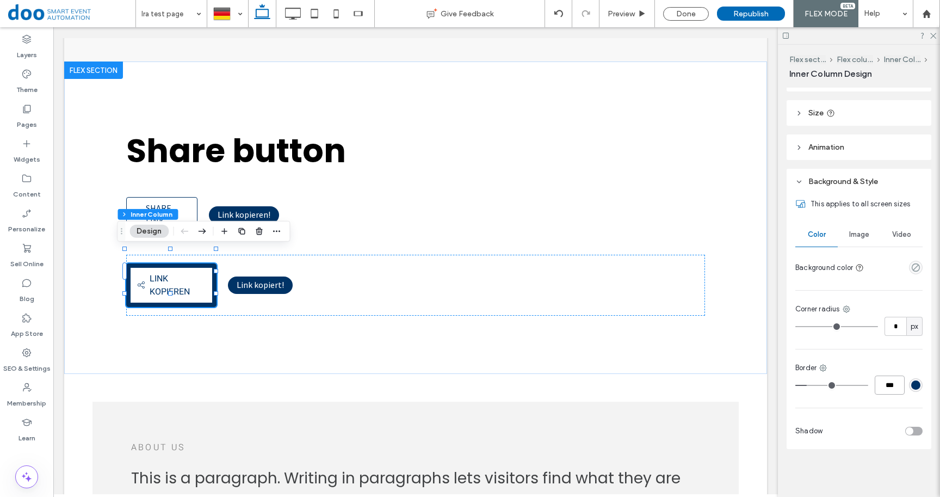
click at [886, 385] on input "***" at bounding box center [889, 384] width 30 height 19
type input "*"
type input "***"
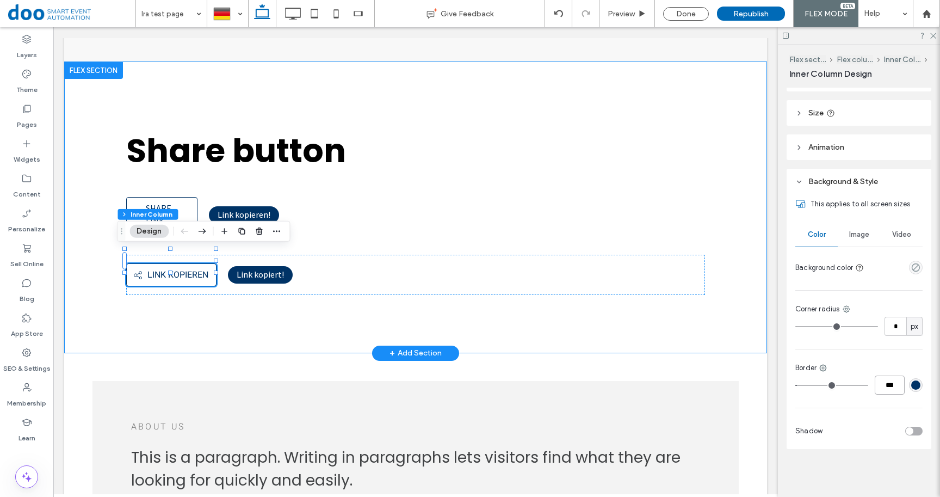
click at [410, 303] on div "Share button Share link Share link Link kopieren! Share link Link kopieren Link…" at bounding box center [415, 206] width 653 height 291
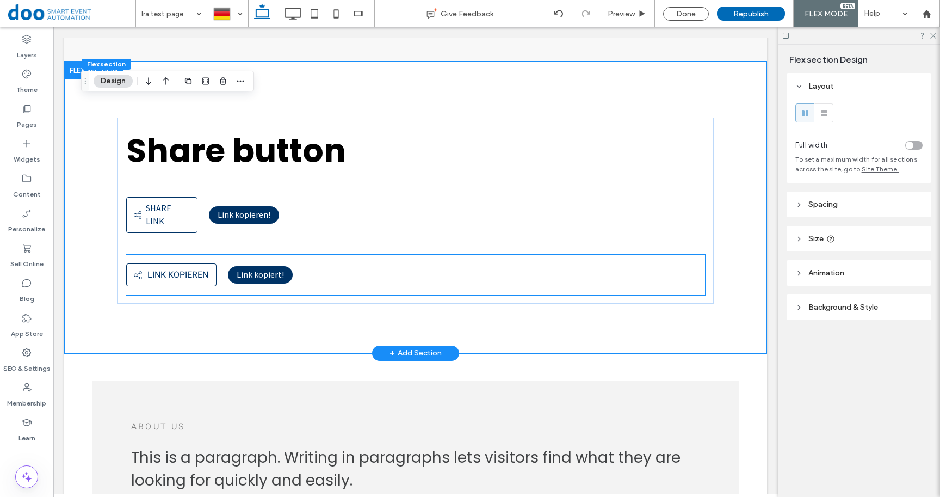
click at [235, 274] on div "Share link Link kopieren Link kopiert !" at bounding box center [415, 275] width 579 height 40
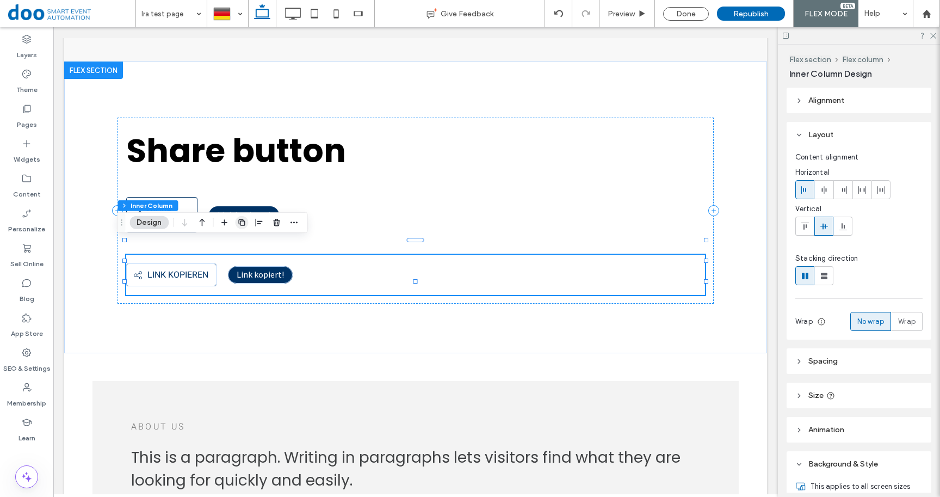
click at [245, 221] on icon "button" at bounding box center [241, 222] width 9 height 9
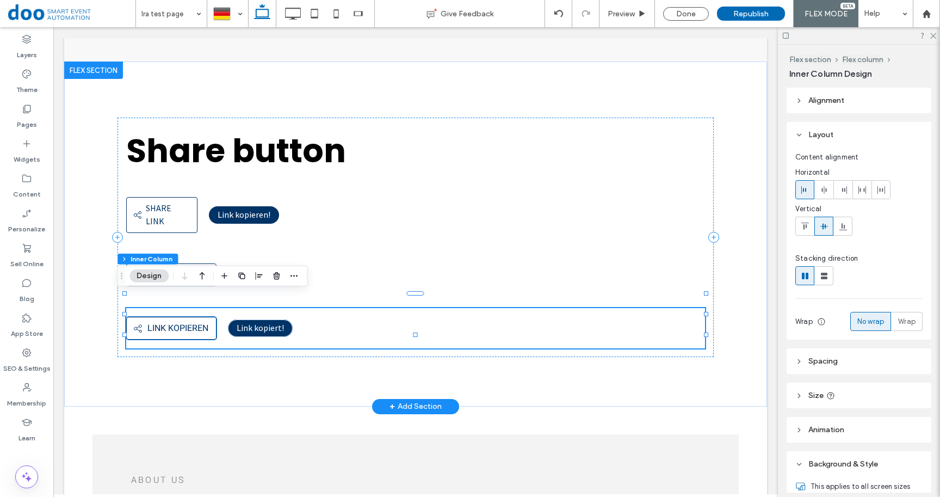
click at [178, 320] on div "Share link Link kopieren" at bounding box center [171, 328] width 90 height 23
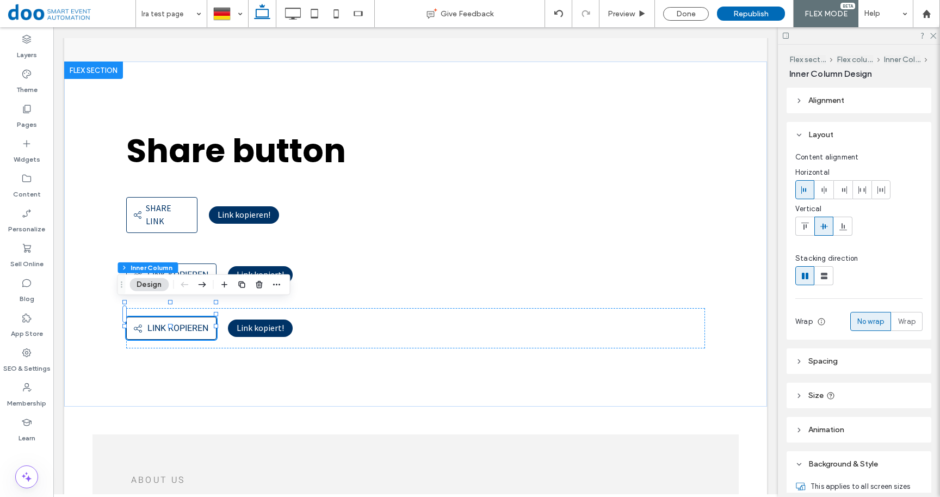
scroll to position [284, 0]
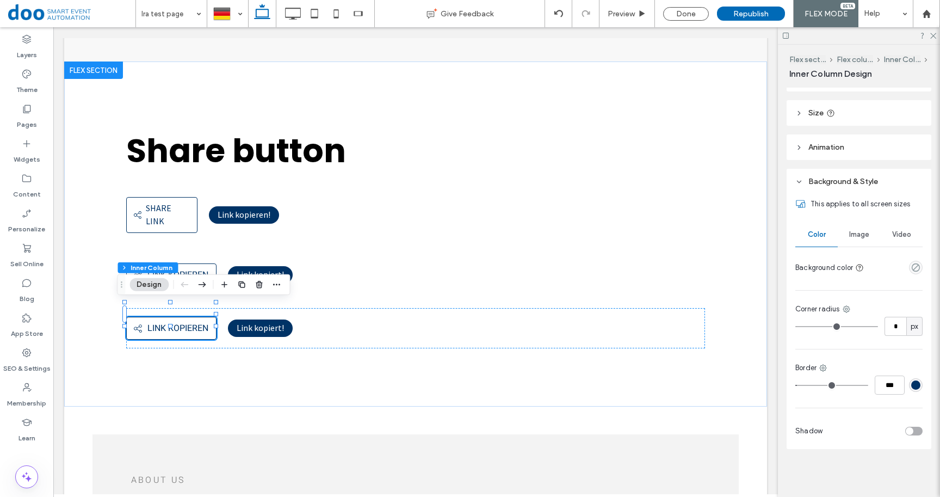
type input "*"
type input "***"
drag, startPoint x: 801, startPoint y: 386, endPoint x: 348, endPoint y: 314, distance: 458.7
type input "*"
click at [795, 386] on input "range" at bounding box center [831, 384] width 73 height 1
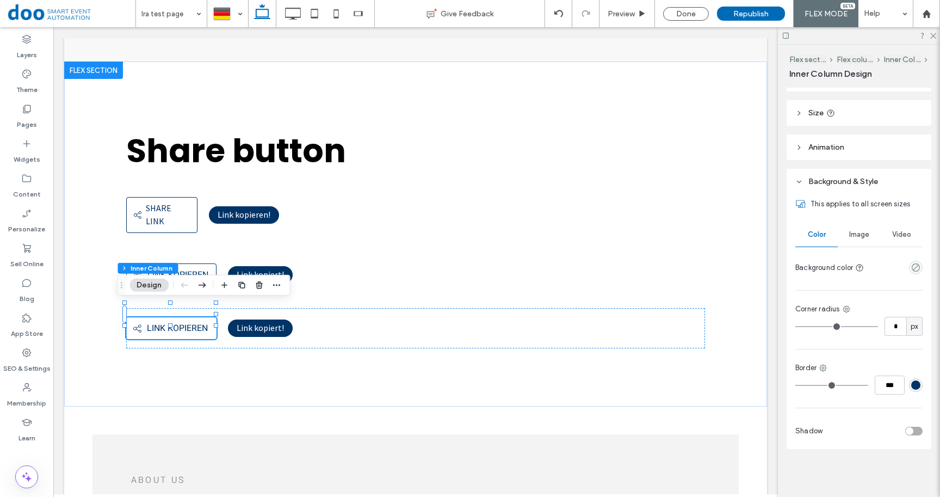
click at [826, 110] on header "Size" at bounding box center [858, 113] width 145 height 26
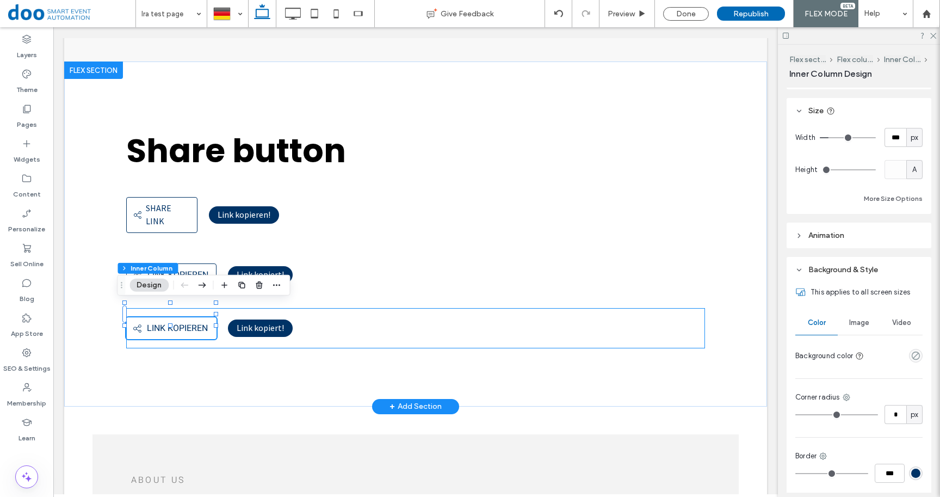
click at [307, 312] on div "Share link Link kopieren Link kopiert !" at bounding box center [415, 328] width 579 height 40
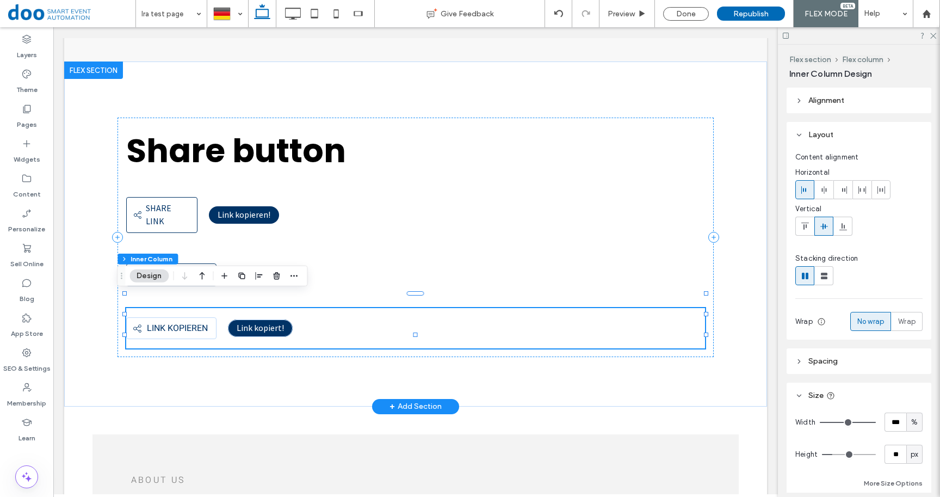
click at [179, 322] on div "Share link Link kopieren" at bounding box center [171, 328] width 90 height 22
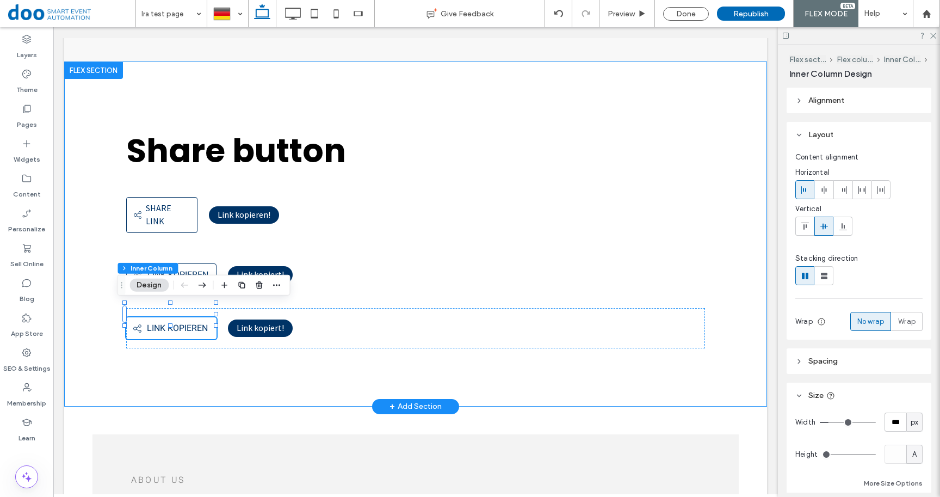
click at [318, 351] on div "Share button Share link Share link Link kopieren! Share link Link kopieren Link…" at bounding box center [415, 233] width 653 height 345
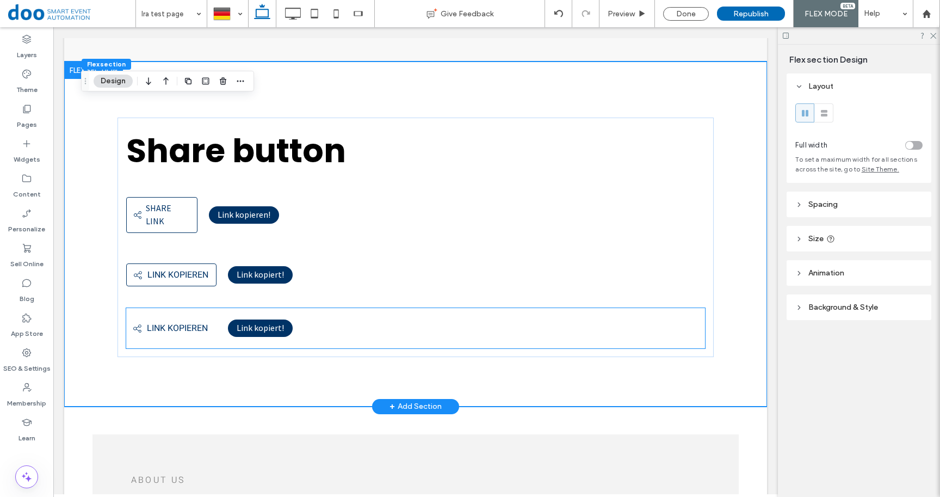
click at [133, 324] on icon "Share link" at bounding box center [138, 329] width 10 height 10
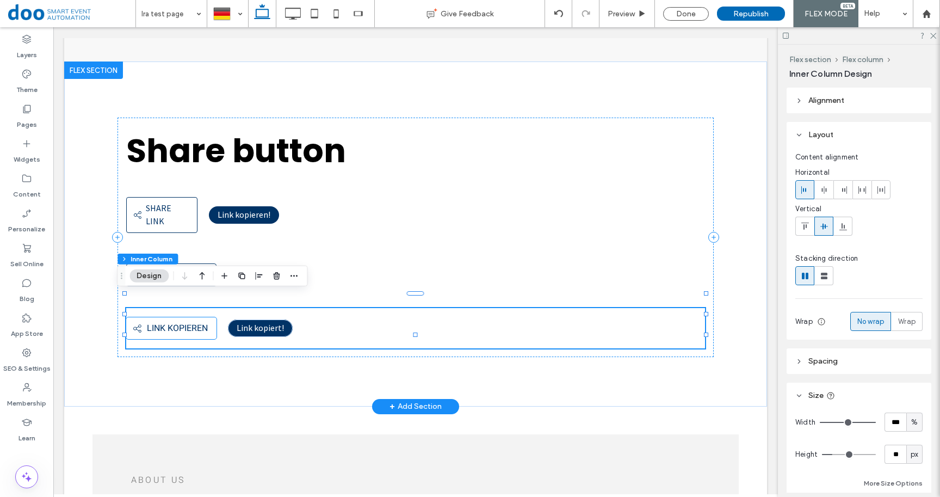
click at [133, 324] on icon at bounding box center [137, 328] width 8 height 8
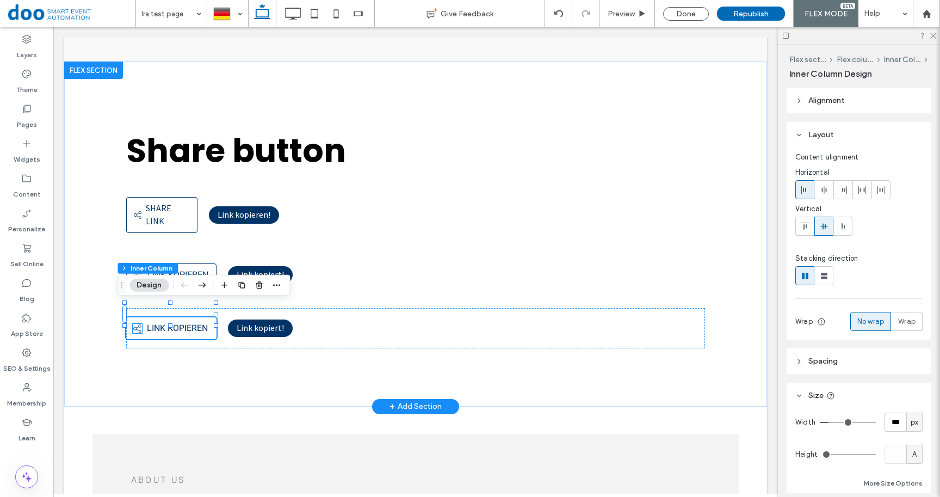
click at [133, 324] on icon "Share link" at bounding box center [138, 329] width 10 height 10
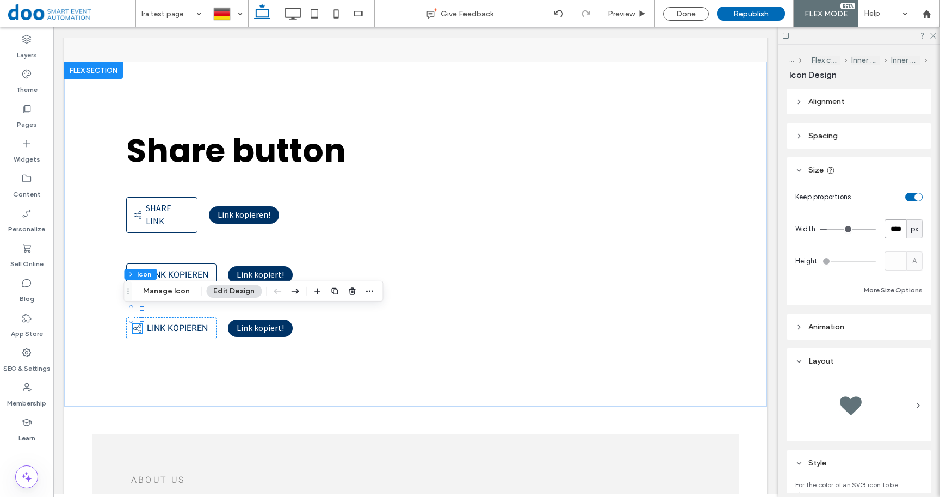
click at [890, 231] on input "****" at bounding box center [895, 228] width 22 height 19
type input "**"
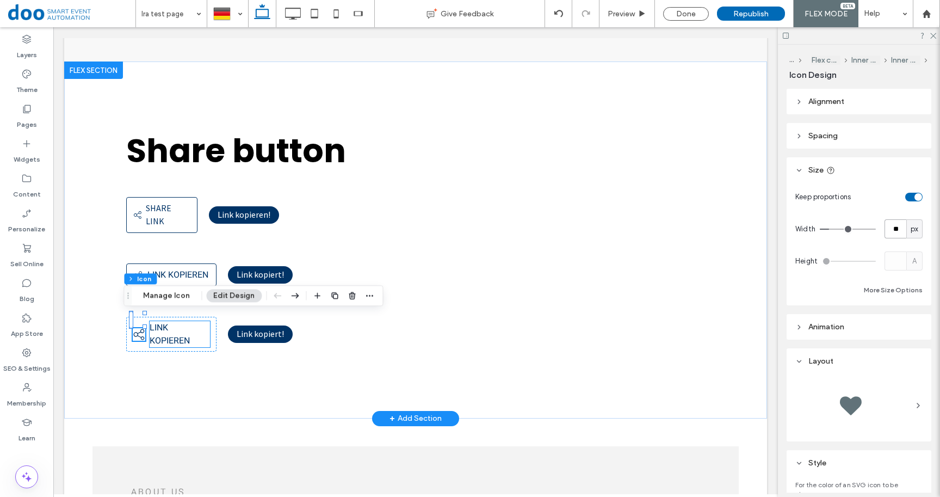
click at [189, 321] on p "Link kopieren" at bounding box center [180, 334] width 60 height 26
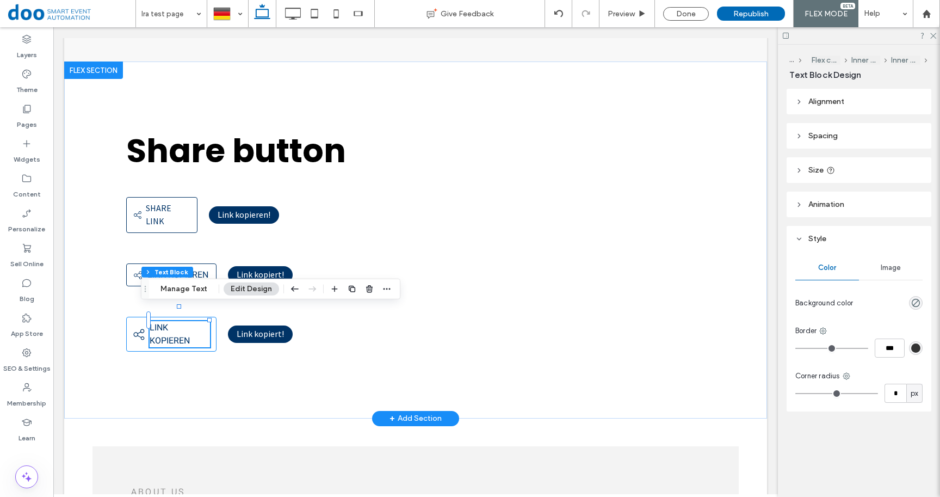
click at [202, 318] on div "Share link Link kopieren" at bounding box center [171, 334] width 90 height 35
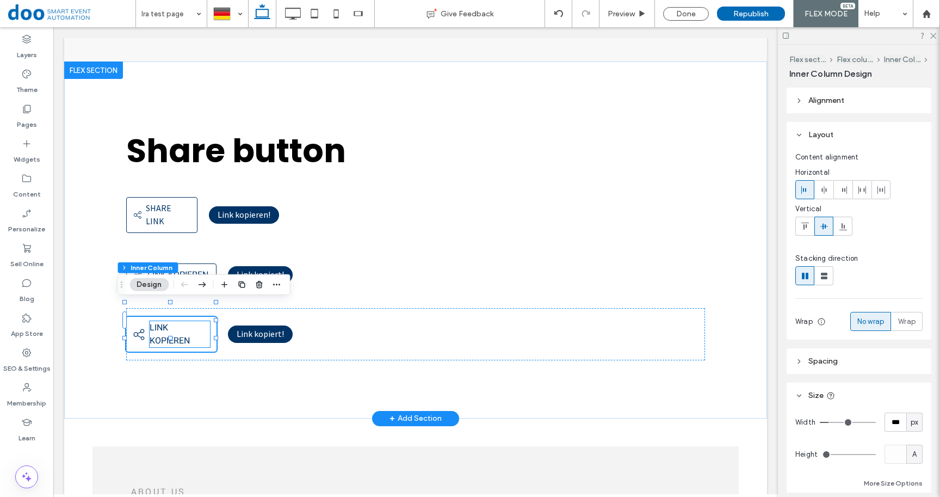
click at [197, 321] on p "Link kopieren" at bounding box center [180, 334] width 60 height 26
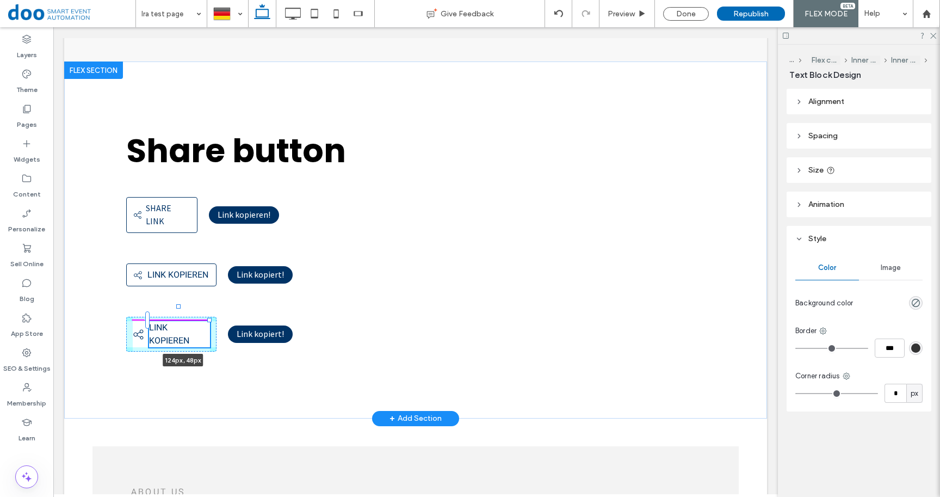
drag, startPoint x: 201, startPoint y: 320, endPoint x: 208, endPoint y: 319, distance: 7.6
click at [208, 319] on div "Share button Share link Share link Link kopieren! Share link Link kopieren Link…" at bounding box center [415, 239] width 653 height 357
type input "***"
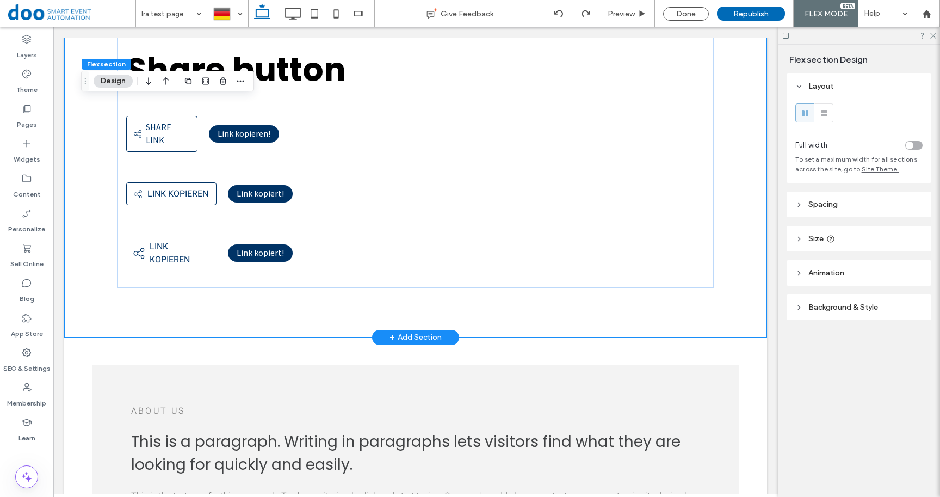
scroll to position [396, 0]
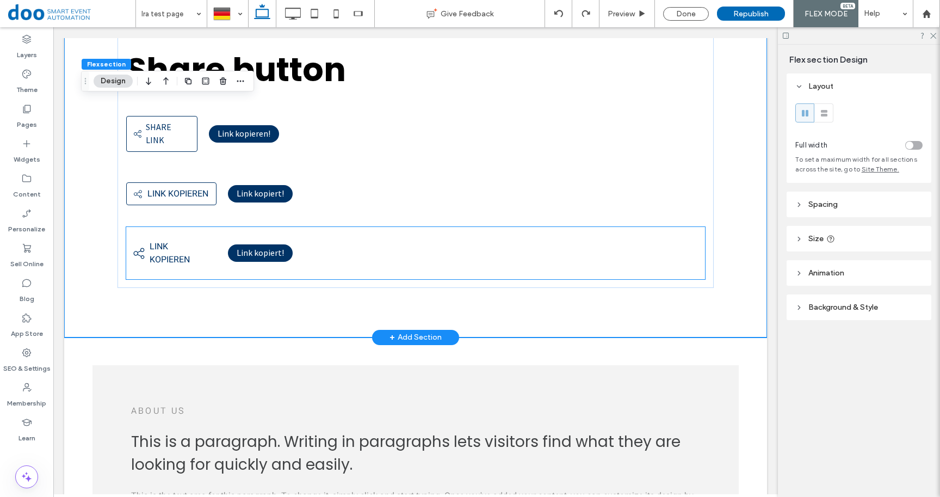
click at [172, 249] on span "Link kopieren" at bounding box center [170, 253] width 40 height 26
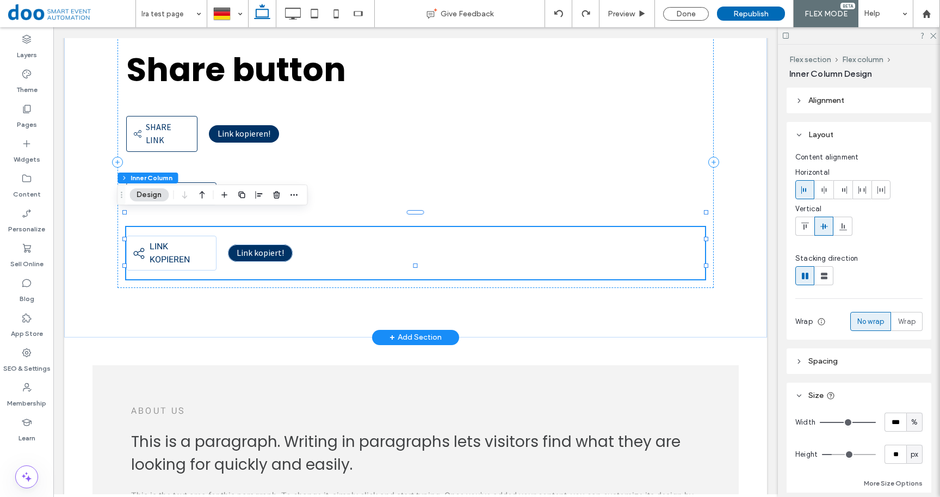
click at [172, 243] on span "Link kopieren" at bounding box center [170, 253] width 40 height 26
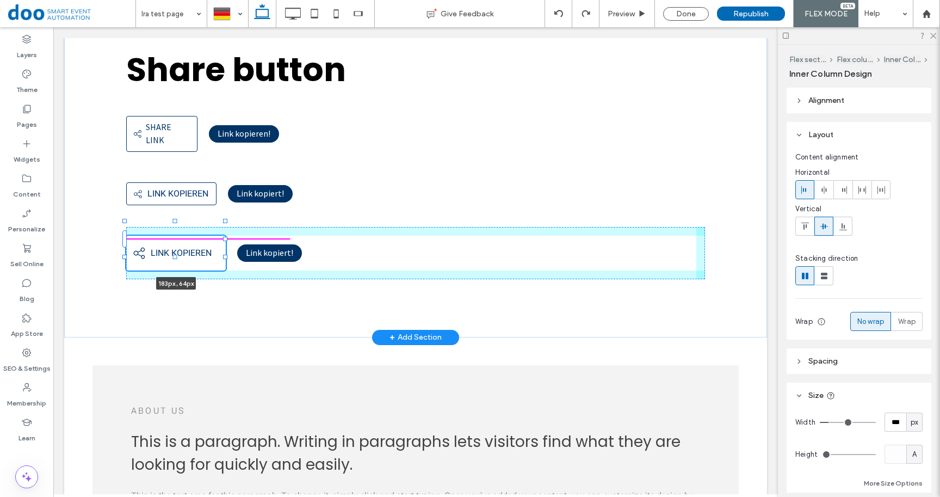
drag, startPoint x: 207, startPoint y: 238, endPoint x: 216, endPoint y: 237, distance: 9.3
click at [223, 237] on div at bounding box center [225, 239] width 4 height 4
type input "***"
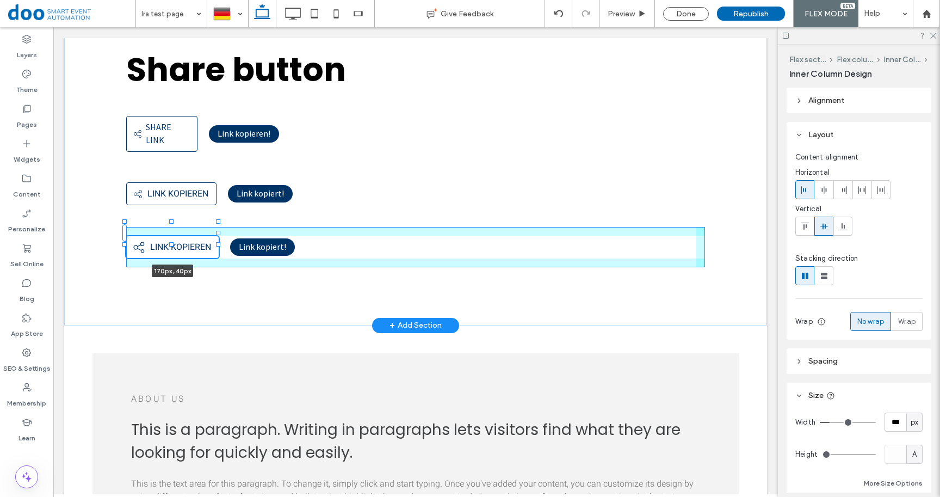
click at [210, 237] on div "Share button Share link Share link Link kopieren! Share link Link kopieren Link…" at bounding box center [415, 152] width 653 height 345
type input "***"
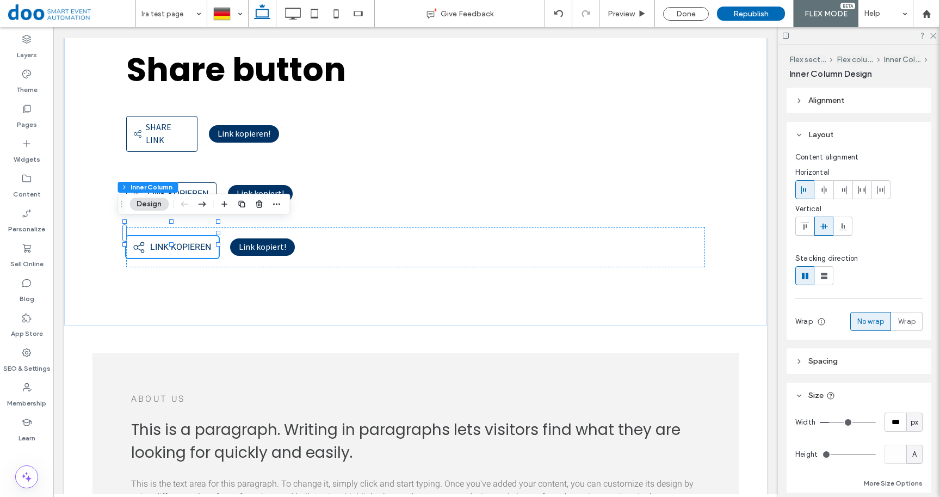
scroll to position [126, 0]
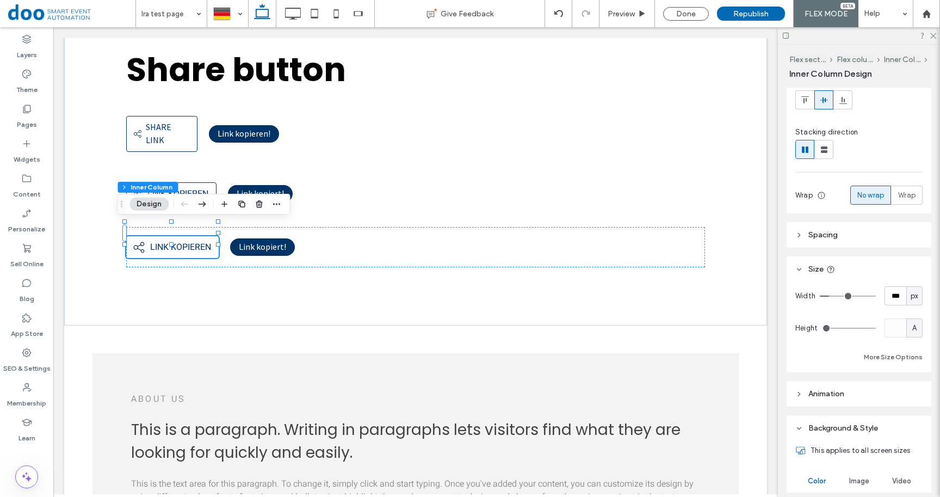
click at [913, 301] on div "px" at bounding box center [914, 295] width 11 height 11
click at [909, 396] on span "A" at bounding box center [908, 392] width 4 height 11
type input "*"
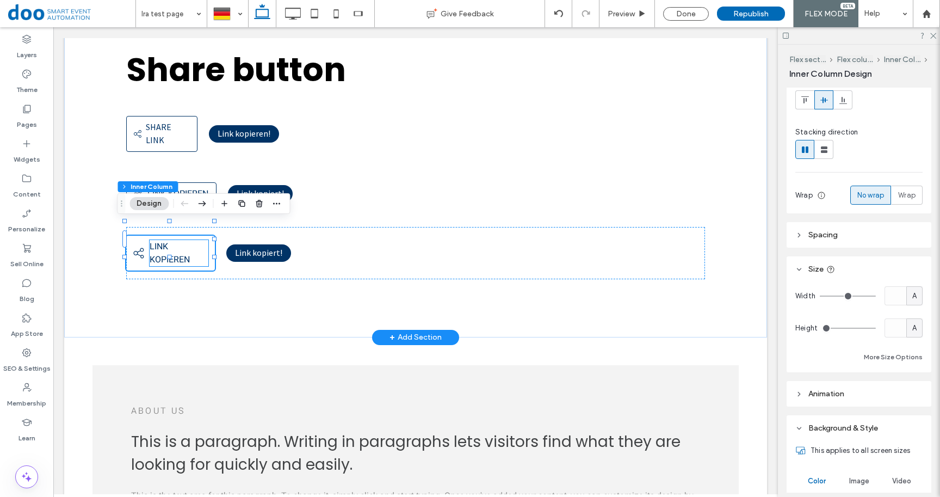
click at [152, 240] on span "Link kopieren" at bounding box center [170, 253] width 40 height 26
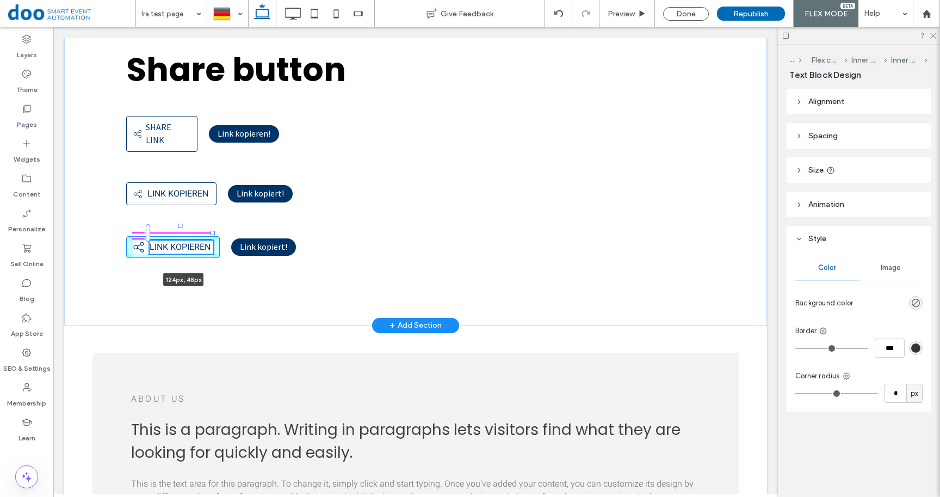
drag, startPoint x: 201, startPoint y: 237, endPoint x: 209, endPoint y: 237, distance: 8.7
click at [209, 237] on div "Share button Share link Share link Link kopieren! Share link Link kopieren Link…" at bounding box center [415, 152] width 653 height 345
type input "***"
drag, startPoint x: 201, startPoint y: 238, endPoint x: 212, endPoint y: 239, distance: 10.9
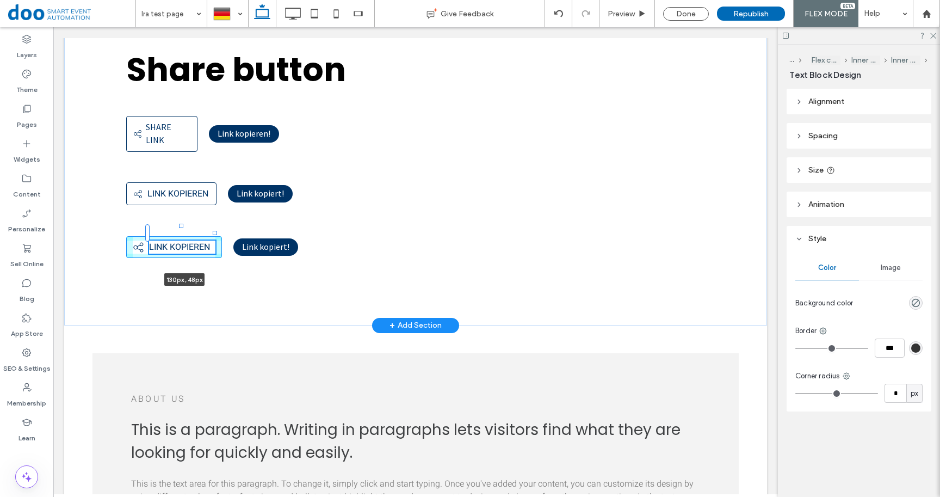
click at [212, 239] on div "Share button Share link Share link Link kopieren! Share link Link kopieren Link…" at bounding box center [415, 152] width 653 height 345
type input "***"
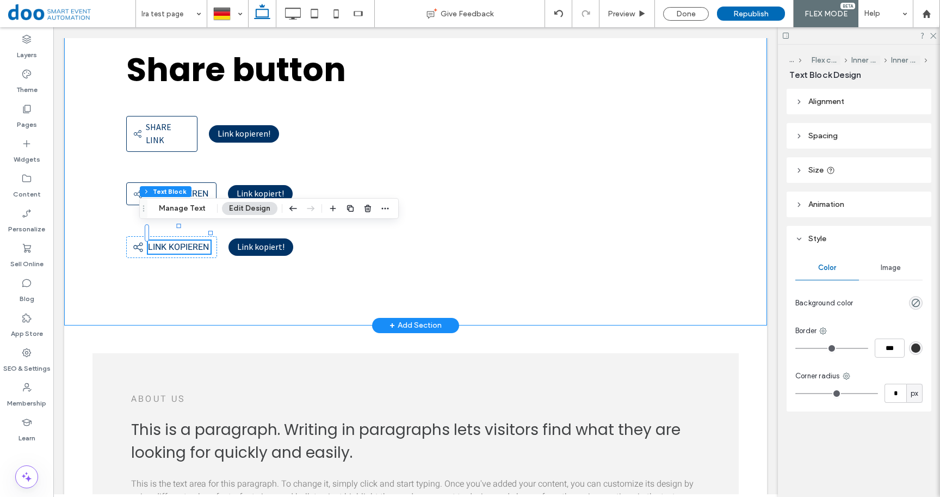
click at [214, 267] on div "Share button Share link Share link Link kopieren! Share link Link kopieren Link…" at bounding box center [415, 152] width 653 height 345
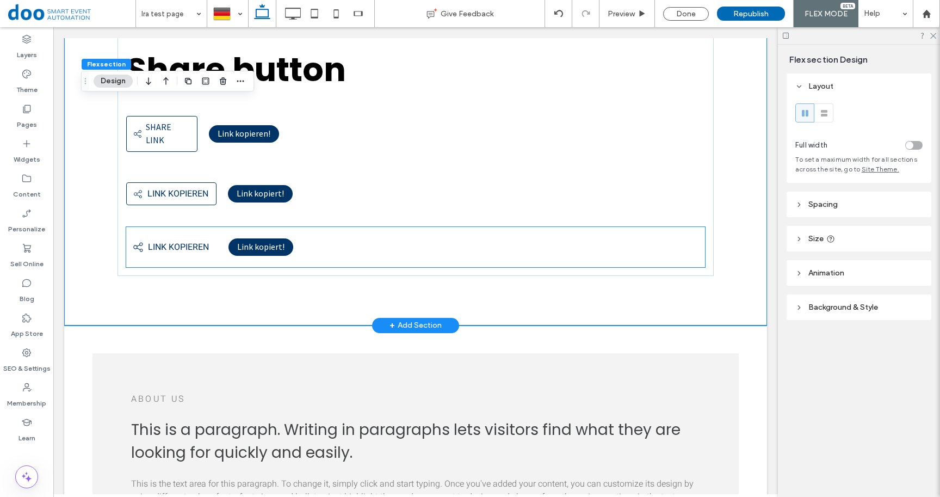
click at [131, 233] on div "Share button Share link Share link Link kopieren! Share link Link kopieren Link…" at bounding box center [415, 155] width 597 height 239
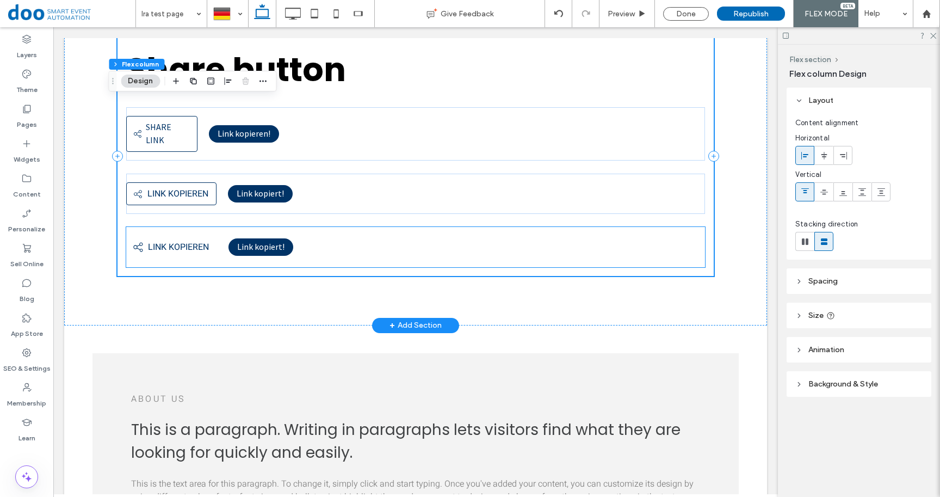
click at [137, 240] on div "Share link Link kopieren" at bounding box center [171, 247] width 91 height 22
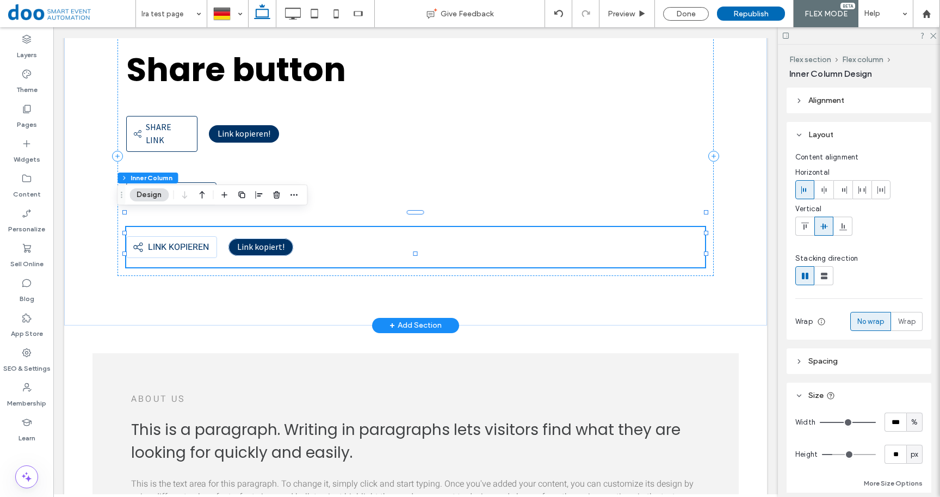
click at [128, 239] on div "Share link Link kopieren" at bounding box center [171, 247] width 91 height 22
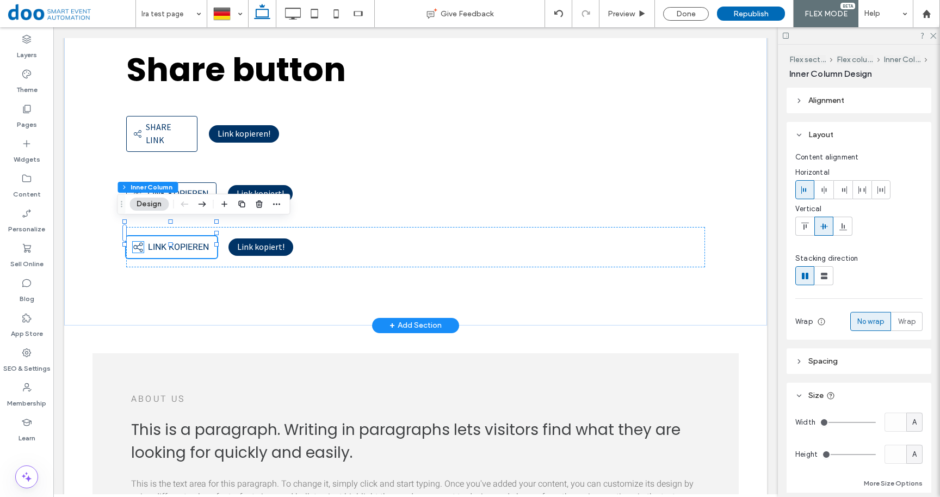
click at [133, 241] on icon "Share link" at bounding box center [138, 246] width 11 height 11
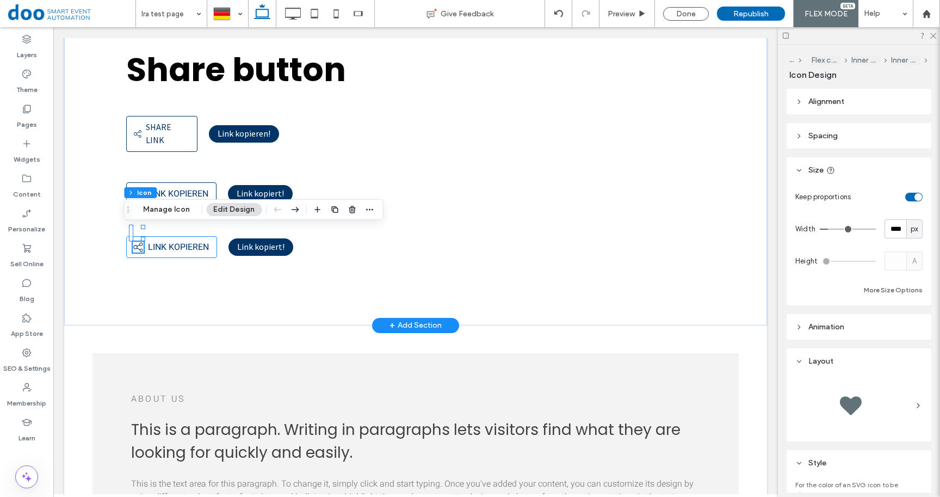
click at [172, 244] on div "Share button Share link Share link Link kopieren! Share link Link kopieren Link…" at bounding box center [415, 155] width 597 height 239
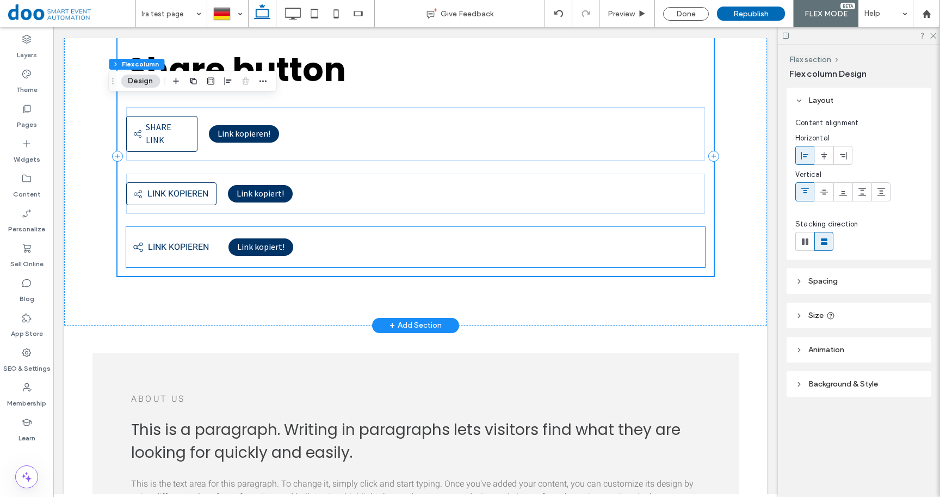
click at [173, 242] on div "Share link Link kopieren" at bounding box center [171, 247] width 91 height 22
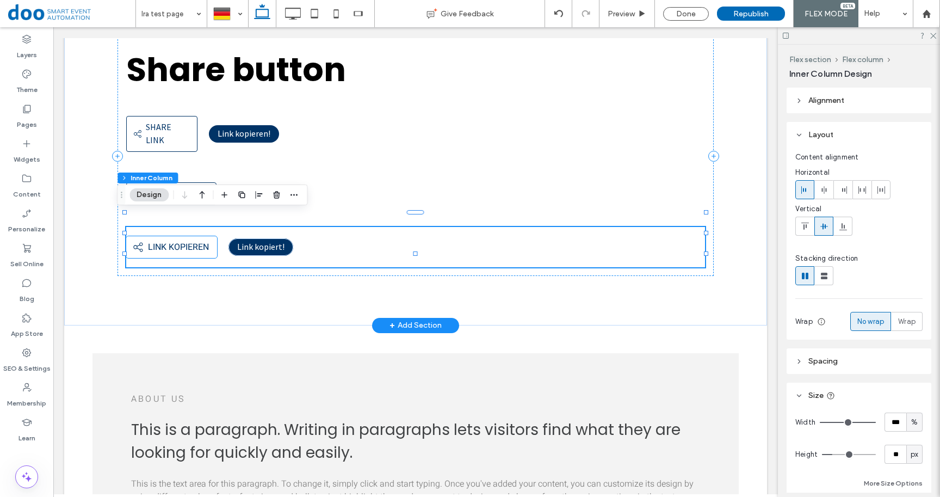
click at [175, 240] on span "Link kopieren" at bounding box center [178, 246] width 61 height 13
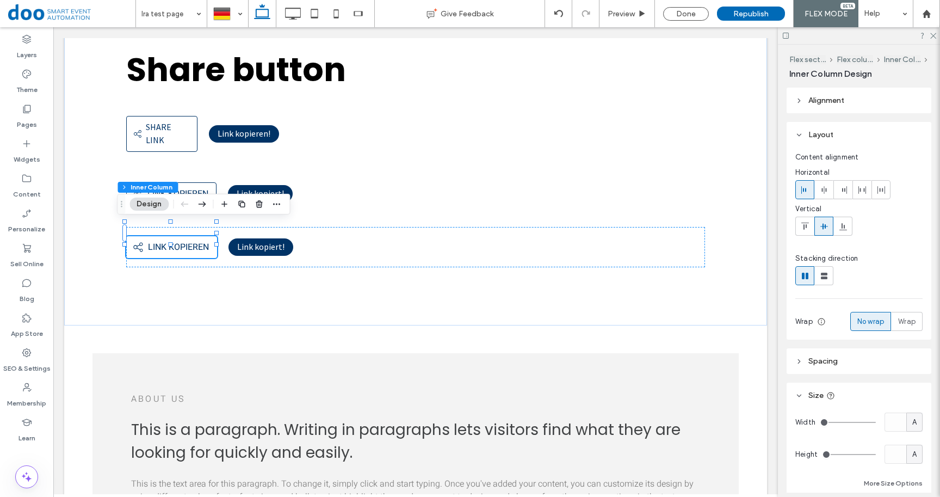
click at [826, 230] on icon at bounding box center [824, 226] width 9 height 9
click at [354, 250] on div "Share link Link kopieren Link kopiert !" at bounding box center [415, 247] width 579 height 40
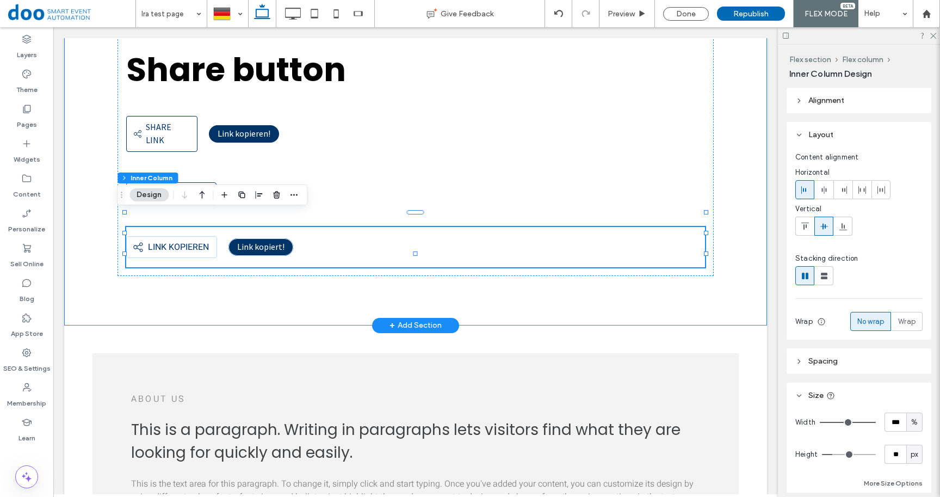
click at [324, 293] on div "Share button Share link Share link Link kopieren! Share link Link kopieren Link…" at bounding box center [415, 152] width 653 height 345
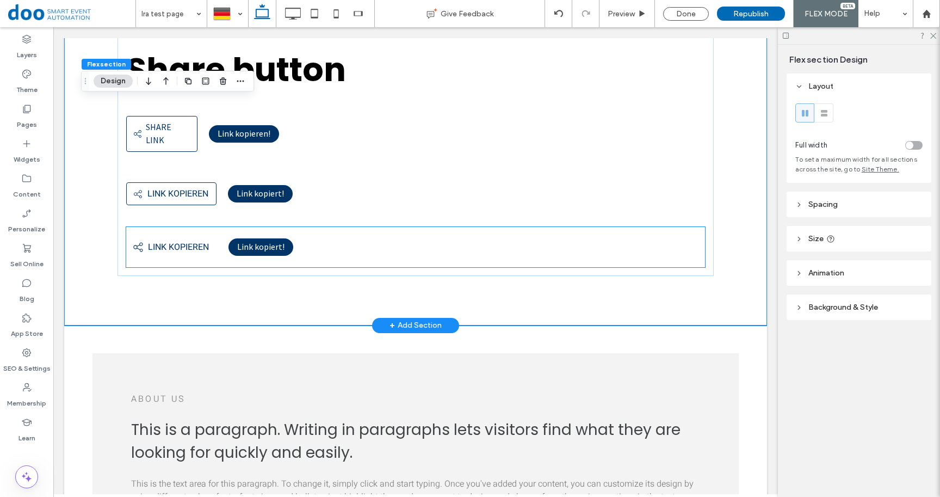
click at [199, 236] on div "Share link Link kopieren" at bounding box center [171, 247] width 91 height 22
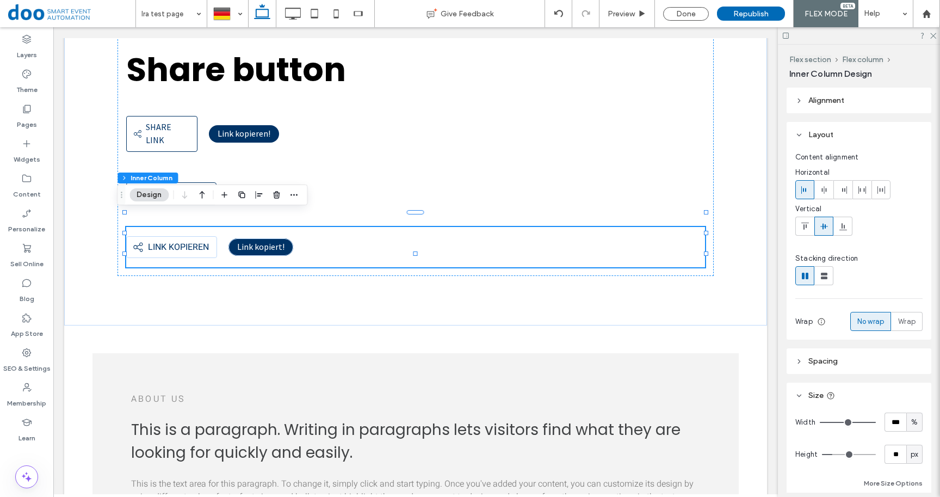
click at [857, 362] on header "Spacing" at bounding box center [858, 361] width 145 height 26
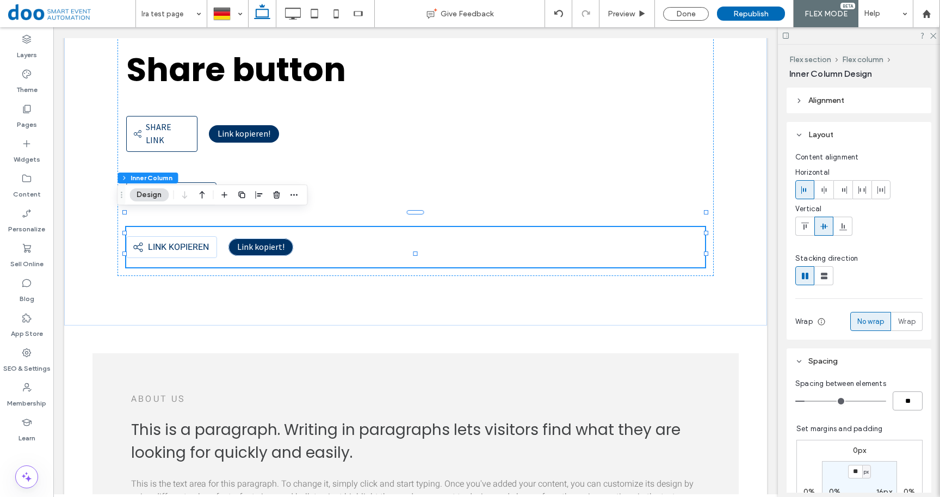
click at [901, 400] on input "**" at bounding box center [907, 400] width 30 height 19
type input "**"
type input "*"
type input "**"
click at [291, 296] on div "Share button Share link Share link Link kopieren! Share link Link kopieren Link…" at bounding box center [415, 152] width 653 height 345
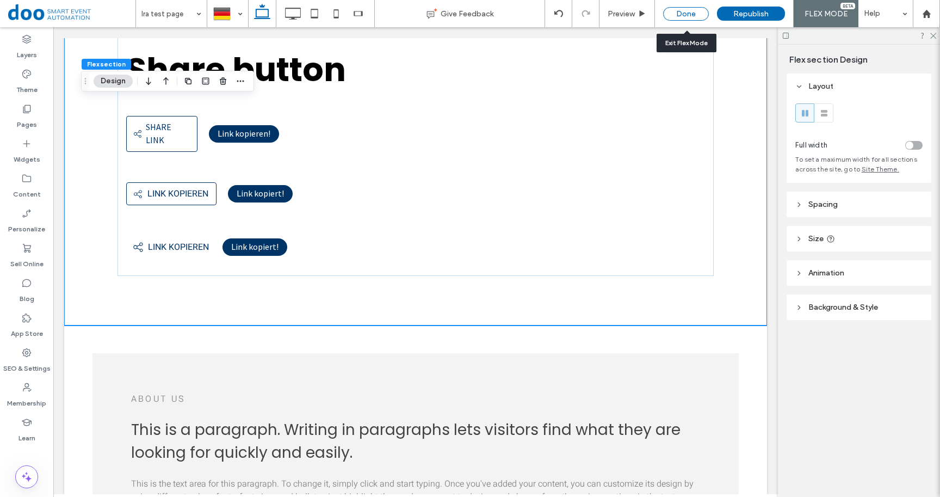
click at [696, 8] on div "Done" at bounding box center [686, 14] width 46 height 14
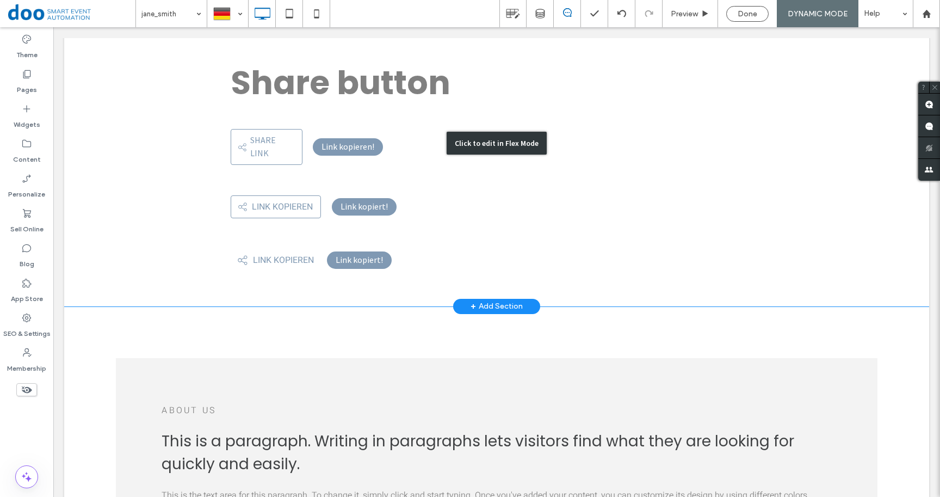
click at [184, 191] on div "Click to edit in Flex Mode" at bounding box center [496, 143] width 865 height 326
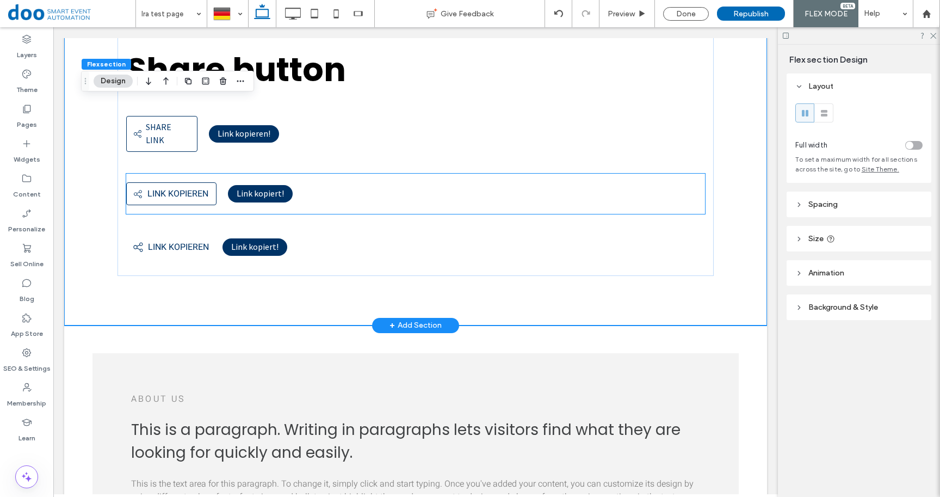
click at [490, 188] on div "Share link Link kopieren Link kopiert !" at bounding box center [415, 193] width 579 height 40
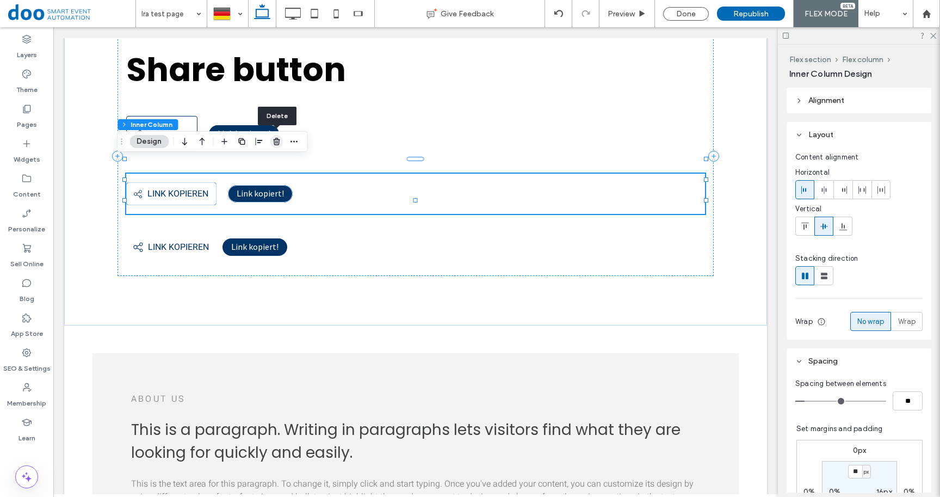
click at [279, 140] on use "button" at bounding box center [276, 141] width 7 height 7
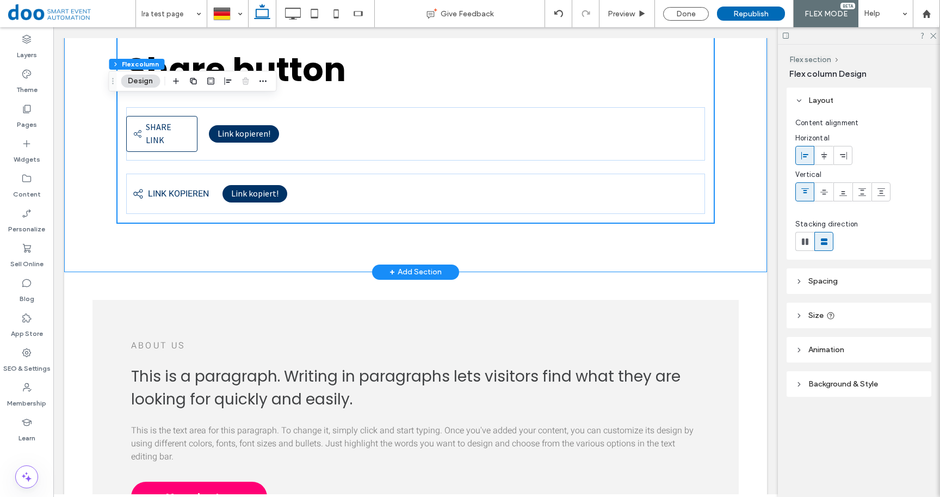
click at [257, 228] on div "Share button Share link Share link Link kopieren! Share link Link kopieren Link…" at bounding box center [415, 125] width 653 height 291
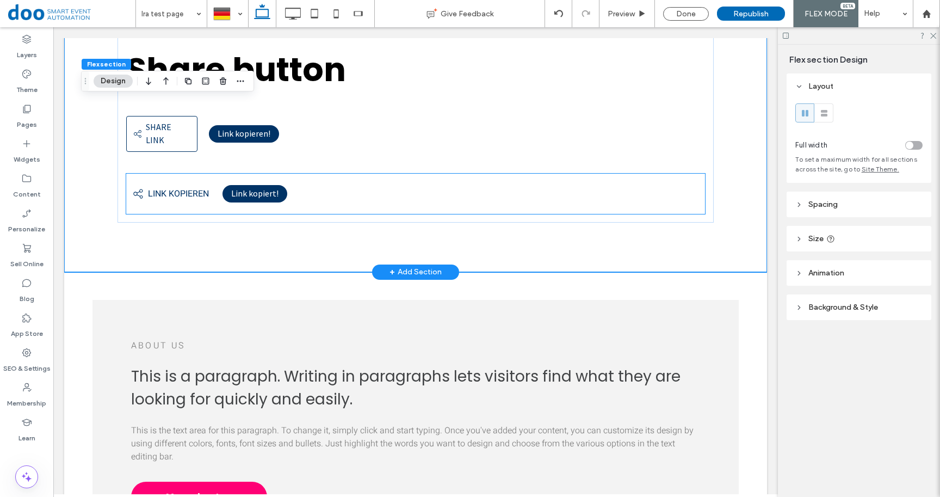
click at [133, 188] on icon "Share link" at bounding box center [138, 193] width 11 height 11
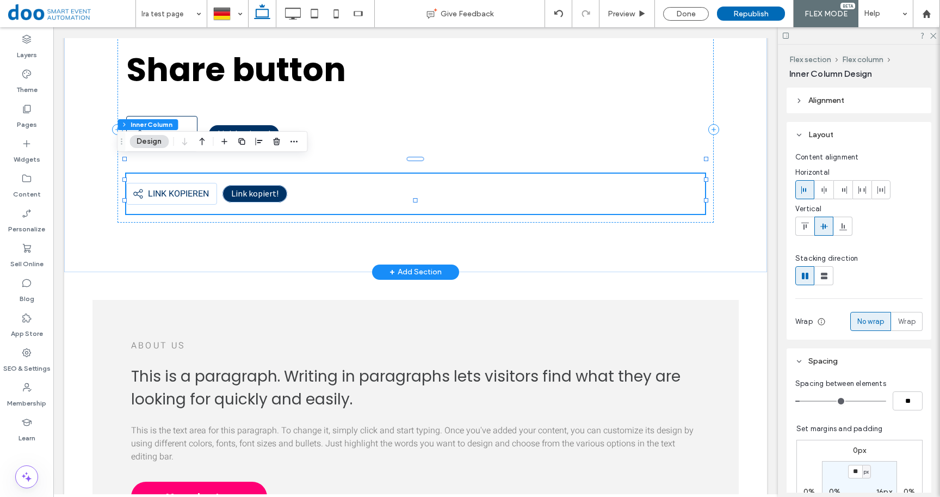
click at [133, 188] on icon "Share link" at bounding box center [138, 193] width 11 height 11
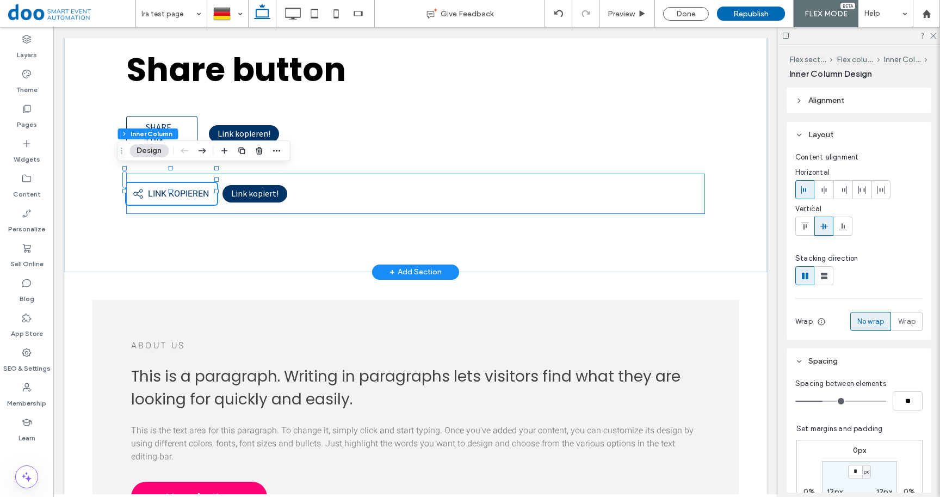
click at [133, 188] on icon "Share link" at bounding box center [138, 193] width 11 height 11
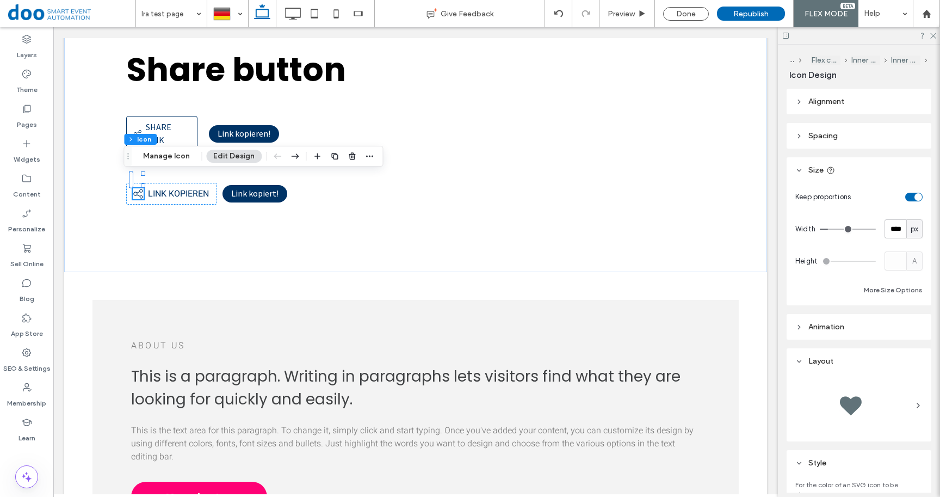
click at [148, 163] on div "Flex section Flex column Inner Column Inner Column Icon Manage Icon Edit Design" at bounding box center [252, 156] width 259 height 21
click at [150, 159] on button "Manage Icon" at bounding box center [166, 156] width 61 height 13
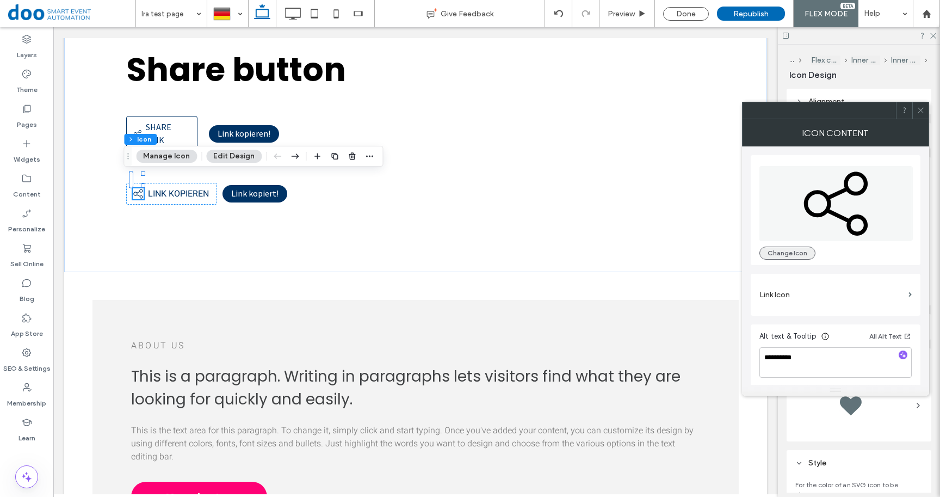
click at [789, 248] on button "Change Icon" at bounding box center [787, 252] width 56 height 13
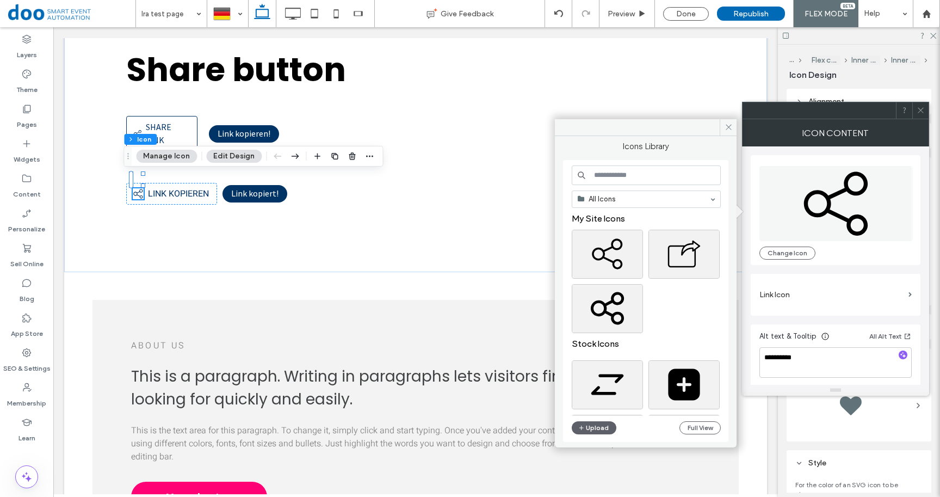
click at [594, 176] on input at bounding box center [646, 175] width 149 height 20
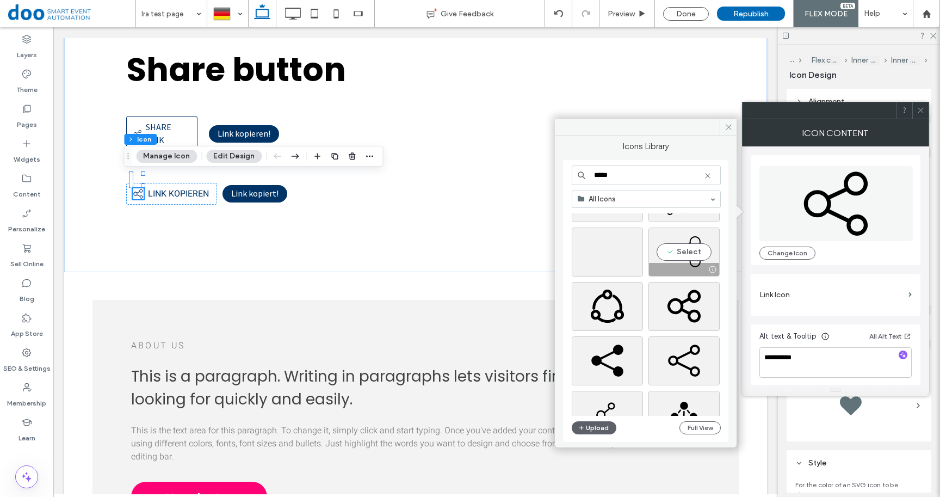
scroll to position [582, 0]
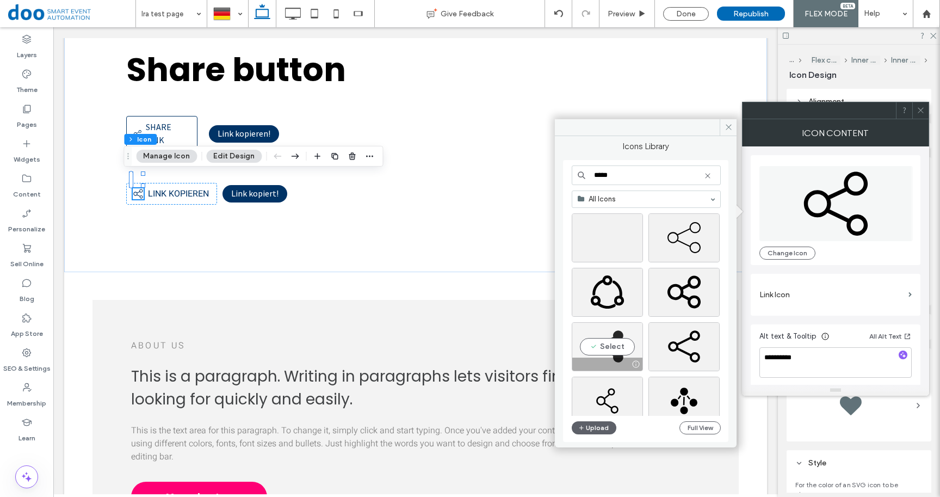
type input "*****"
click at [613, 345] on div "Select" at bounding box center [607, 346] width 71 height 49
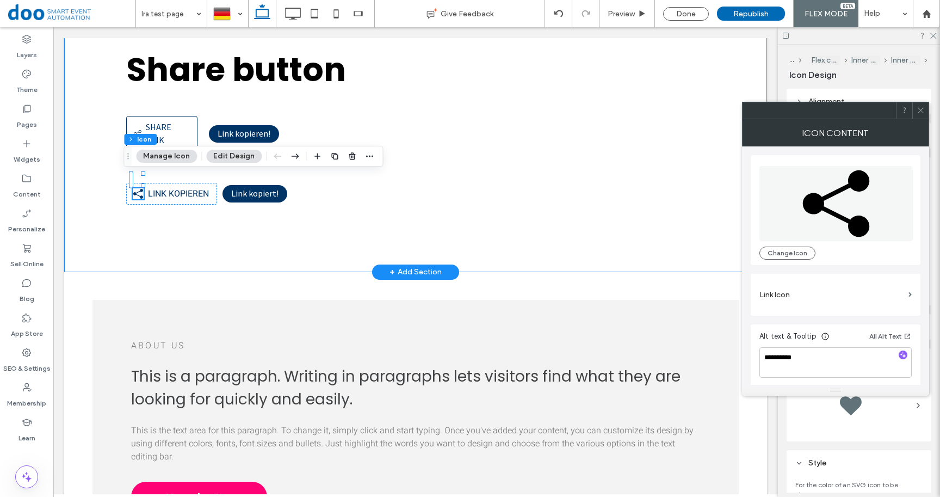
click at [153, 234] on div "Share button Share link Share link Link kopieren! Link kopieren Link kopiert !" at bounding box center [415, 125] width 653 height 291
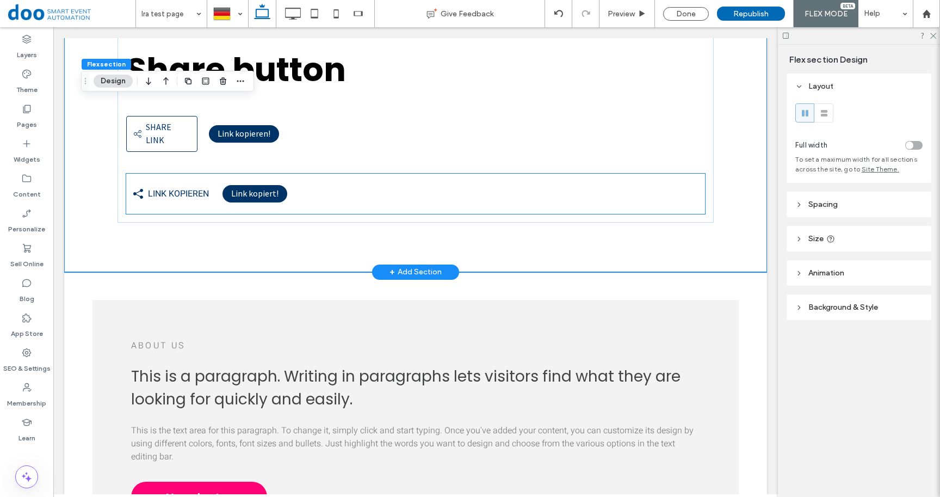
click at [133, 189] on icon at bounding box center [138, 194] width 10 height 10
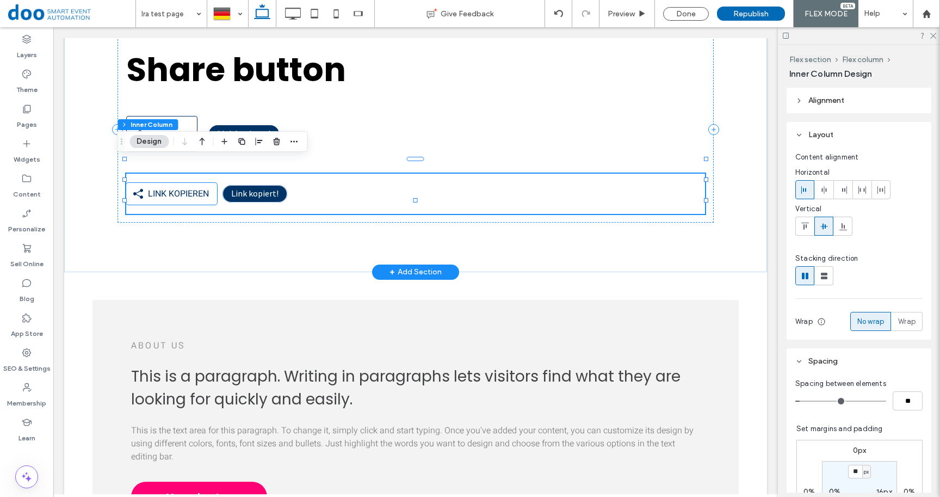
click at [133, 188] on icon at bounding box center [138, 193] width 11 height 11
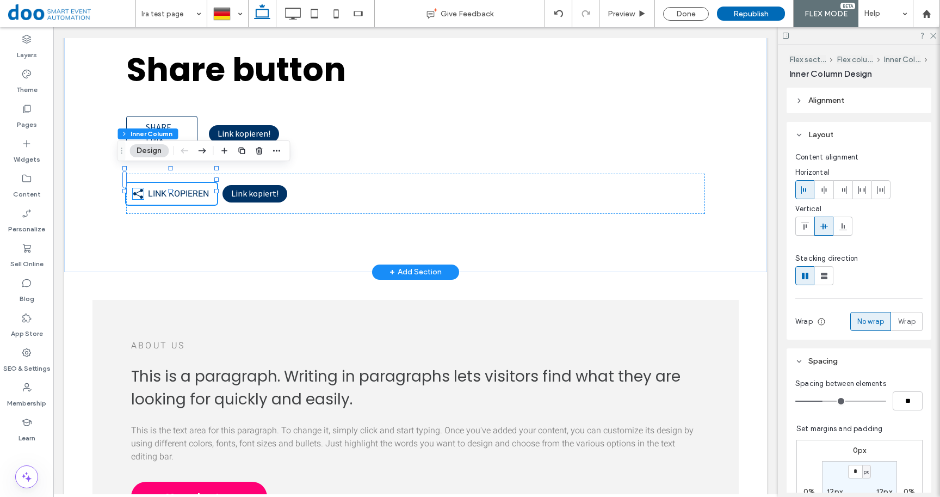
click at [133, 188] on icon at bounding box center [138, 193] width 11 height 11
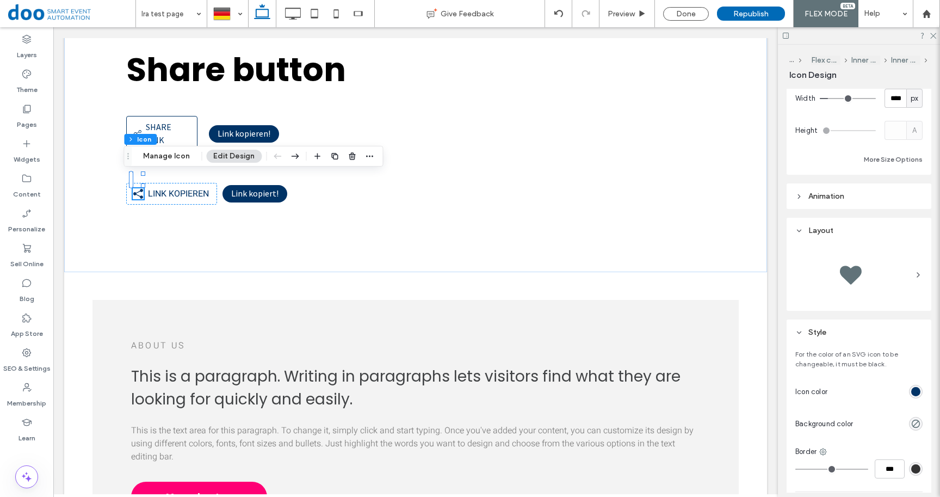
scroll to position [75, 0]
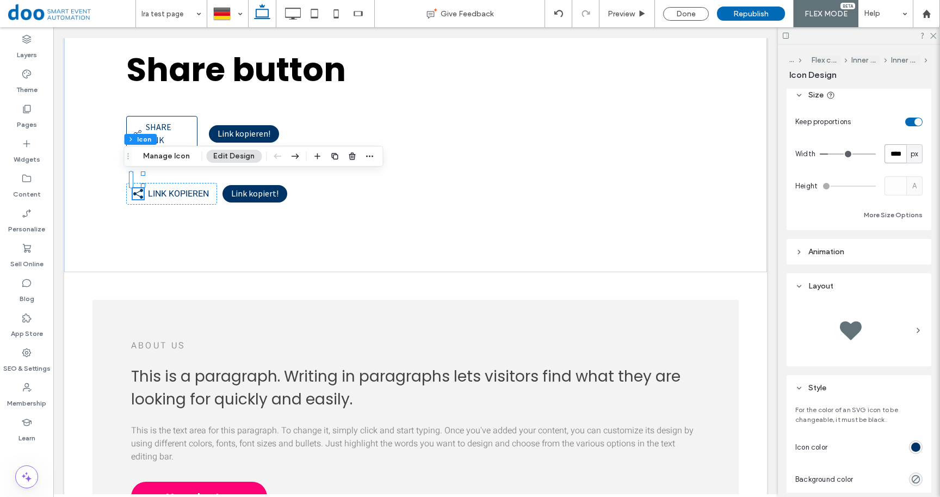
click at [890, 151] on input "****" at bounding box center [895, 153] width 22 height 19
type input "**"
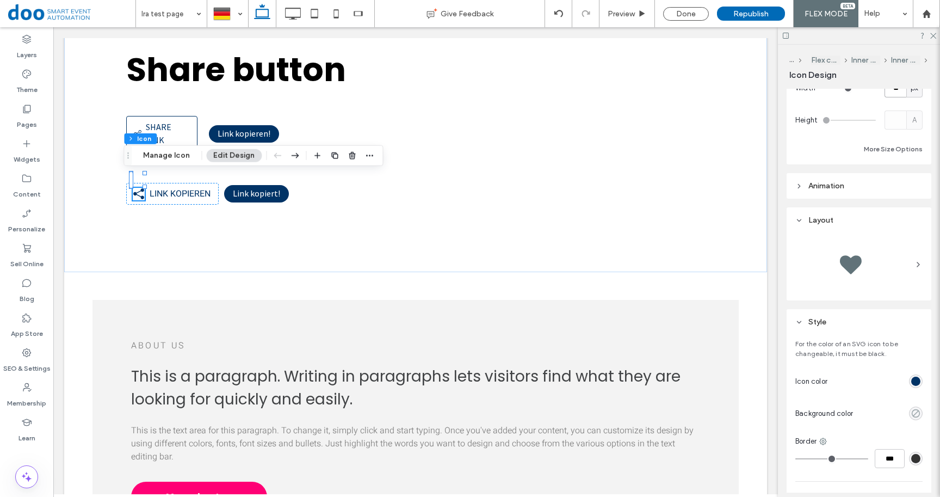
scroll to position [148, 0]
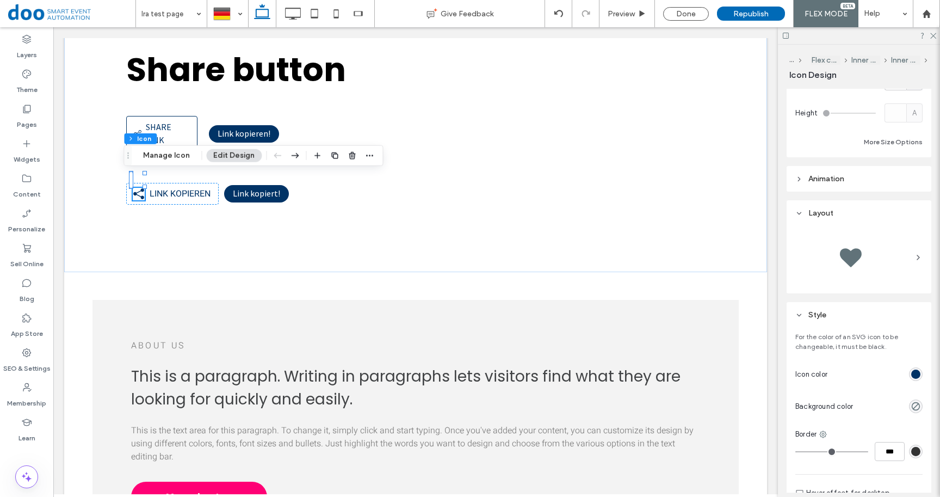
click at [911, 378] on div "rgb(0, 51, 102)" at bounding box center [915, 373] width 9 height 9
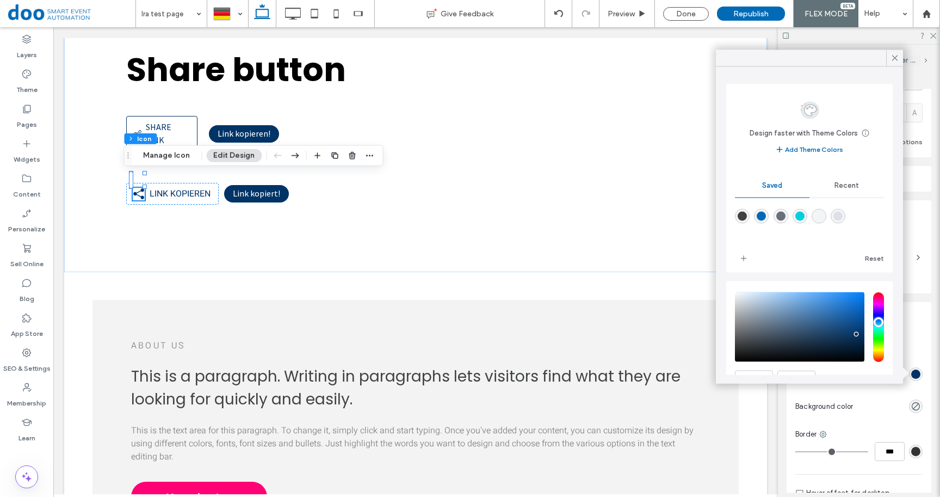
scroll to position [56, 0]
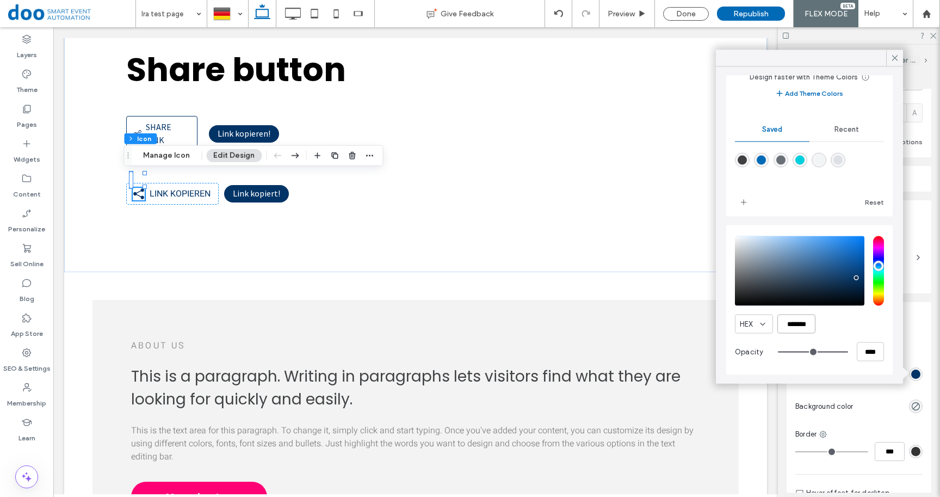
drag, startPoint x: 783, startPoint y: 323, endPoint x: 847, endPoint y: 324, distance: 64.2
click at [815, 324] on input "*******" at bounding box center [796, 323] width 38 height 19
paste input "color picker textbox"
type input "*******"
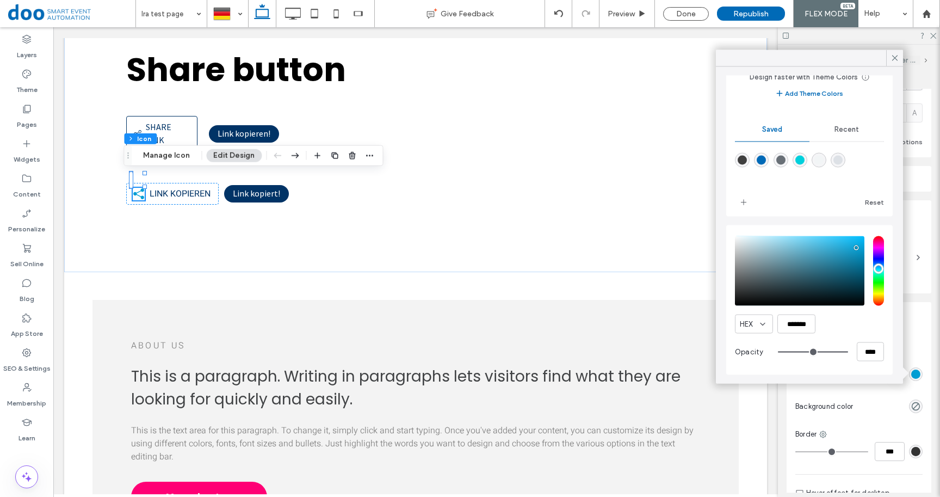
click at [892, 55] on icon at bounding box center [895, 58] width 10 height 10
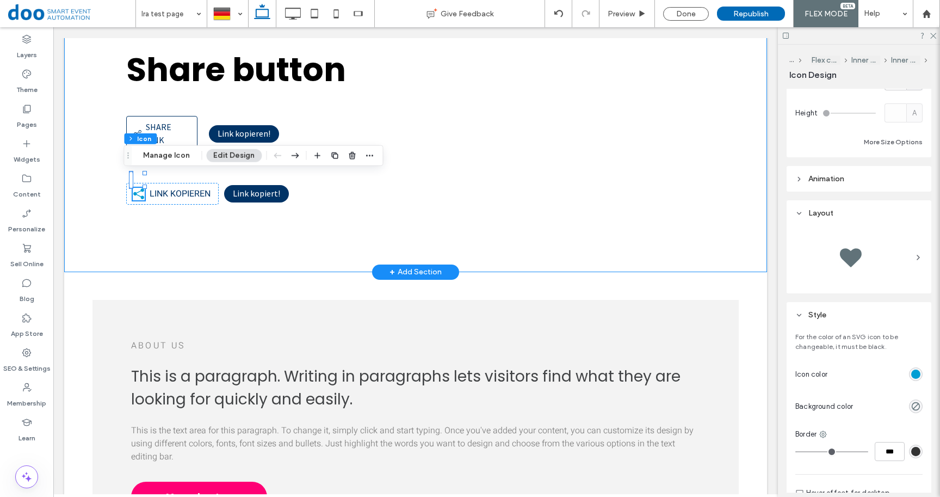
click at [184, 224] on div "Share button Share link Share link Link kopieren! Link kopieren Link kopiert !" at bounding box center [415, 125] width 653 height 291
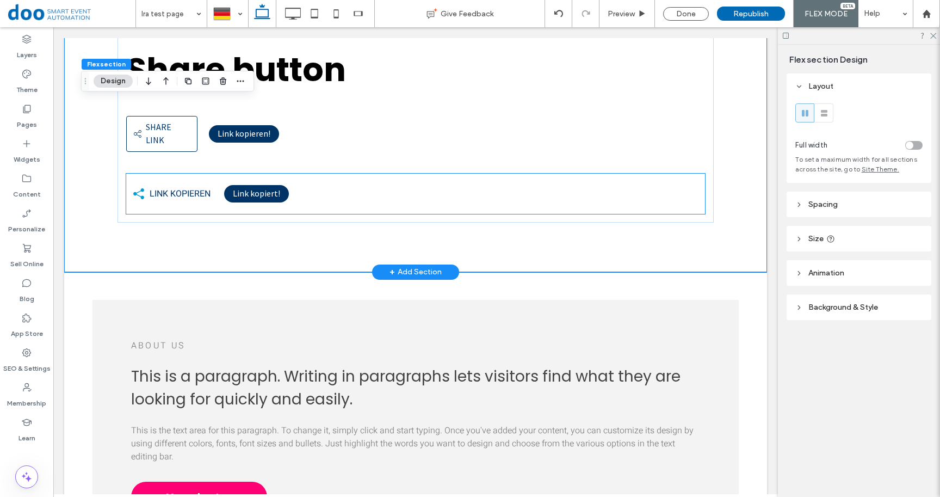
click at [169, 187] on span "Link kopieren" at bounding box center [180, 193] width 61 height 13
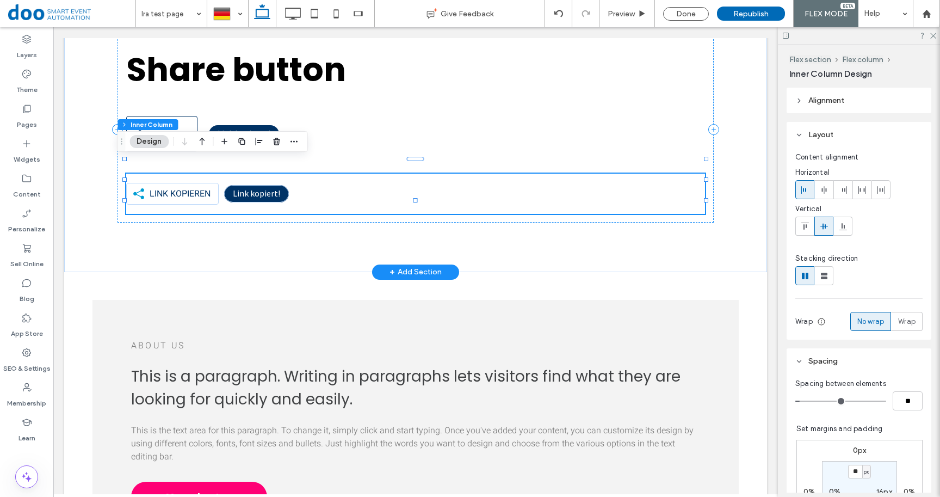
click at [167, 187] on span "Link kopieren" at bounding box center [180, 193] width 61 height 13
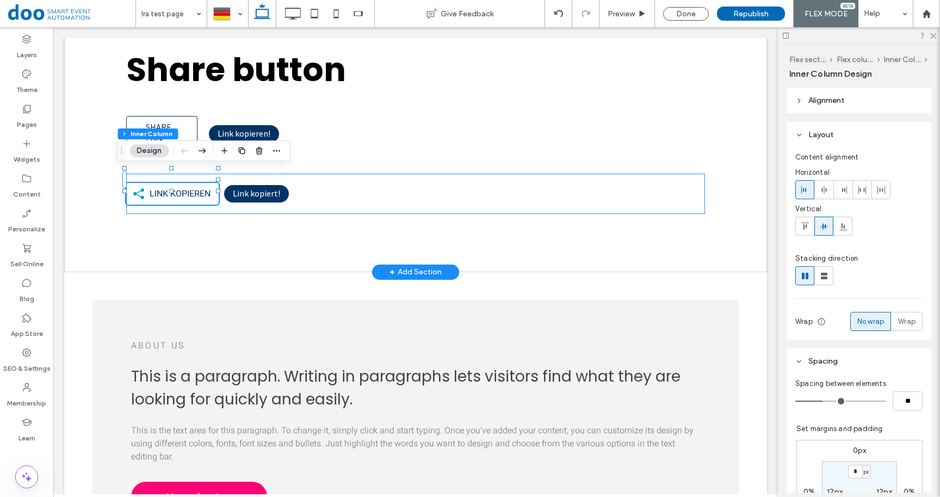
click at [167, 187] on span "Link kopieren" at bounding box center [180, 193] width 61 height 13
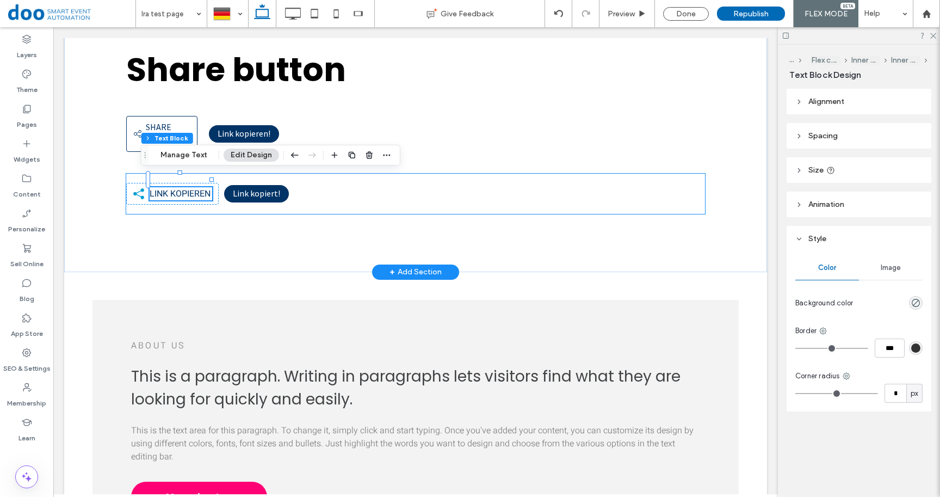
click at [166, 187] on span "Link kopieren" at bounding box center [180, 193] width 61 height 13
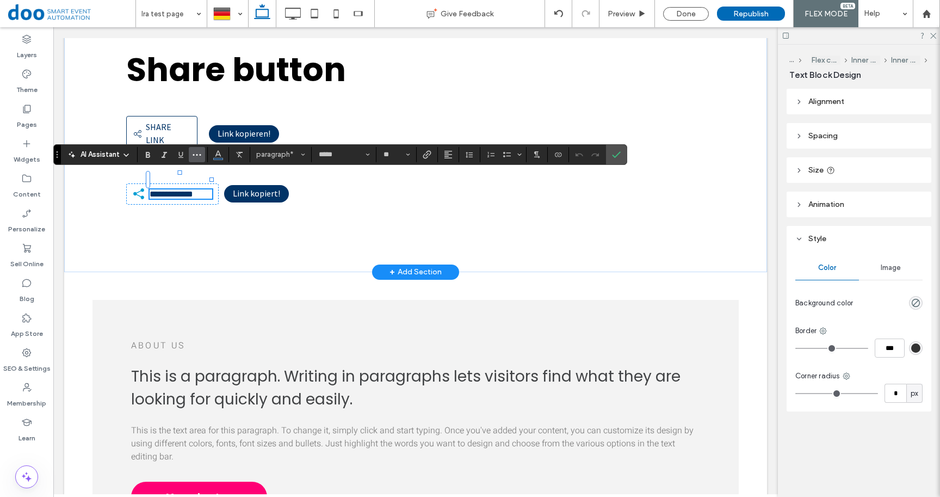
click at [192, 150] on button "More" at bounding box center [197, 154] width 16 height 15
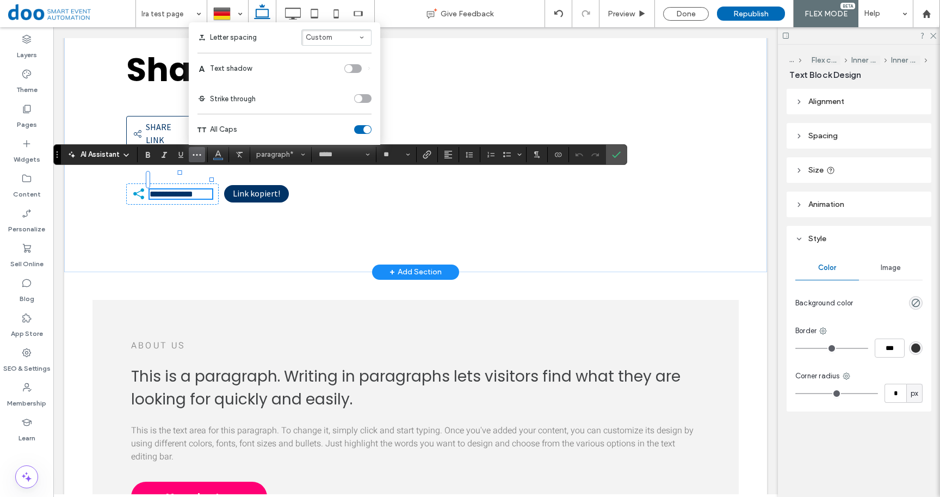
click at [359, 131] on div "toggle" at bounding box center [362, 129] width 17 height 9
click at [215, 216] on div "**********" at bounding box center [415, 125] width 653 height 291
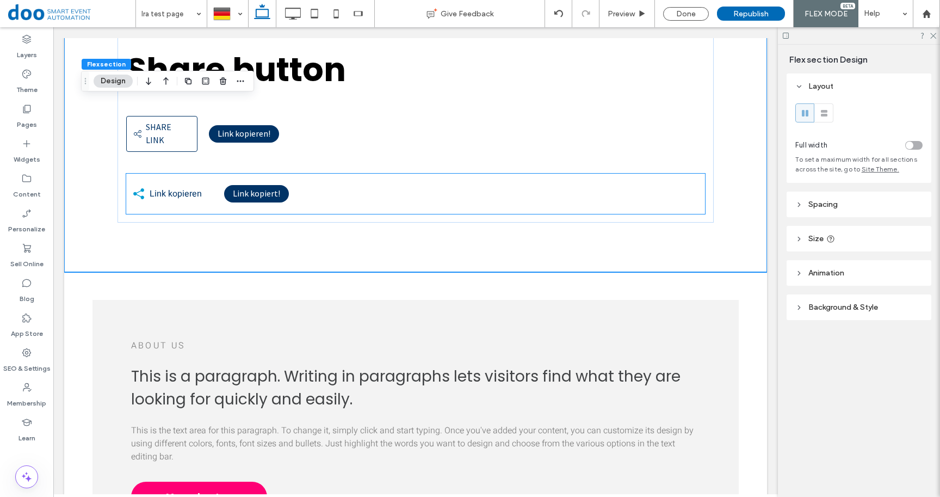
click at [158, 187] on span "Link kopieren" at bounding box center [176, 193] width 52 height 13
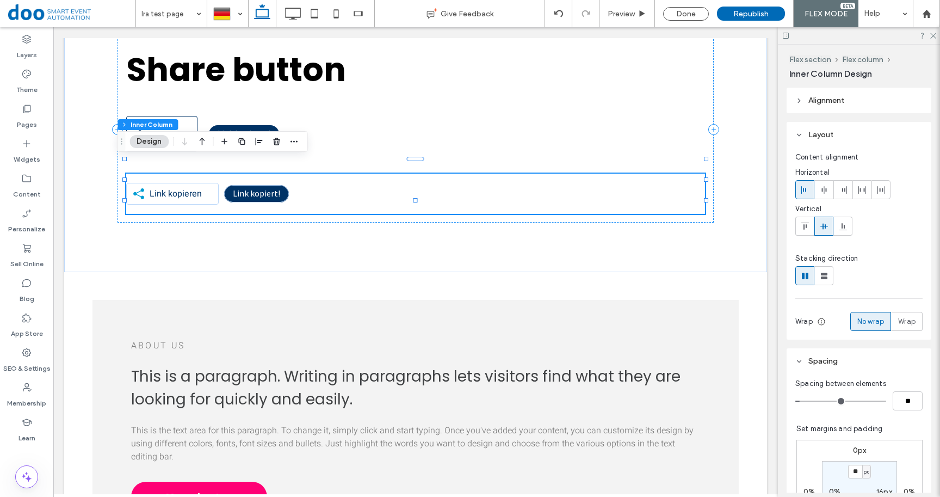
click at [160, 178] on div "Share button Share link Share link Link kopieren! Link kopieren Link kopiert !" at bounding box center [415, 129] width 597 height 186
click at [160, 187] on span "Link kopieren" at bounding box center [176, 193] width 52 height 13
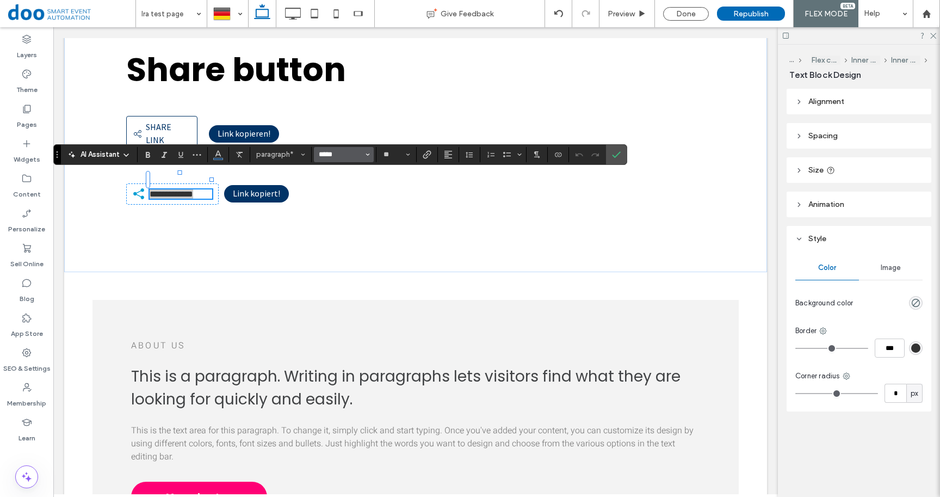
click at [346, 156] on input "*****" at bounding box center [341, 154] width 46 height 9
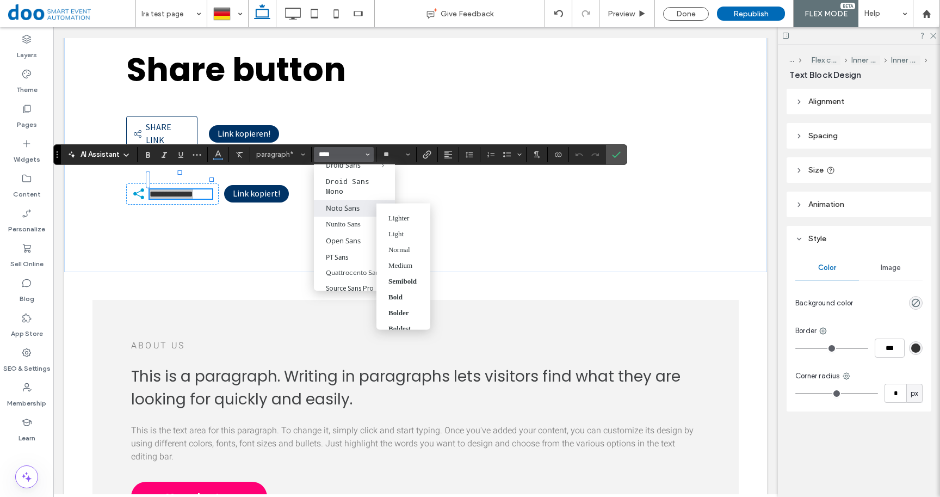
scroll to position [70, 0]
type input "****"
click at [129, 183] on div "**********" at bounding box center [172, 193] width 92 height 21
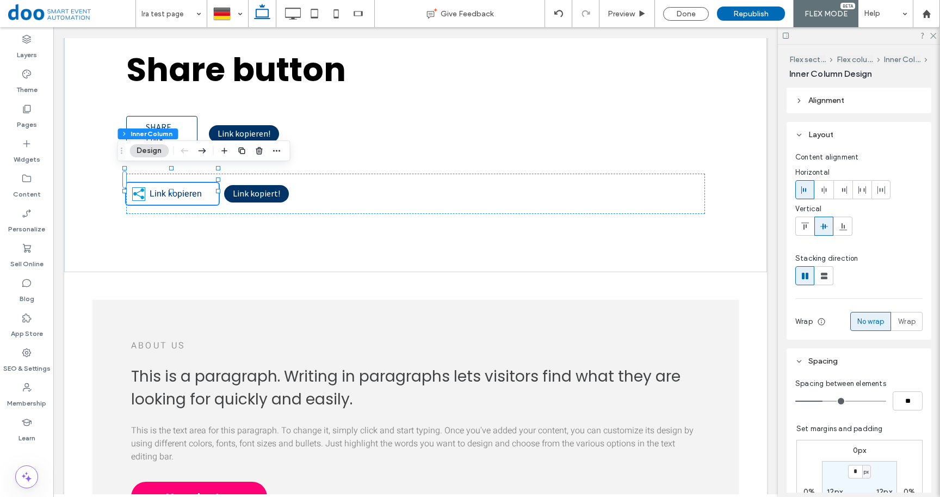
click at [133, 188] on icon at bounding box center [139, 194] width 13 height 13
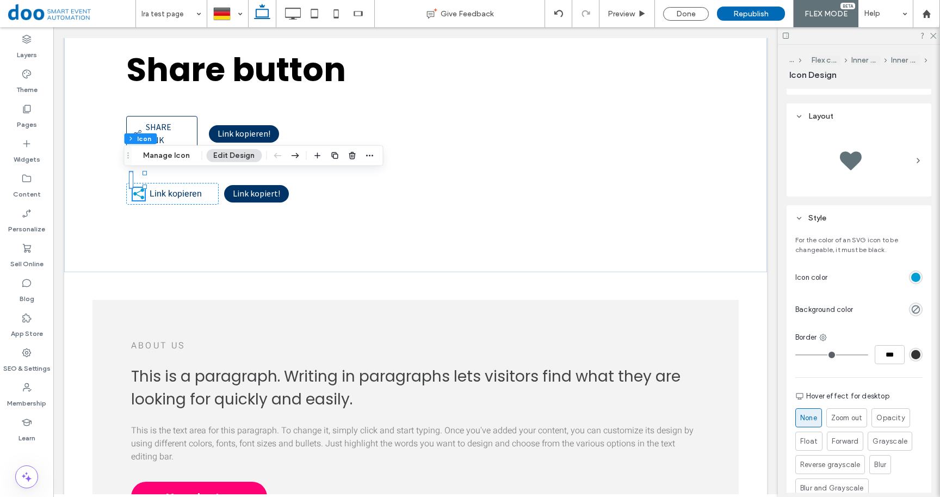
scroll to position [344, 0]
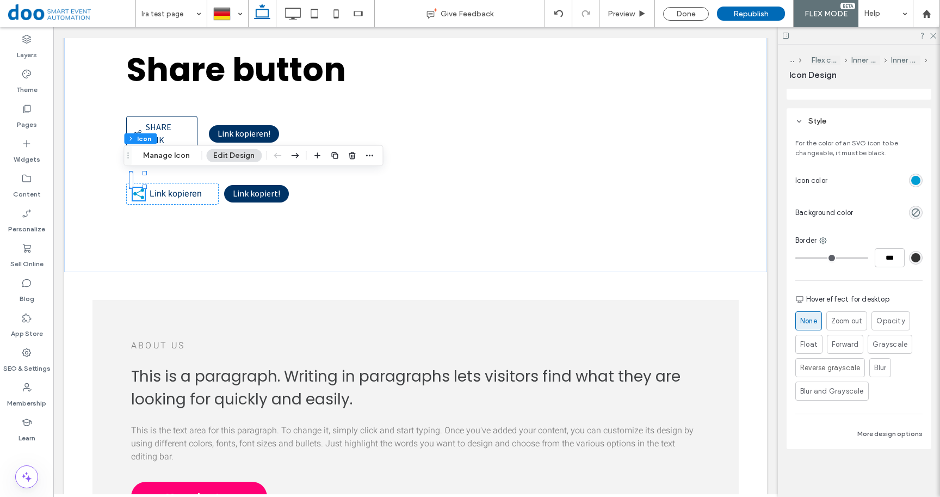
click at [913, 181] on div "rgb(0, 158, 212)" at bounding box center [915, 180] width 9 height 9
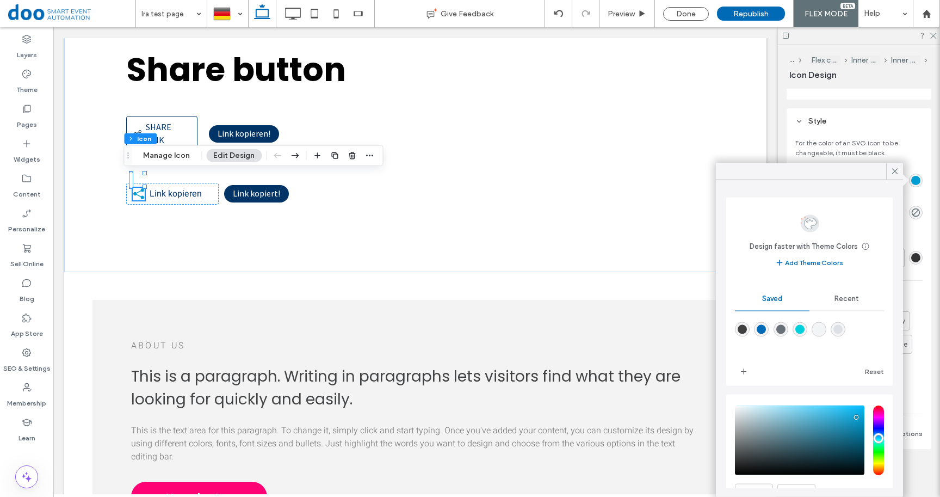
click at [850, 303] on div "Recent" at bounding box center [846, 299] width 75 height 24
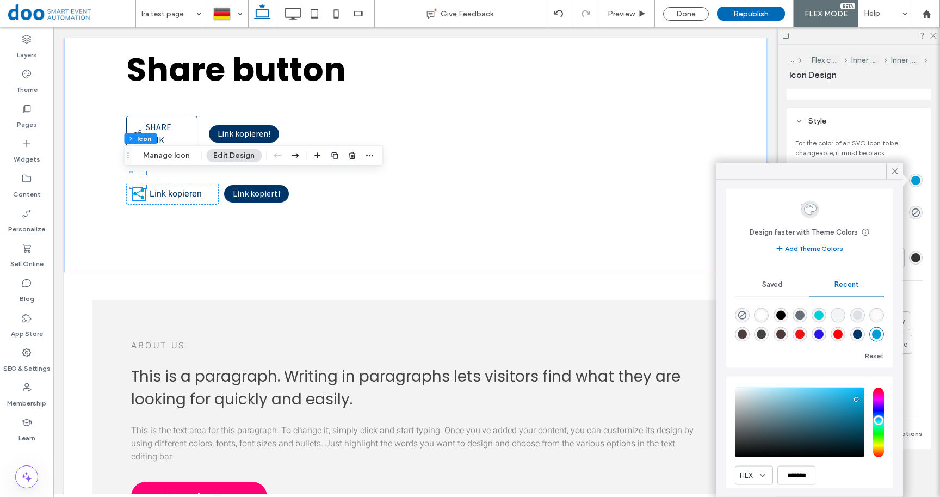
scroll to position [52, 0]
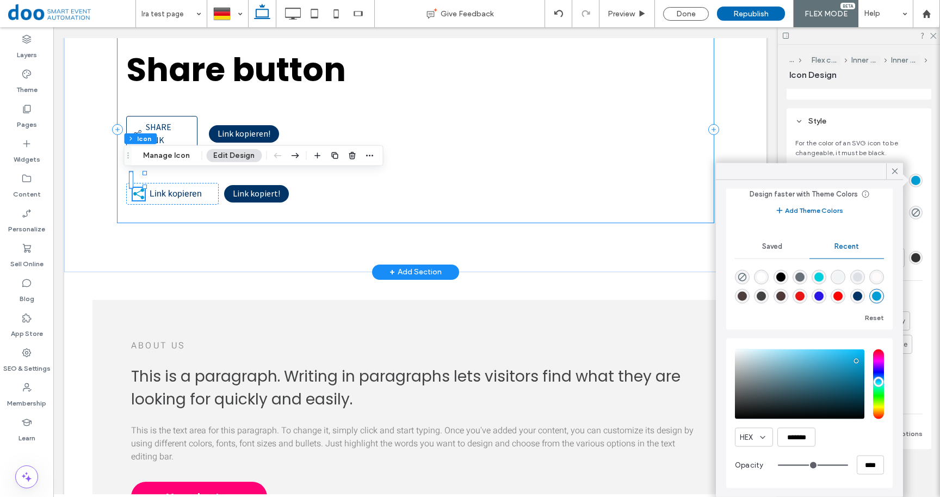
click at [216, 204] on div "Share button Share link Share link Link kopieren! Link kopieren Link kopiert !" at bounding box center [415, 129] width 597 height 186
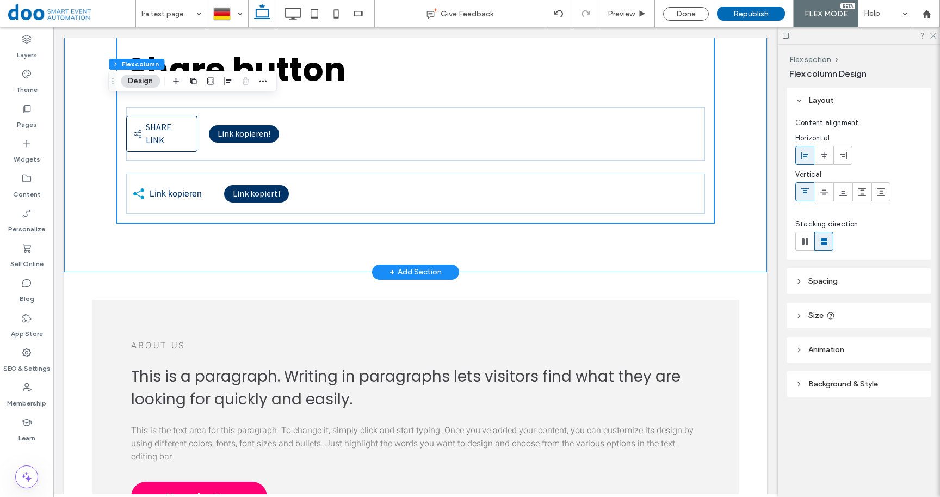
click at [215, 232] on div "Share button Share link Share link Link kopieren! Link kopieren Link kopiert !" at bounding box center [415, 125] width 653 height 291
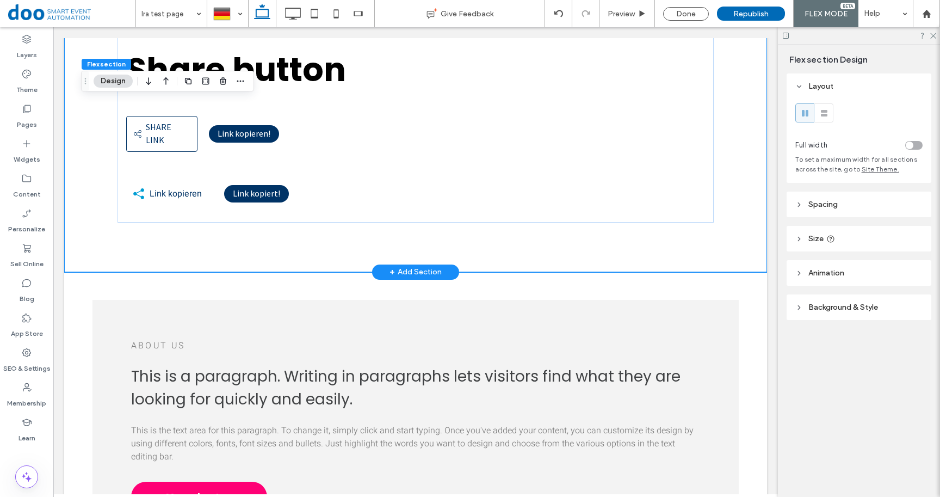
click at [278, 220] on div "Share button Share link Share link Link kopieren! Link kopieren Link kopiert !" at bounding box center [415, 125] width 653 height 291
click at [175, 189] on div "Link kopieren" at bounding box center [172, 194] width 92 height 22
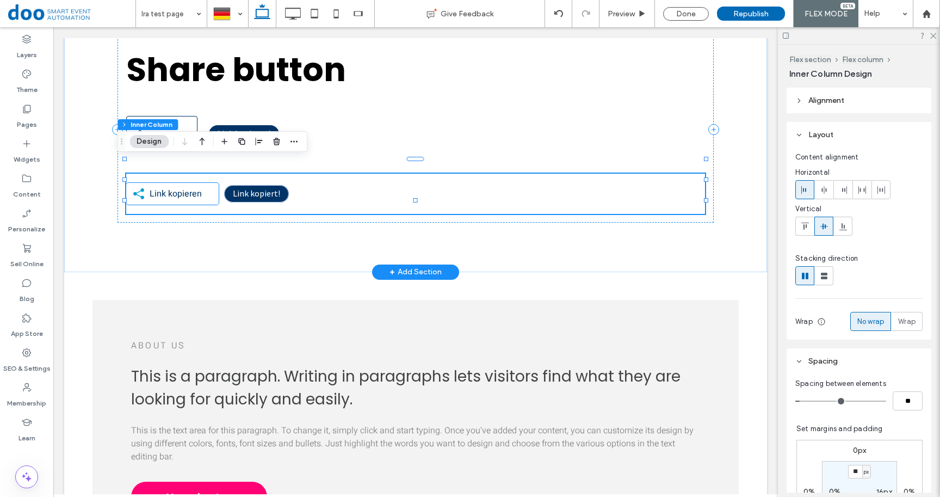
click at [176, 187] on span "Link kopieren" at bounding box center [176, 193] width 52 height 13
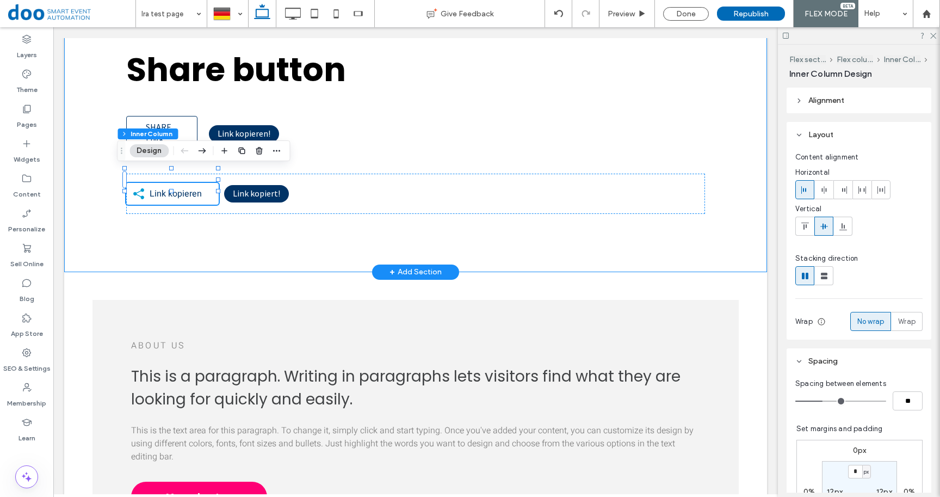
click at [252, 231] on div "Share button Share link Share link Link kopieren! Link kopieren Link kopiert !" at bounding box center [415, 125] width 653 height 291
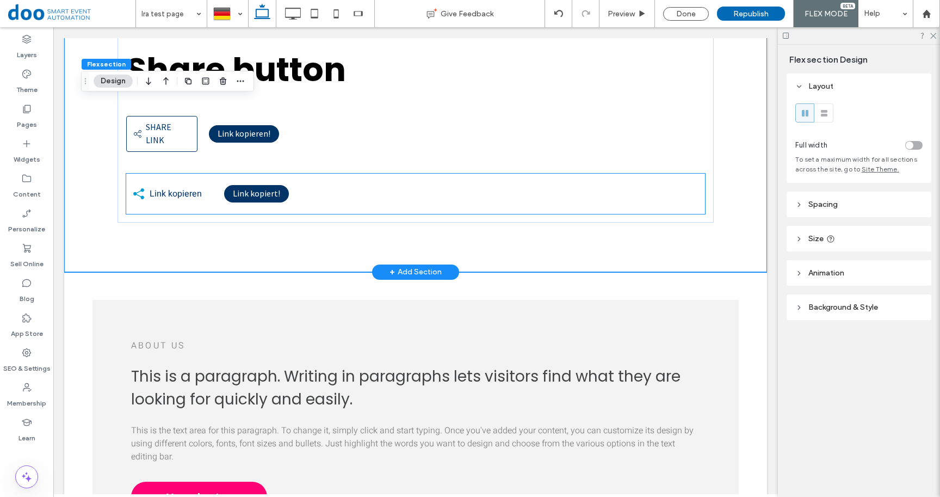
click at [193, 185] on div "Share button Share link Share link Link kopieren! Link kopieren Link kopiert !" at bounding box center [415, 129] width 597 height 186
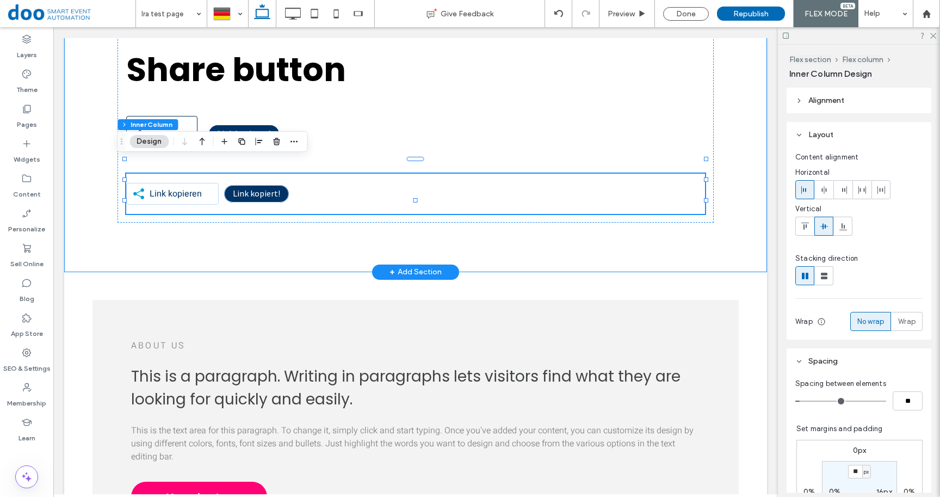
click at [200, 233] on div "Share button Share link Share link Link kopieren! Link kopieren Link kopiert !" at bounding box center [415, 125] width 653 height 291
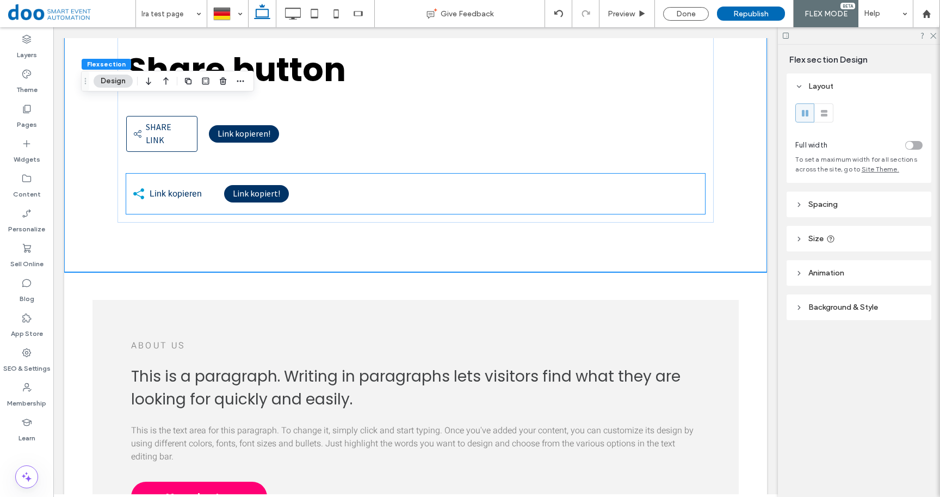
click at [291, 197] on div "Link kopieren Link kopiert !" at bounding box center [415, 193] width 579 height 40
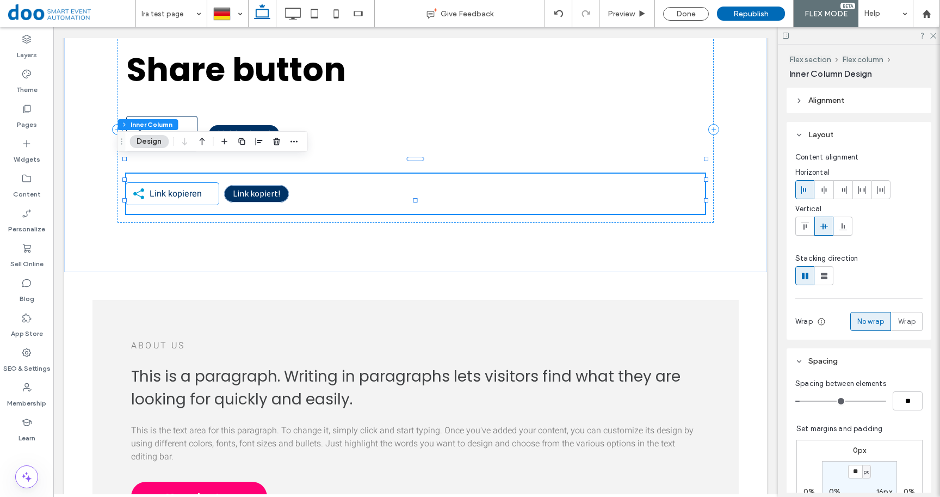
click at [202, 187] on p "Link kopieren" at bounding box center [181, 193] width 63 height 13
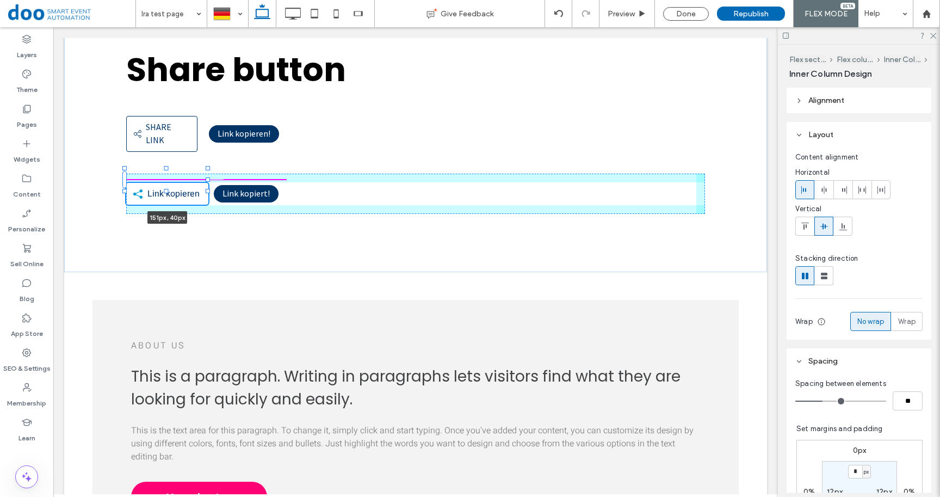
drag, startPoint x: 208, startPoint y: 180, endPoint x: 198, endPoint y: 178, distance: 10.5
click at [206, 178] on div at bounding box center [208, 179] width 4 height 4
type input "***"
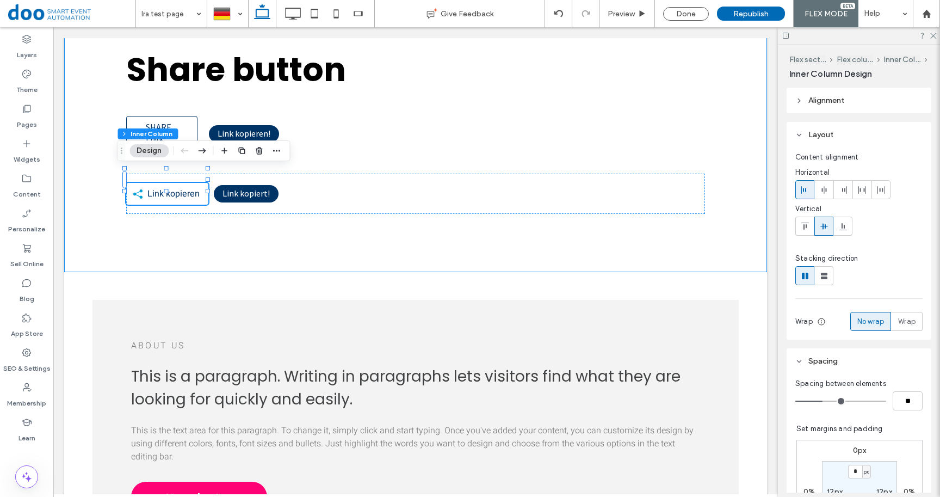
click at [206, 217] on div "Share button Share link Share link Link kopieren! Link kopieren 151px , 40px Li…" at bounding box center [415, 125] width 653 height 291
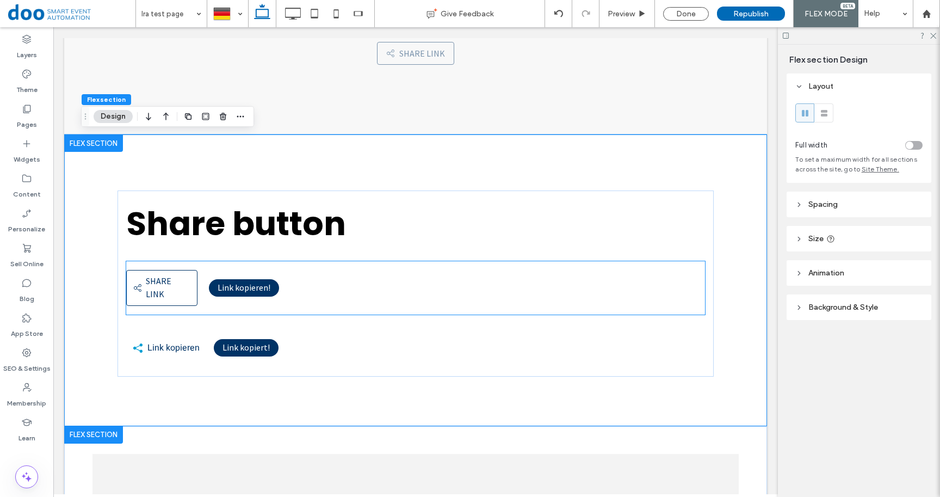
scroll to position [244, 0]
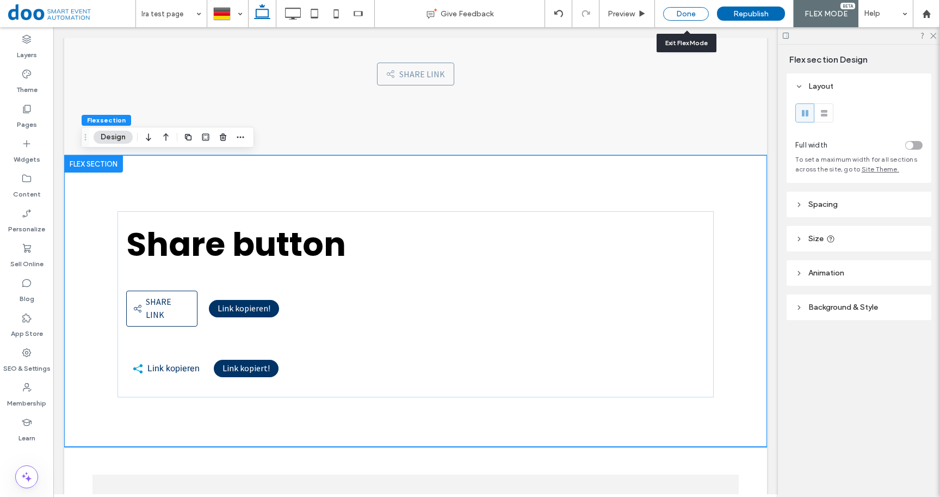
click at [680, 14] on div "Done" at bounding box center [686, 14] width 46 height 14
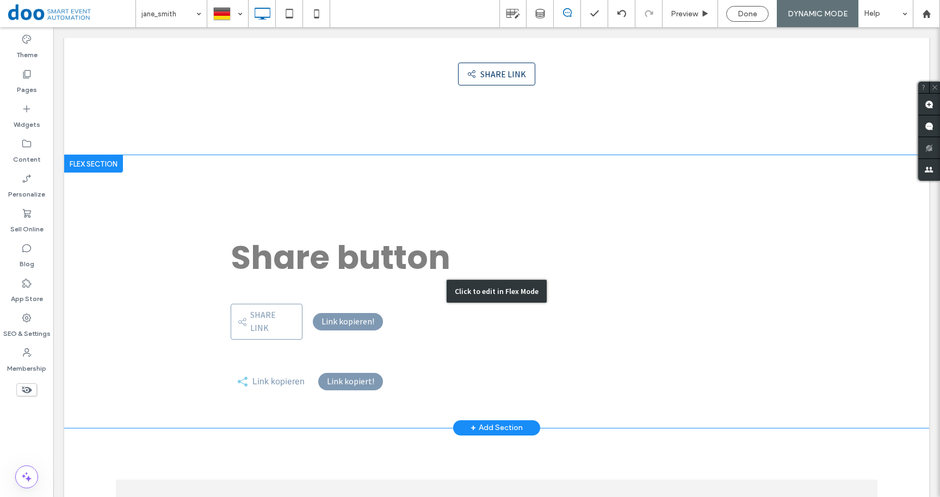
click at [329, 322] on div "Click to edit in Flex Mode" at bounding box center [496, 291] width 865 height 272
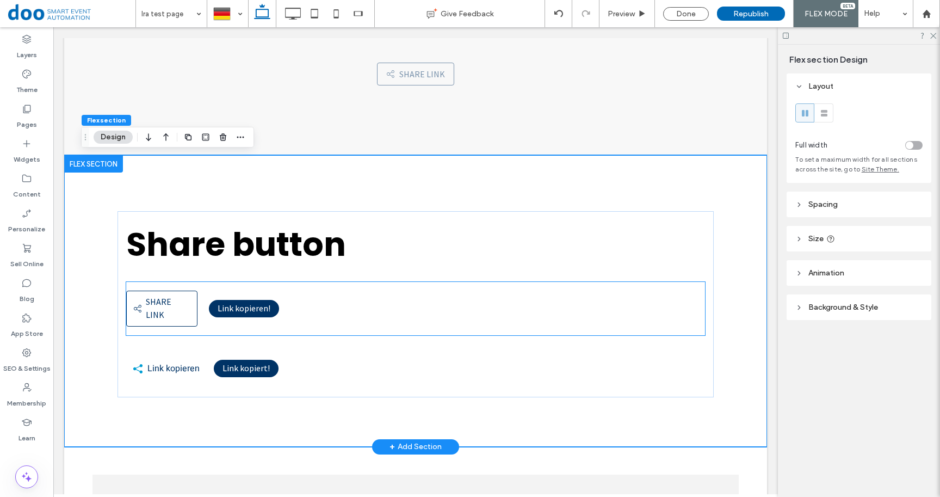
click at [368, 311] on div "Share link Share link Link kopieren!" at bounding box center [415, 308] width 579 height 53
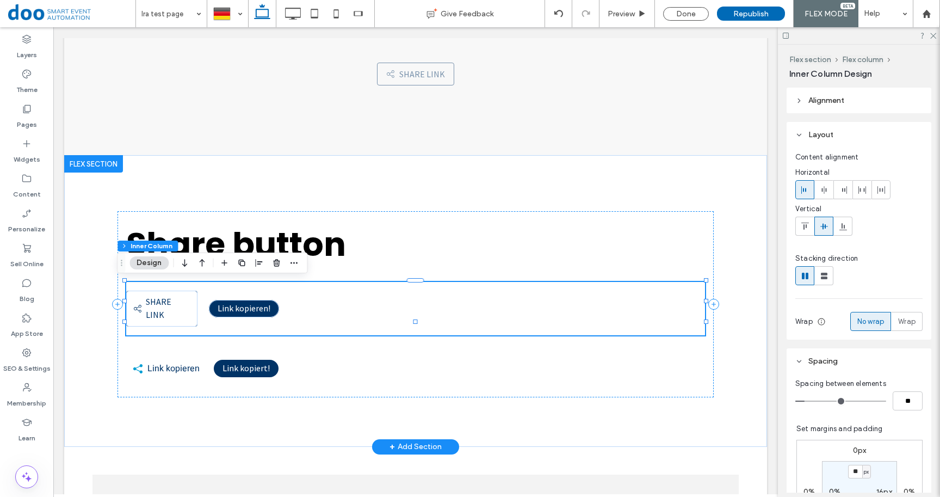
click at [359, 306] on div "Share link Share link Link kopieren!" at bounding box center [415, 308] width 579 height 53
click at [229, 262] on span "button" at bounding box center [224, 262] width 13 height 13
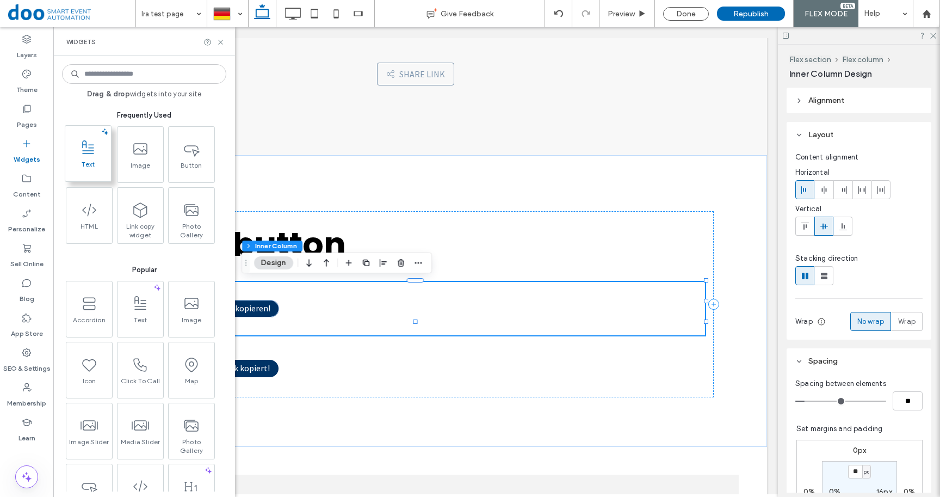
click at [96, 145] on icon at bounding box center [87, 147] width 17 height 17
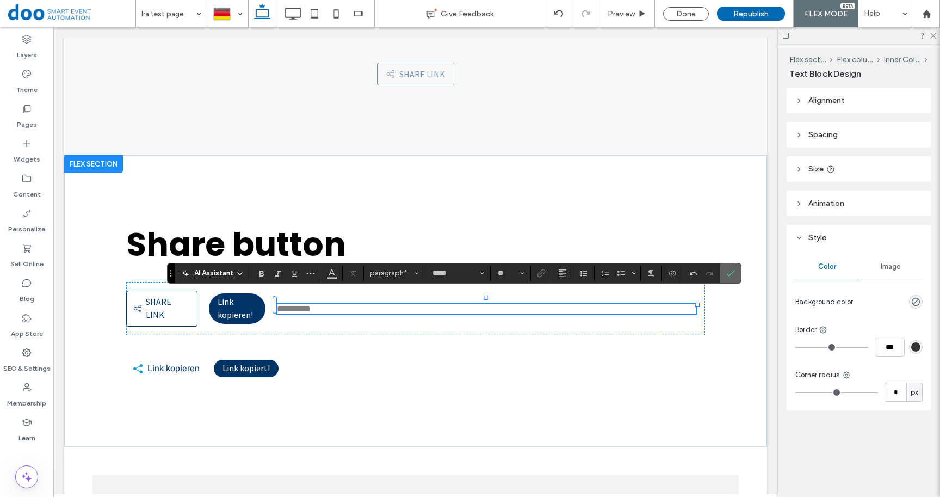
click at [724, 272] on label "Confirm" at bounding box center [730, 273] width 16 height 20
click at [726, 275] on icon "Confirm" at bounding box center [730, 273] width 9 height 9
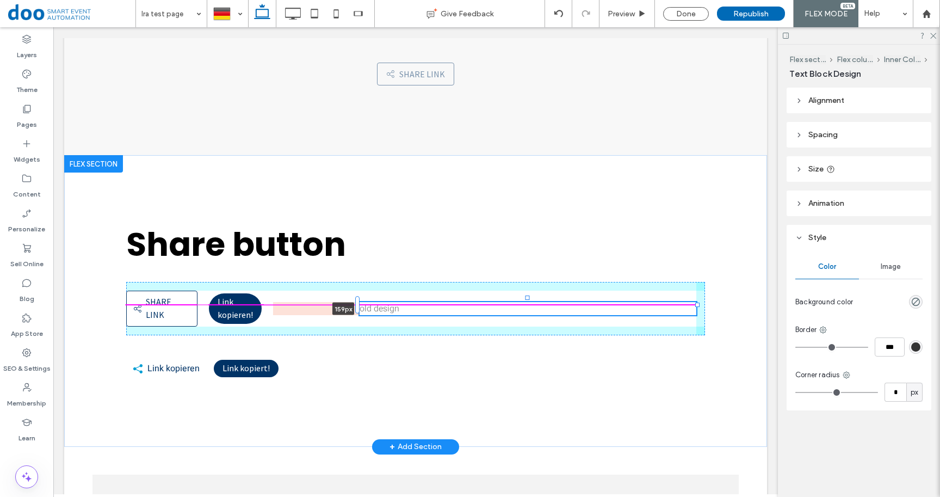
drag, startPoint x: 268, startPoint y: 305, endPoint x: 354, endPoint y: 306, distance: 86.5
click at [354, 306] on div "Share button Share link Share link Link kopieren! old design 159px Link kopiere…" at bounding box center [415, 300] width 653 height 291
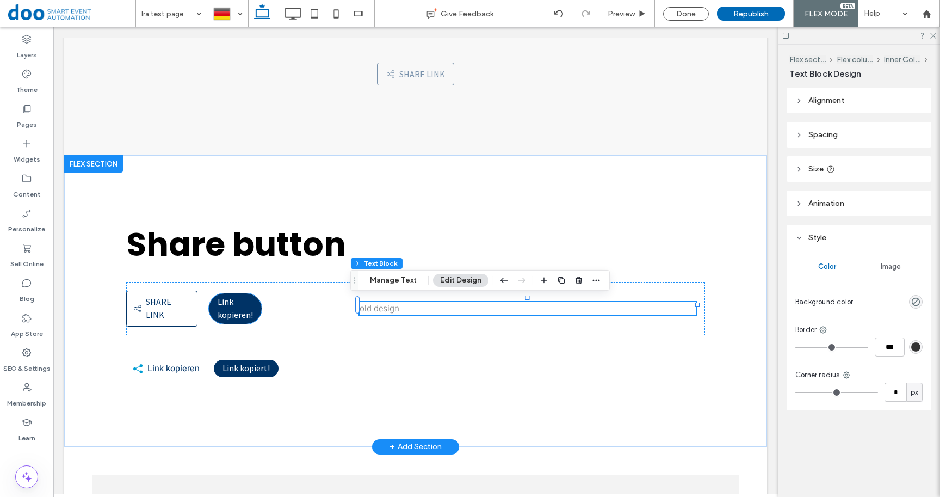
click at [249, 307] on div "Link kopieren!" at bounding box center [235, 308] width 53 height 30
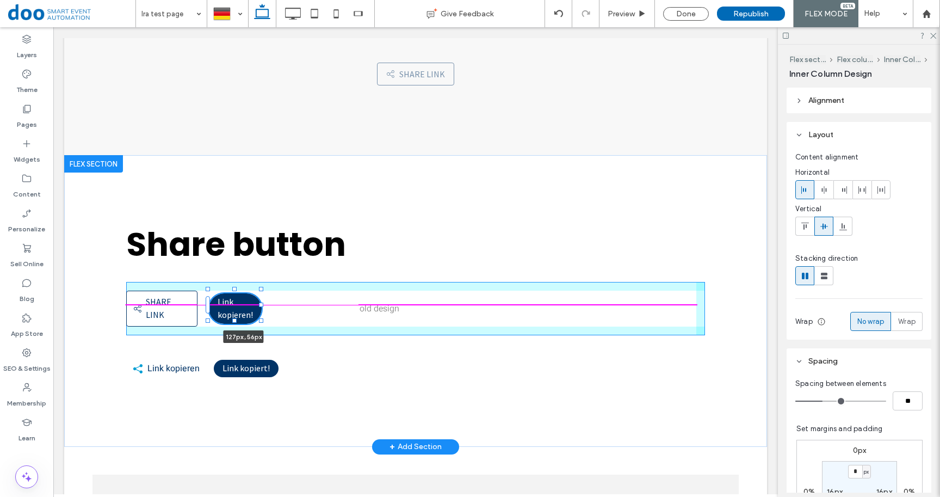
drag, startPoint x: 255, startPoint y: 306, endPoint x: 271, endPoint y: 303, distance: 17.2
click at [271, 303] on div "Share button Share link Share link Link kopieren! 127px , 56px old design Link …" at bounding box center [415, 300] width 653 height 291
type input "**"
drag, startPoint x: 252, startPoint y: 305, endPoint x: 280, endPoint y: 302, distance: 27.3
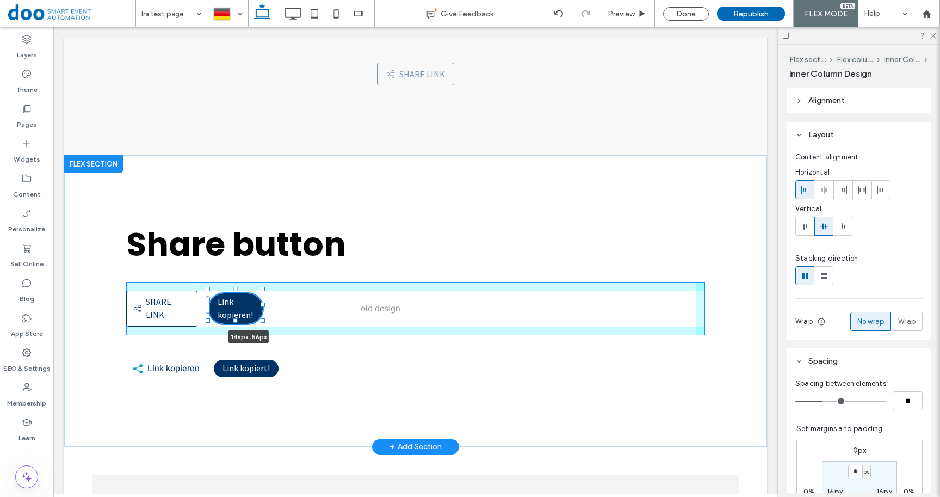
click at [280, 302] on div "Share button Share link Share link Link kopieren! 146px , 56px old design Link …" at bounding box center [415, 300] width 653 height 291
type input "**"
drag, startPoint x: 252, startPoint y: 305, endPoint x: 280, endPoint y: 305, distance: 27.2
click at [280, 305] on div "Share button Share link Share link Link kopieren! 146px , 56px old design Link …" at bounding box center [415, 300] width 653 height 291
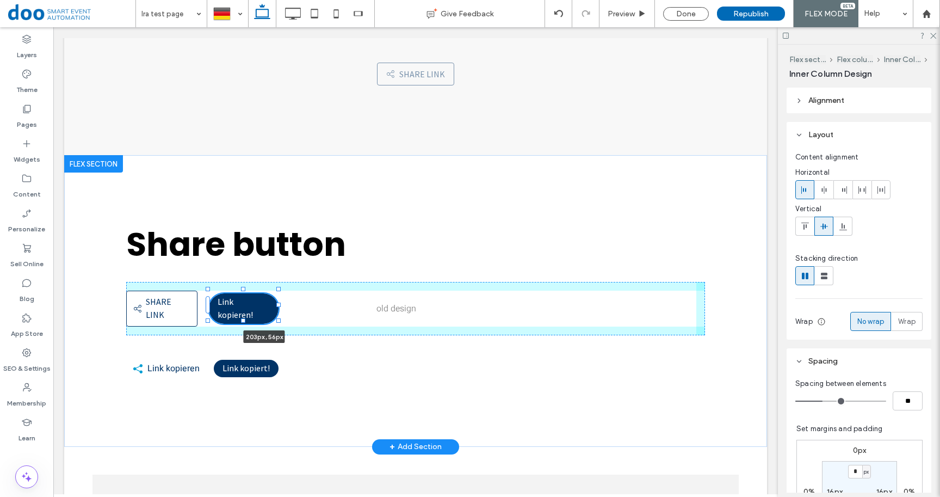
drag, startPoint x: 251, startPoint y: 304, endPoint x: 309, endPoint y: 302, distance: 58.2
click at [309, 302] on div "Share button Share link Share link Link kopieren! 203px , 56px old design Link …" at bounding box center [415, 300] width 653 height 291
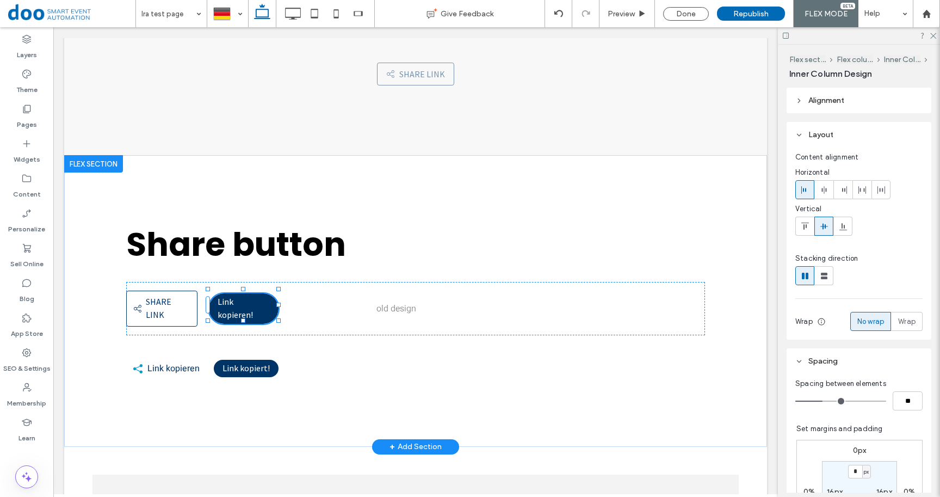
type input "***"
click at [417, 311] on div "Share button Share link Share link Link kopieren! 203px , 56px old design Link …" at bounding box center [415, 304] width 597 height 186
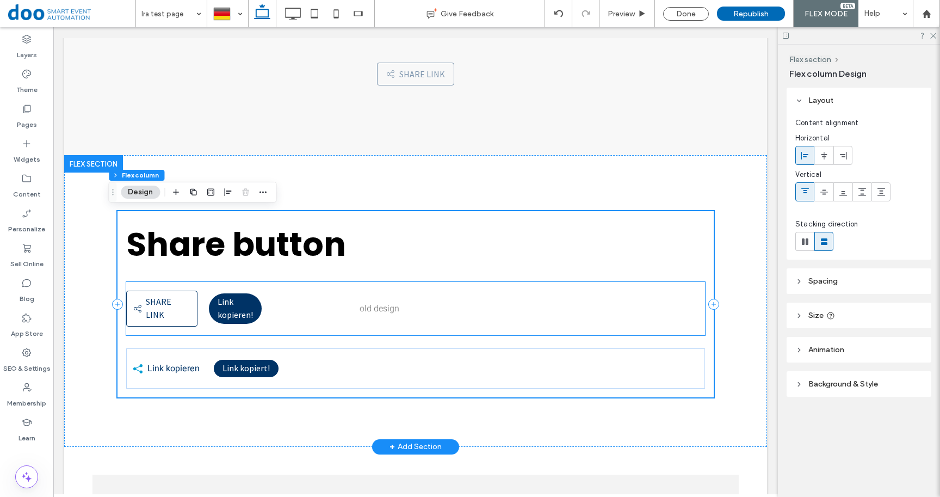
click at [374, 306] on span "old design" at bounding box center [379, 308] width 40 height 13
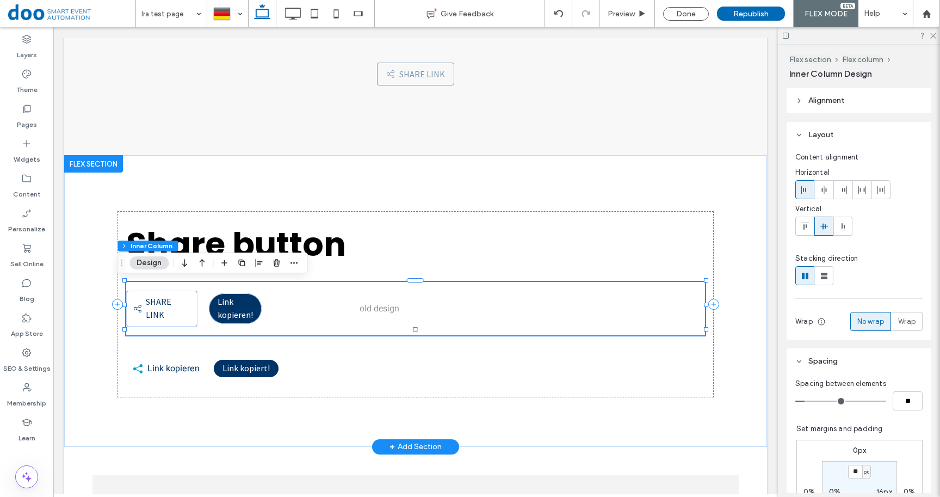
click at [371, 308] on span "old design" at bounding box center [379, 308] width 40 height 13
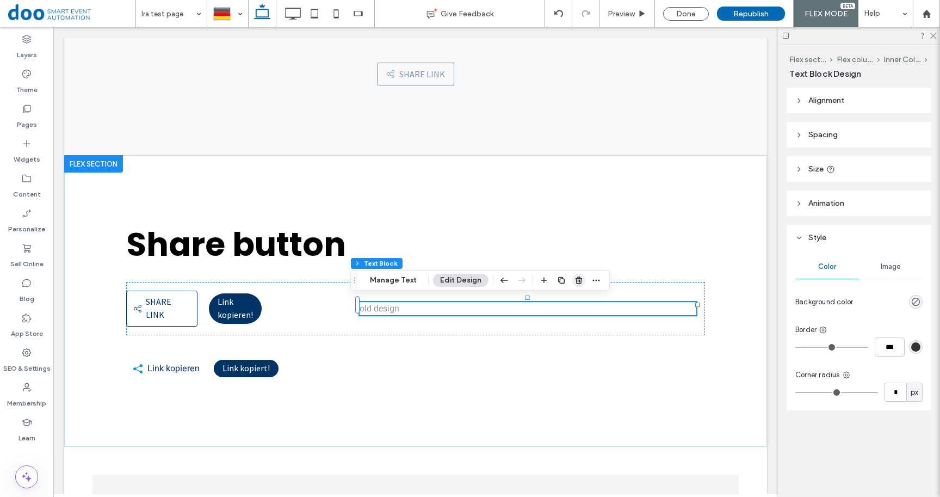
click at [580, 278] on icon "button" at bounding box center [578, 280] width 9 height 9
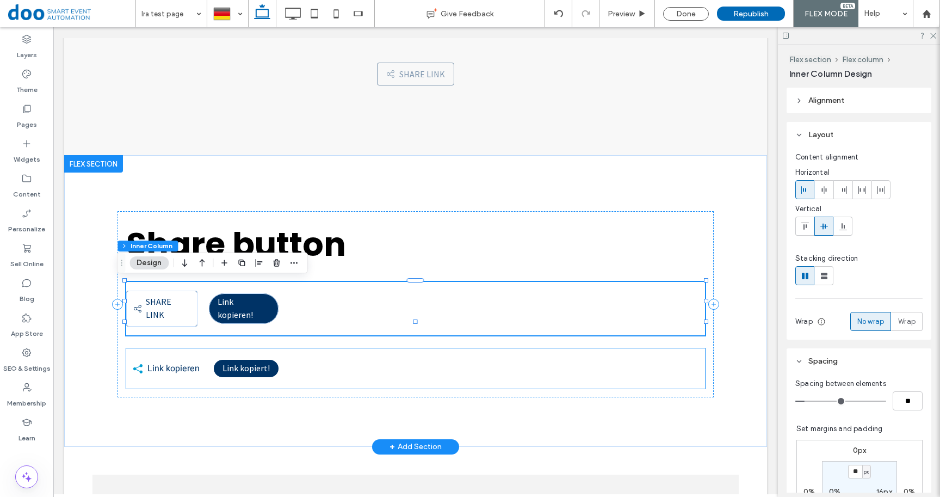
click at [436, 363] on div "Link kopieren Link kopiert !" at bounding box center [415, 368] width 579 height 40
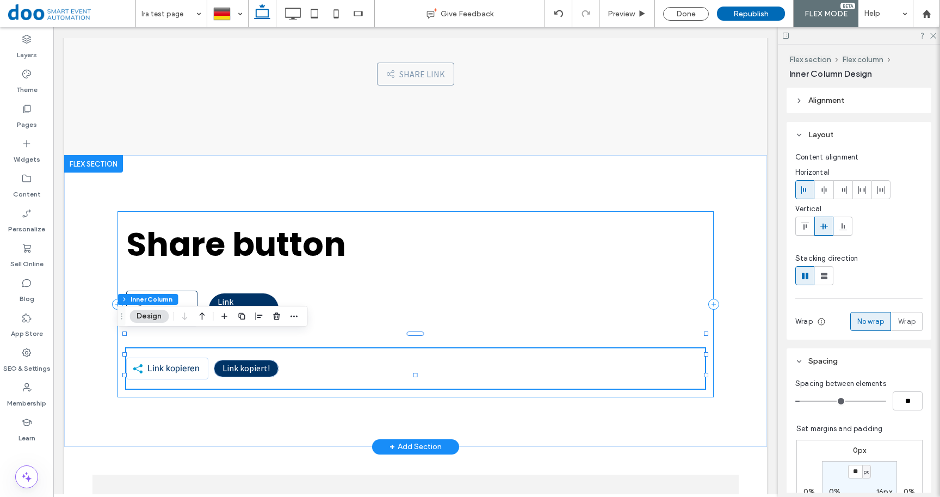
click at [505, 277] on div "Share button Share link Share link Link kopieren! Link kopieren Link kopiert !" at bounding box center [415, 304] width 597 height 186
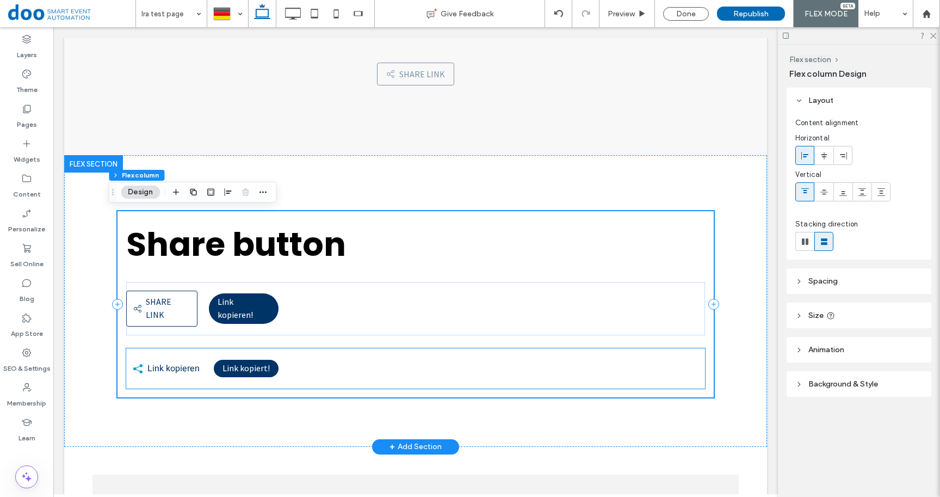
click at [393, 348] on div "Link kopieren Link kopiert !" at bounding box center [415, 368] width 579 height 40
